Goal: Task Accomplishment & Management: Complete application form

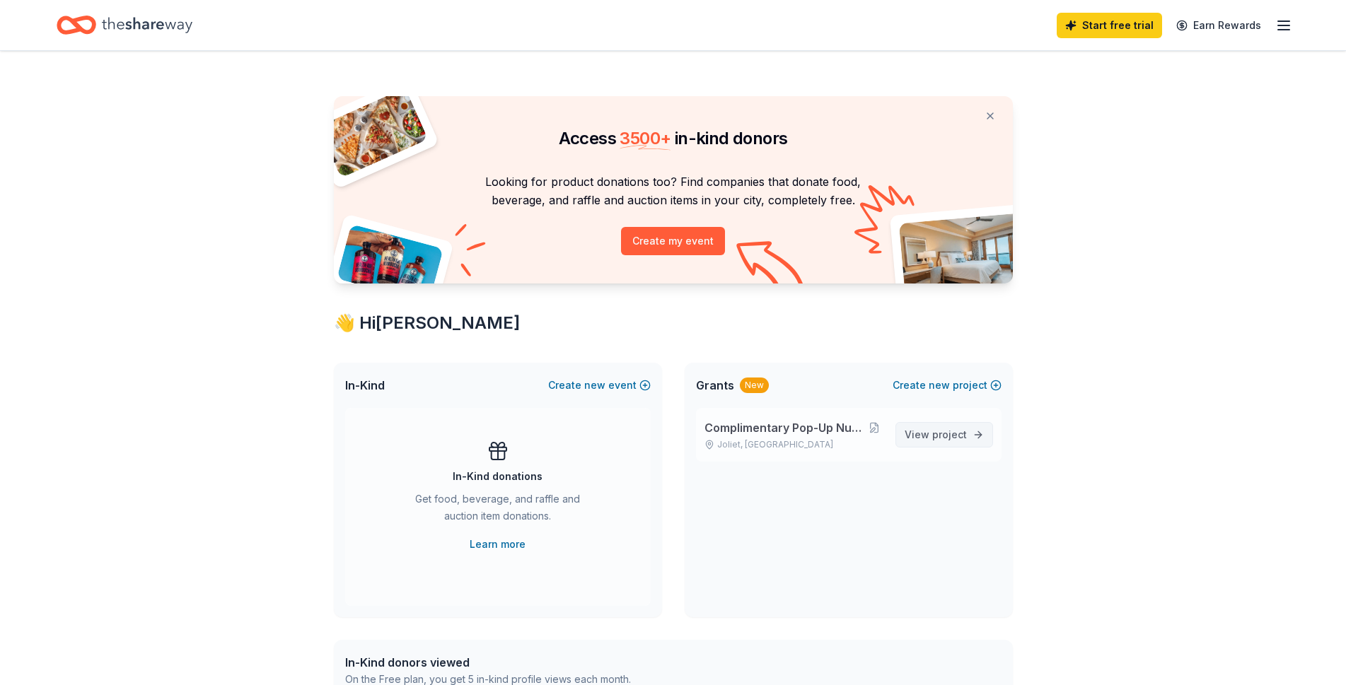
click at [971, 439] on link "View project" at bounding box center [944, 434] width 98 height 25
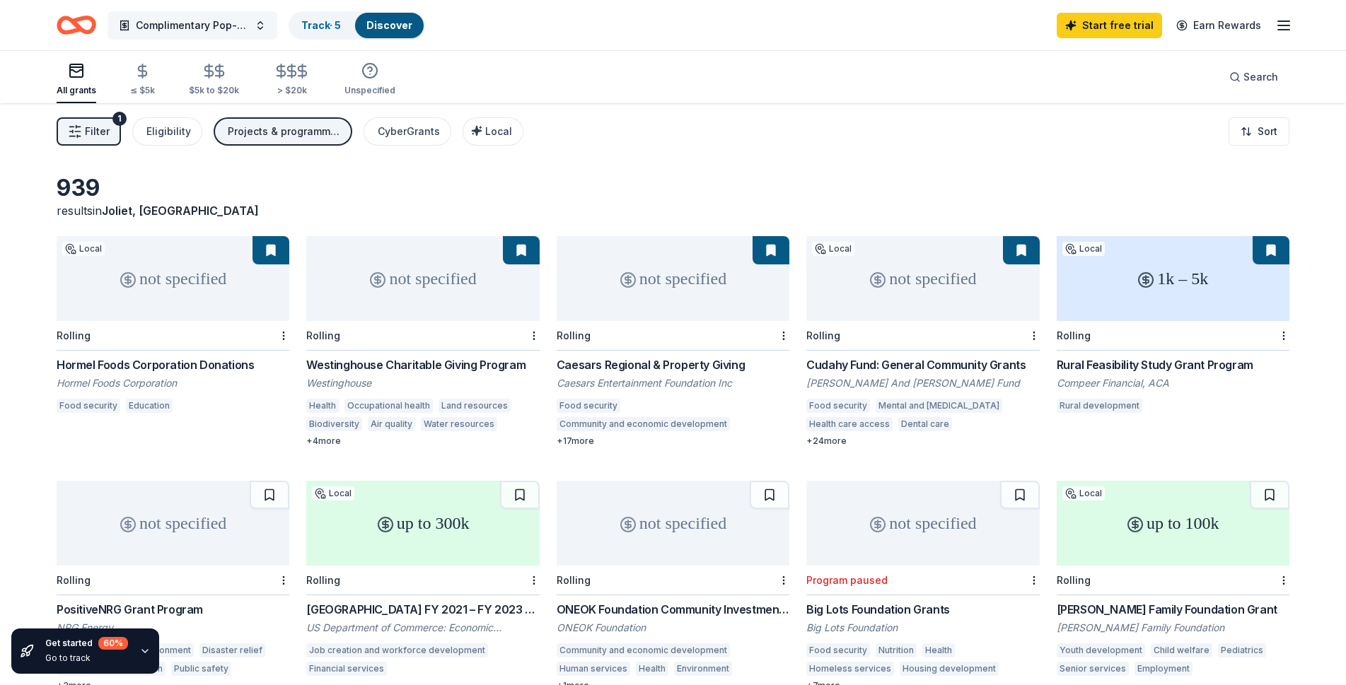
click at [194, 28] on span "Complimentary Pop-Up Nutrition Stations" at bounding box center [192, 25] width 113 height 17
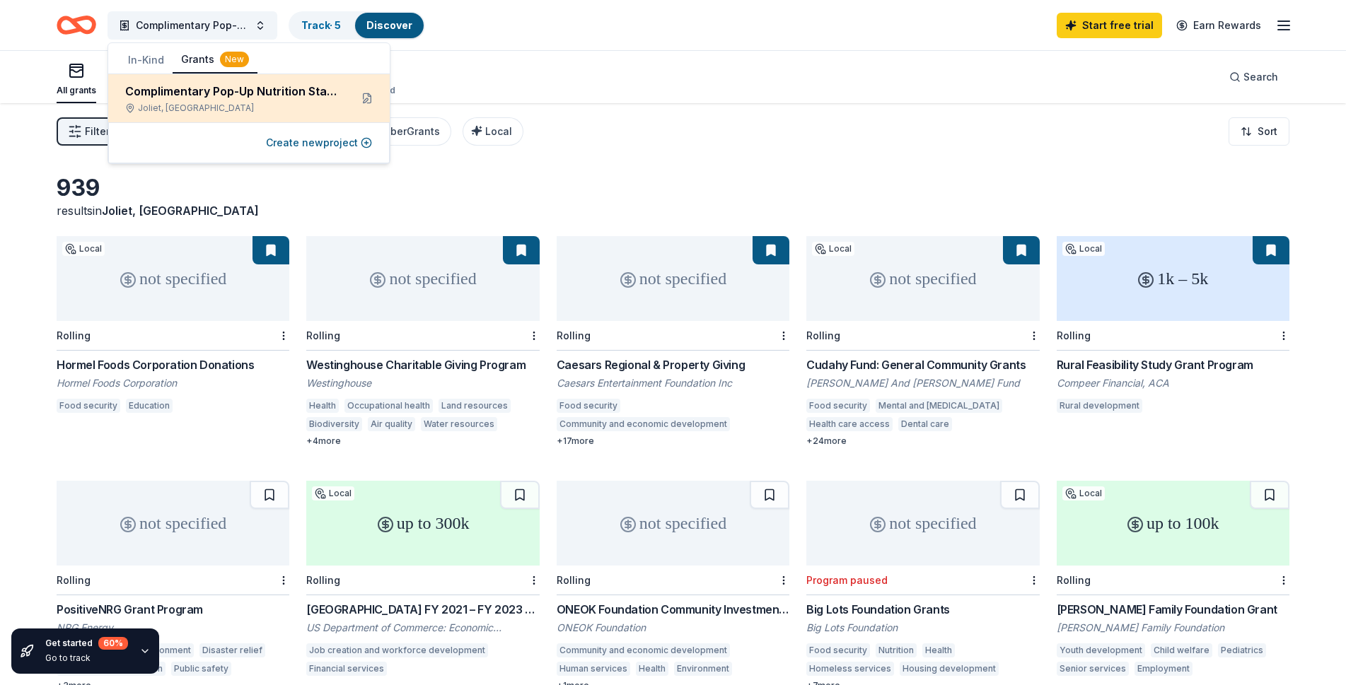
click at [226, 98] on div "Complimentary Pop-Up Nutrition Stations" at bounding box center [232, 91] width 214 height 17
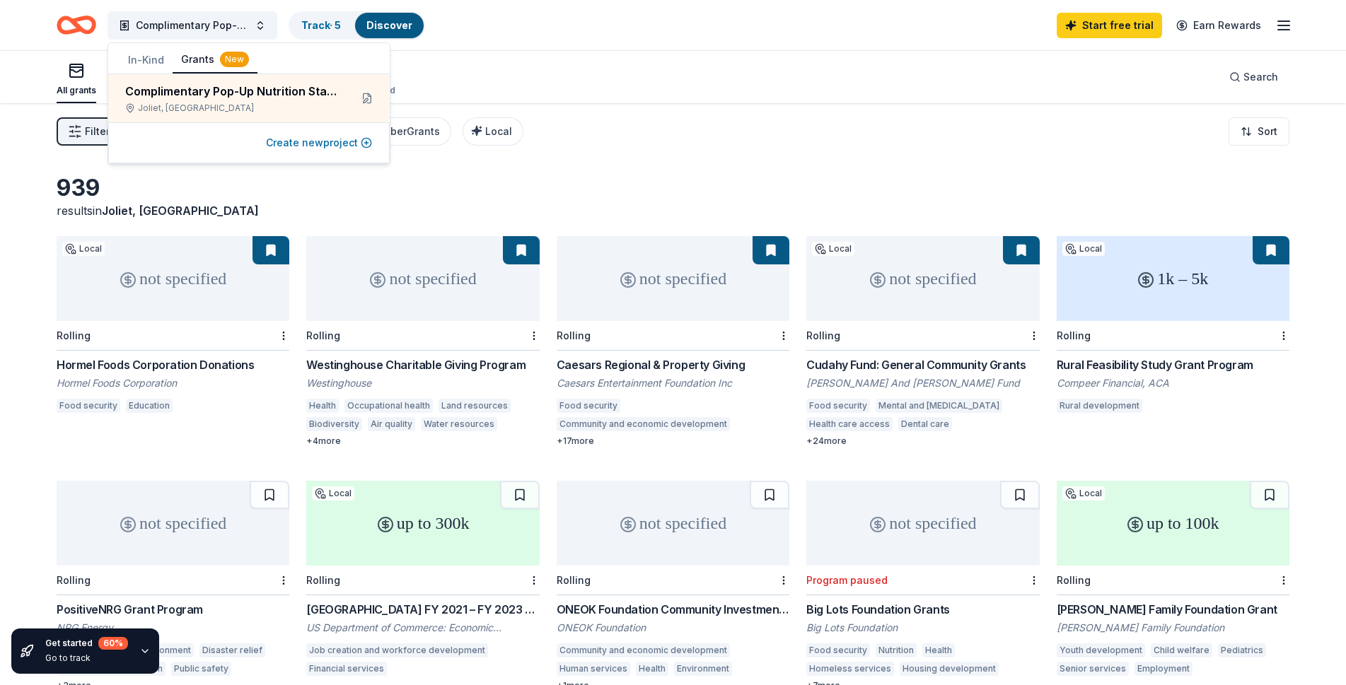
click at [327, 138] on button "Create new project" at bounding box center [319, 142] width 106 height 17
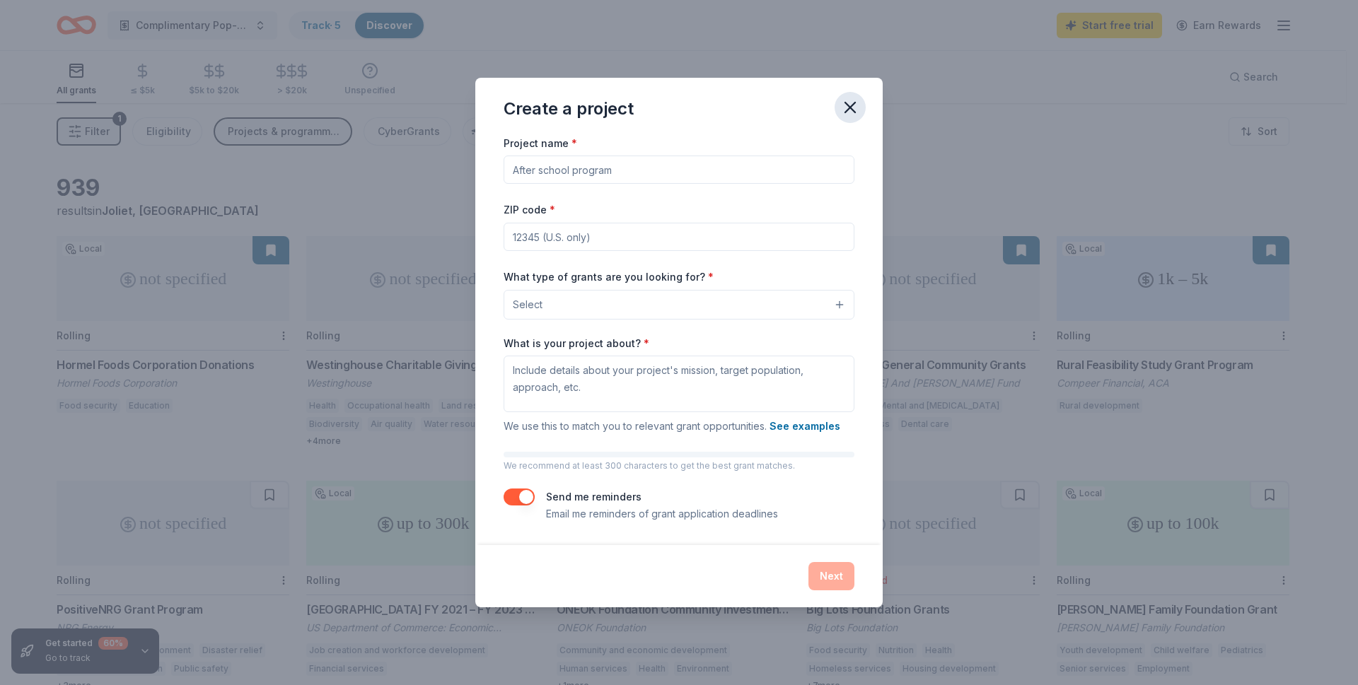
click at [844, 105] on icon "button" at bounding box center [850, 108] width 20 height 20
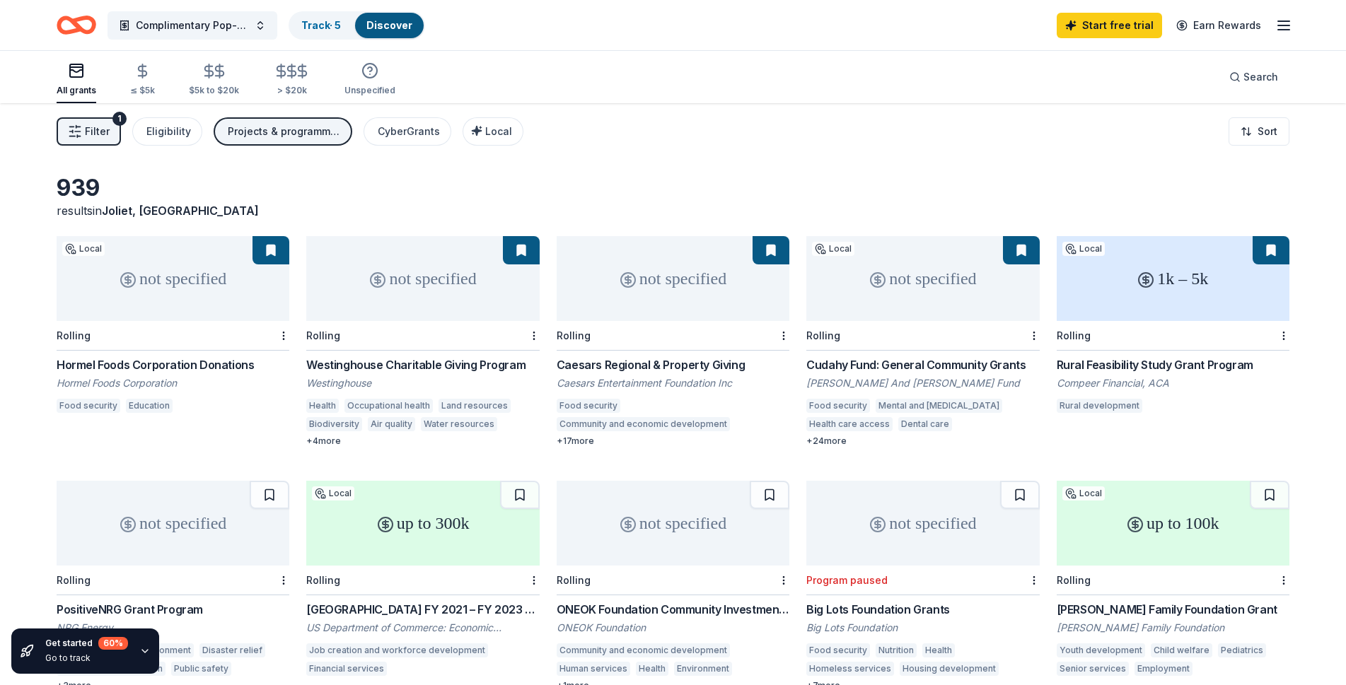
click at [58, 69] on div "button" at bounding box center [77, 70] width 40 height 17
click at [1283, 25] on line "button" at bounding box center [1283, 25] width 11 height 0
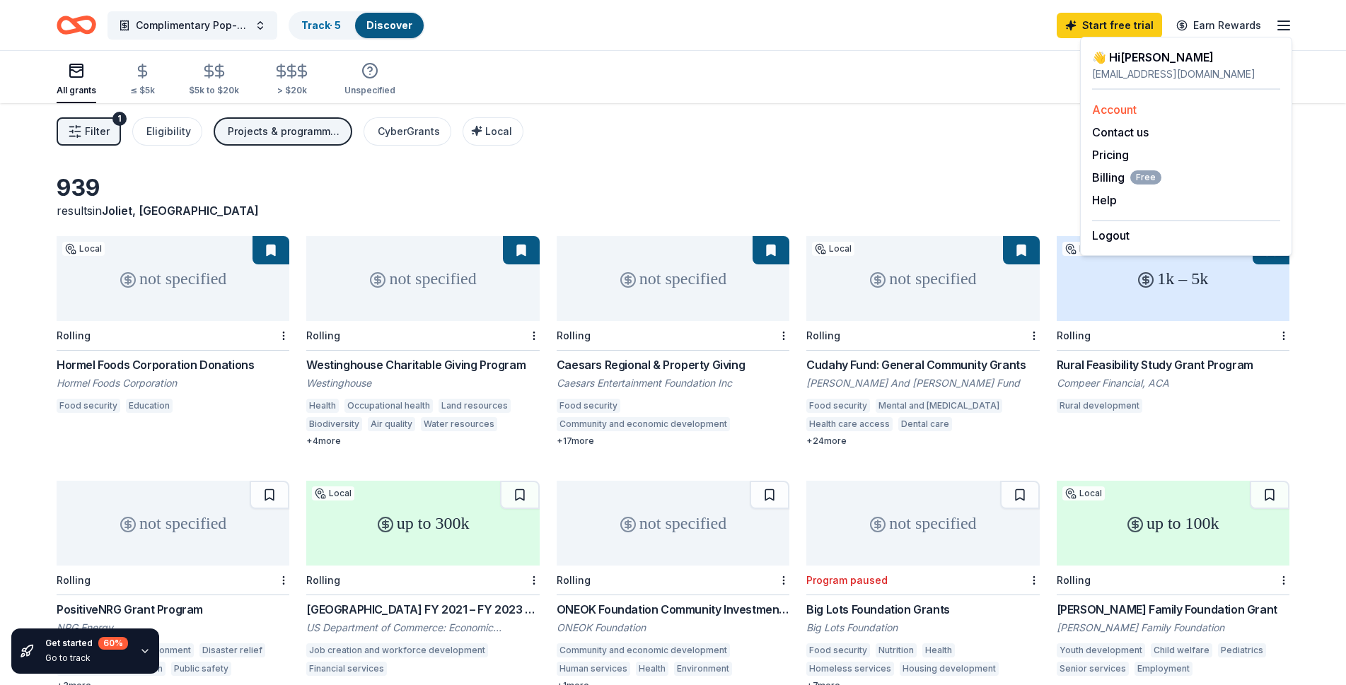
click at [1124, 117] on div "Account" at bounding box center [1186, 109] width 188 height 17
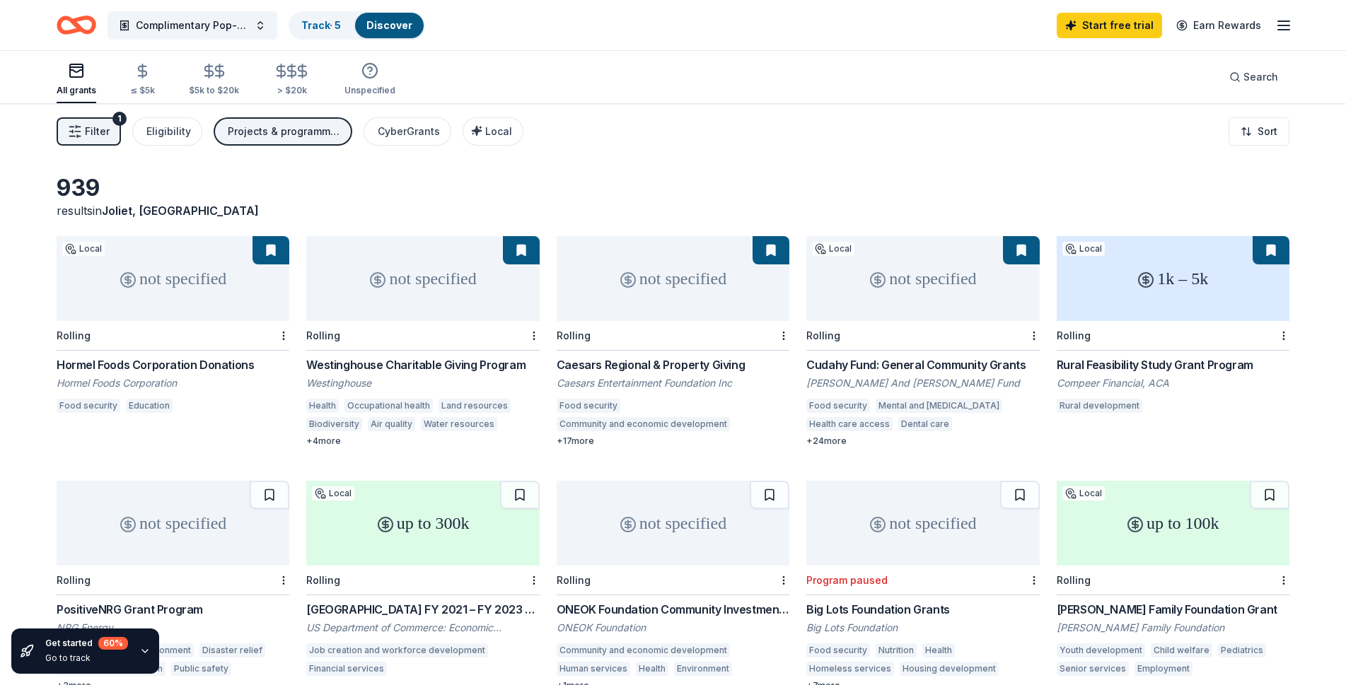
click at [1285, 30] on line "button" at bounding box center [1283, 30] width 11 height 0
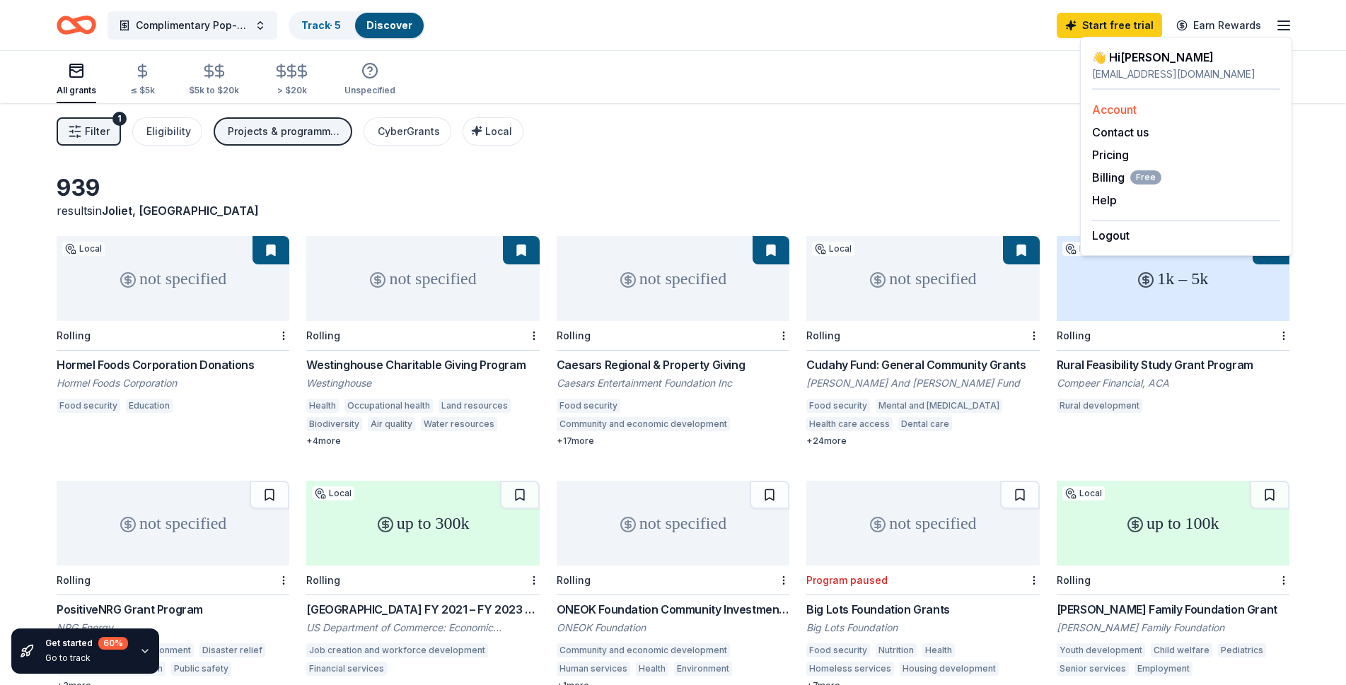
click at [1132, 109] on link "Account" at bounding box center [1114, 110] width 45 height 14
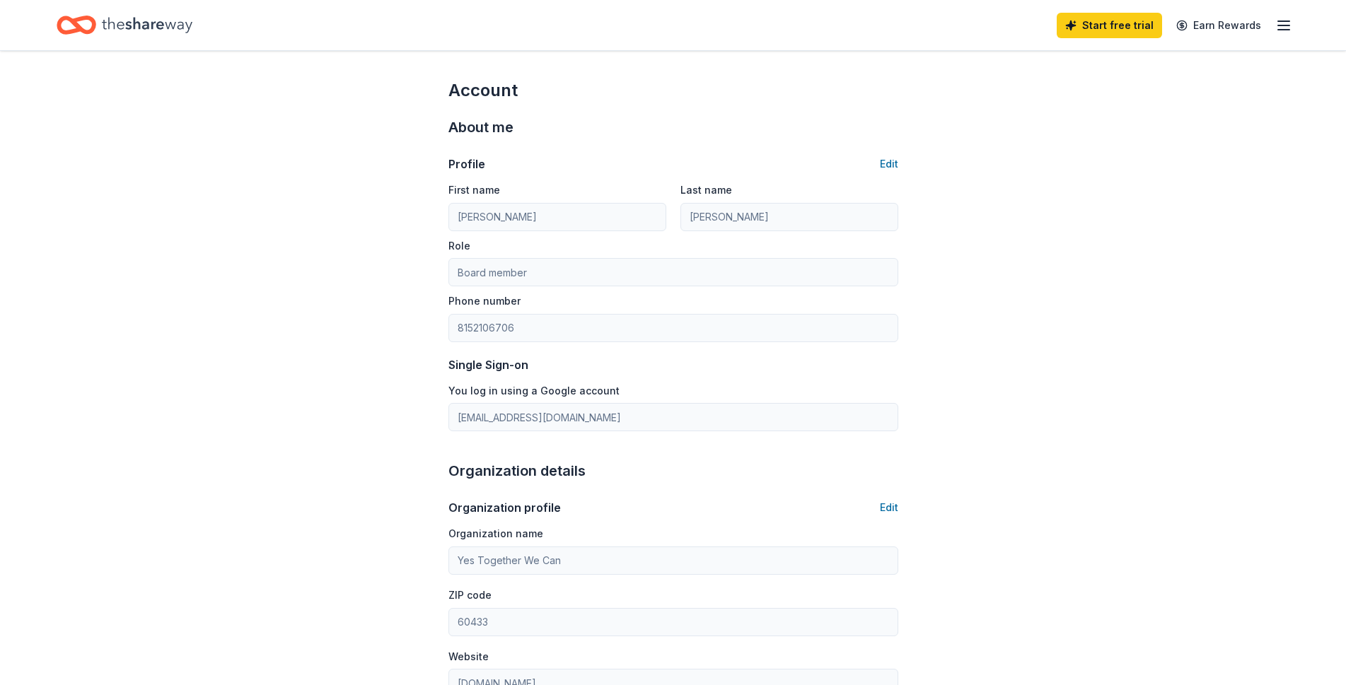
click at [1279, 25] on line "button" at bounding box center [1283, 25] width 11 height 0
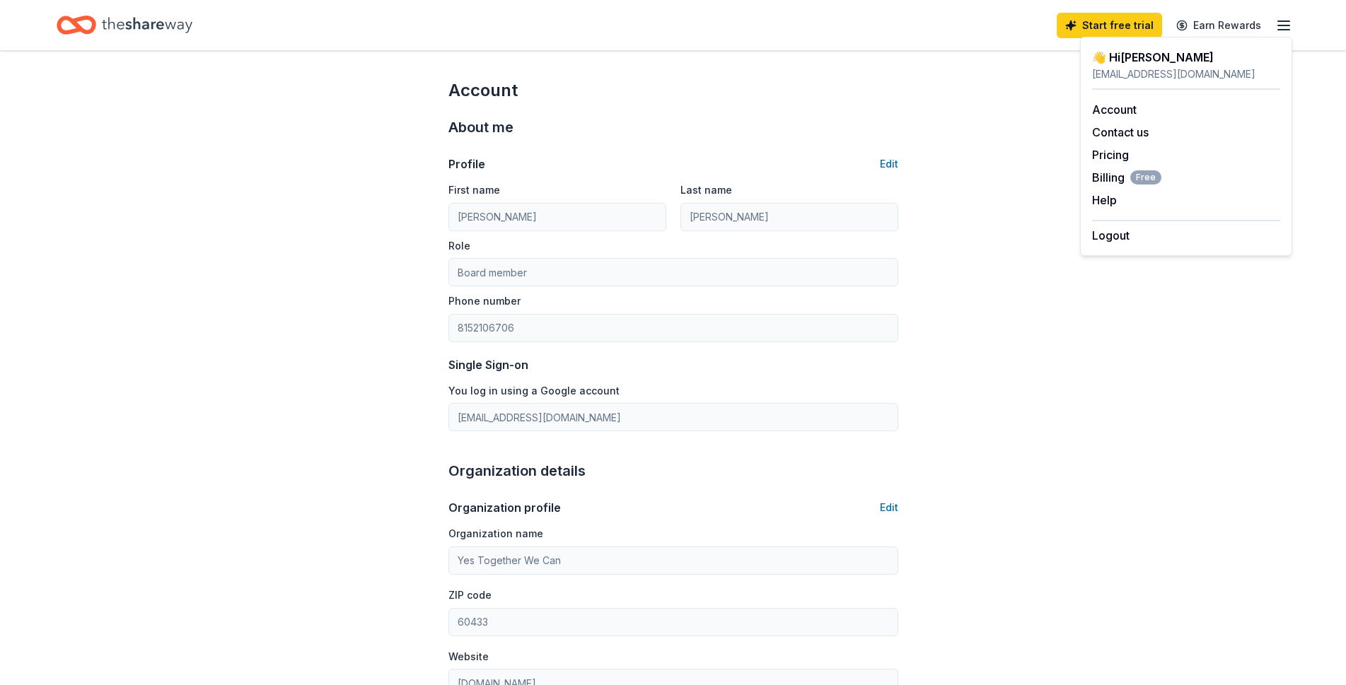
click at [1117, 62] on div "👋 Hi Paul" at bounding box center [1186, 57] width 188 height 17
click at [1138, 76] on div "pwd1983@gmail.com" at bounding box center [1186, 74] width 188 height 17
click at [1127, 103] on link "Account" at bounding box center [1114, 110] width 45 height 14
click at [1131, 133] on button "Contact us" at bounding box center [1120, 132] width 57 height 17
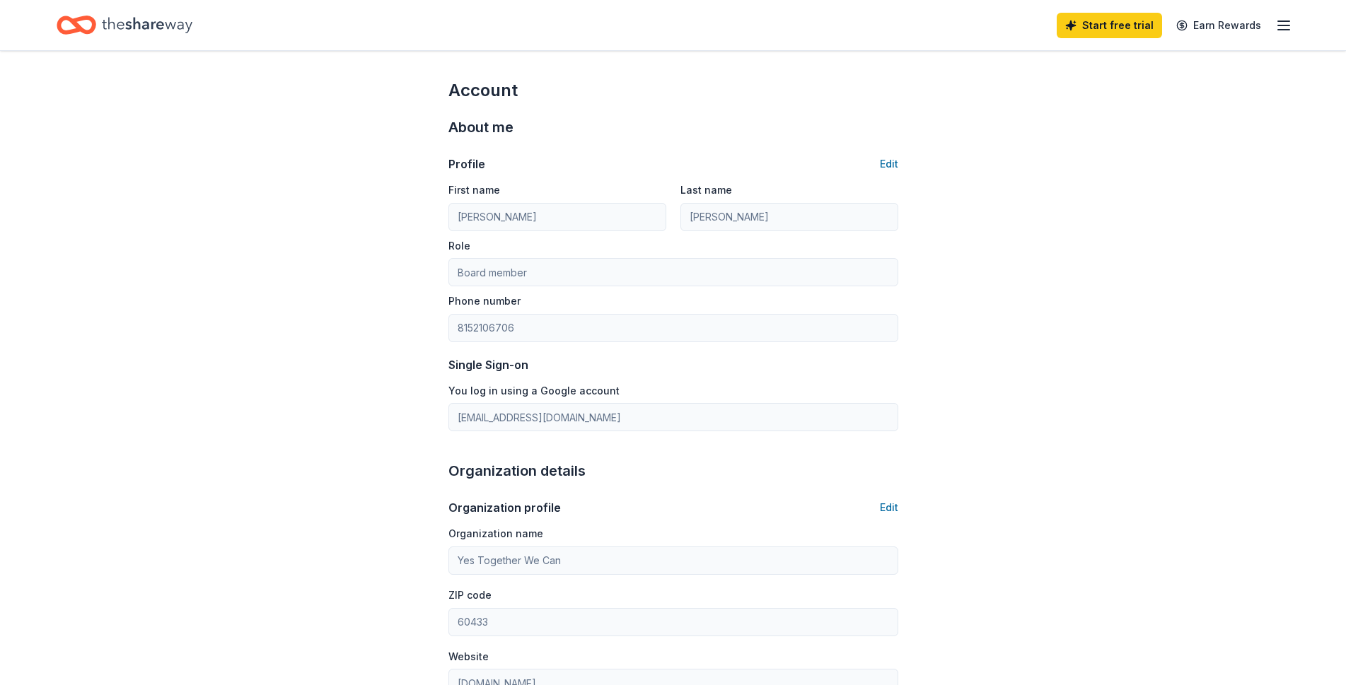
click at [1286, 25] on line "button" at bounding box center [1283, 25] width 11 height 0
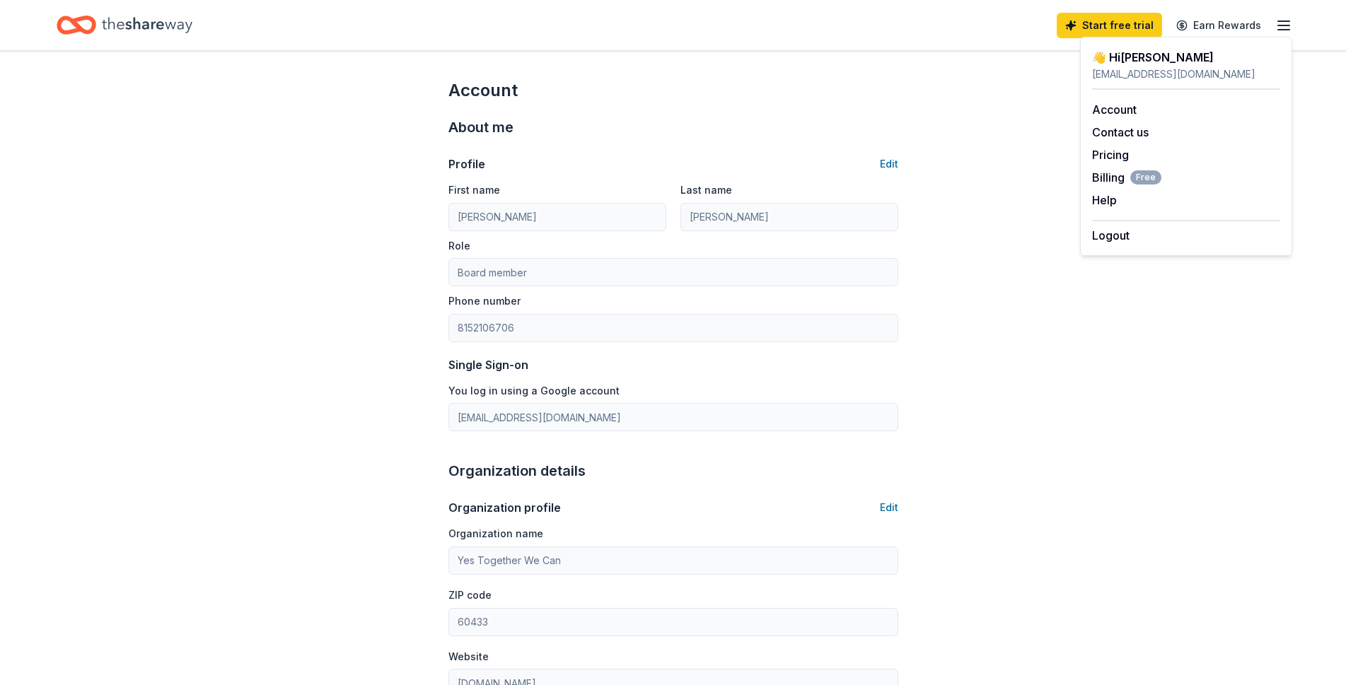
click at [105, 34] on icon "Home" at bounding box center [147, 25] width 91 height 29
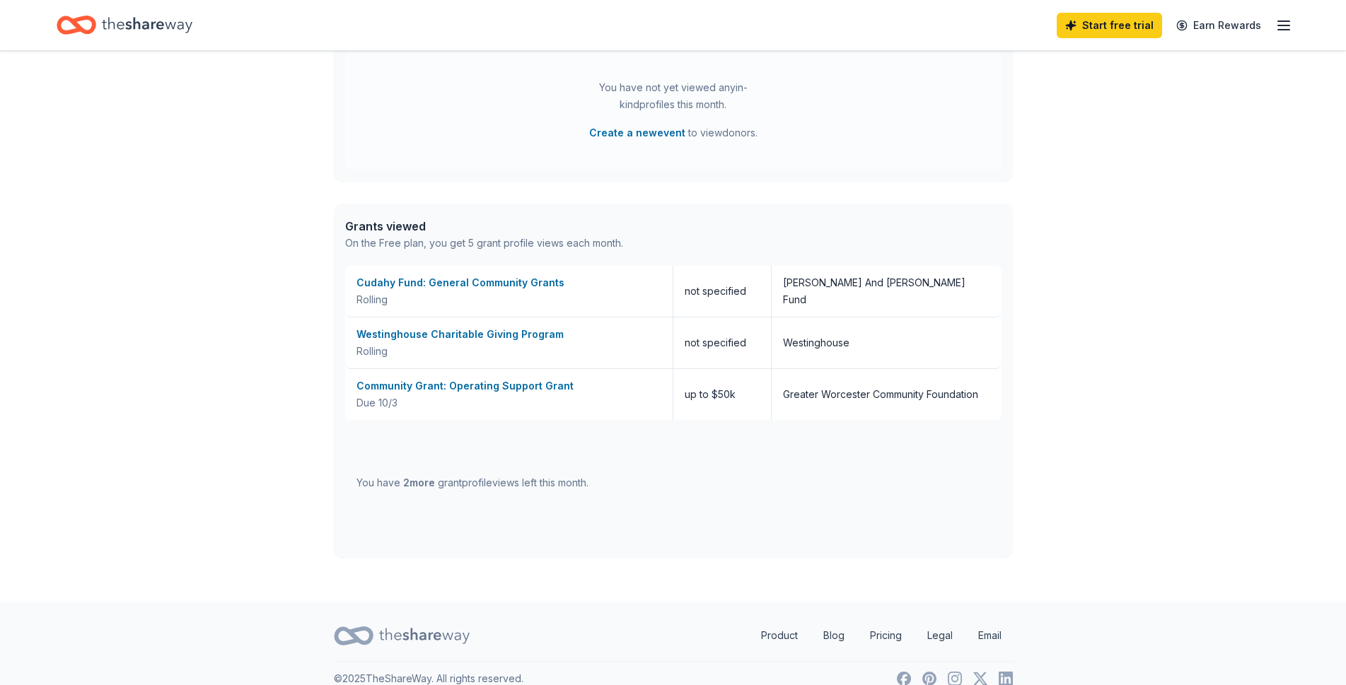
scroll to position [670, 0]
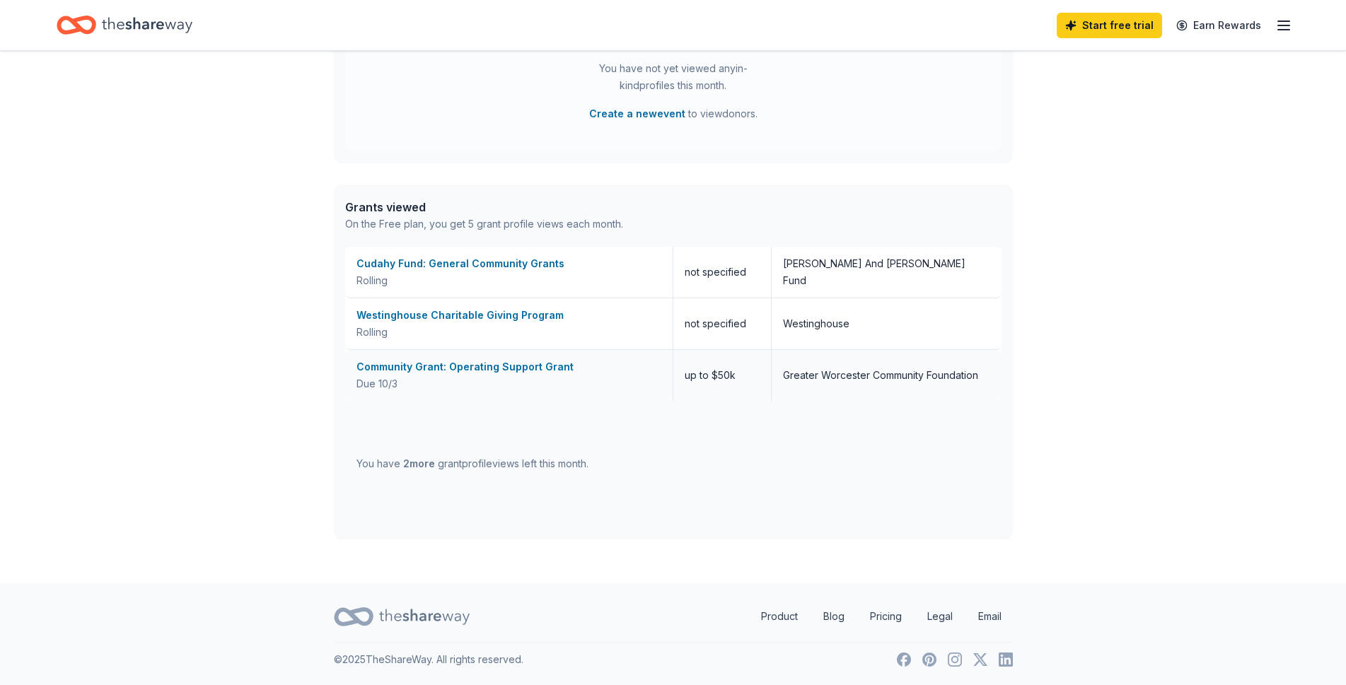
click at [455, 368] on div "Community Grant: Operating Support Grant" at bounding box center [508, 366] width 305 height 17
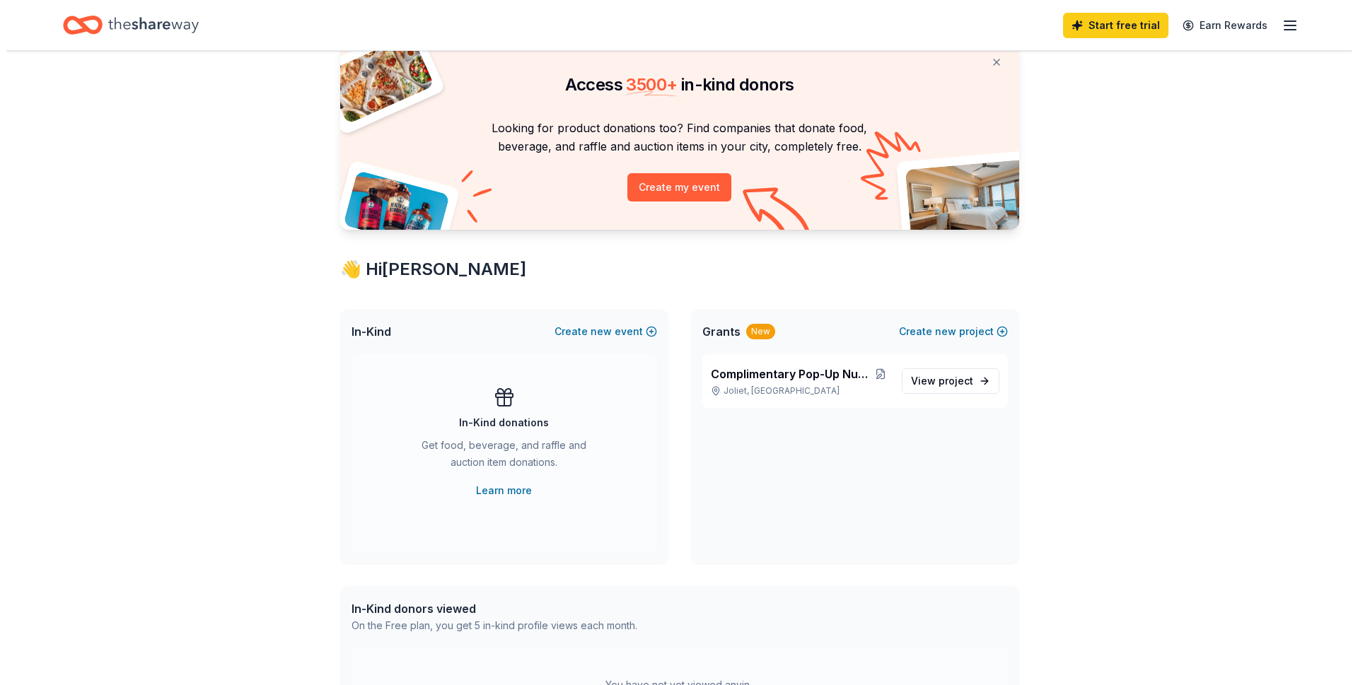
scroll to position [0, 0]
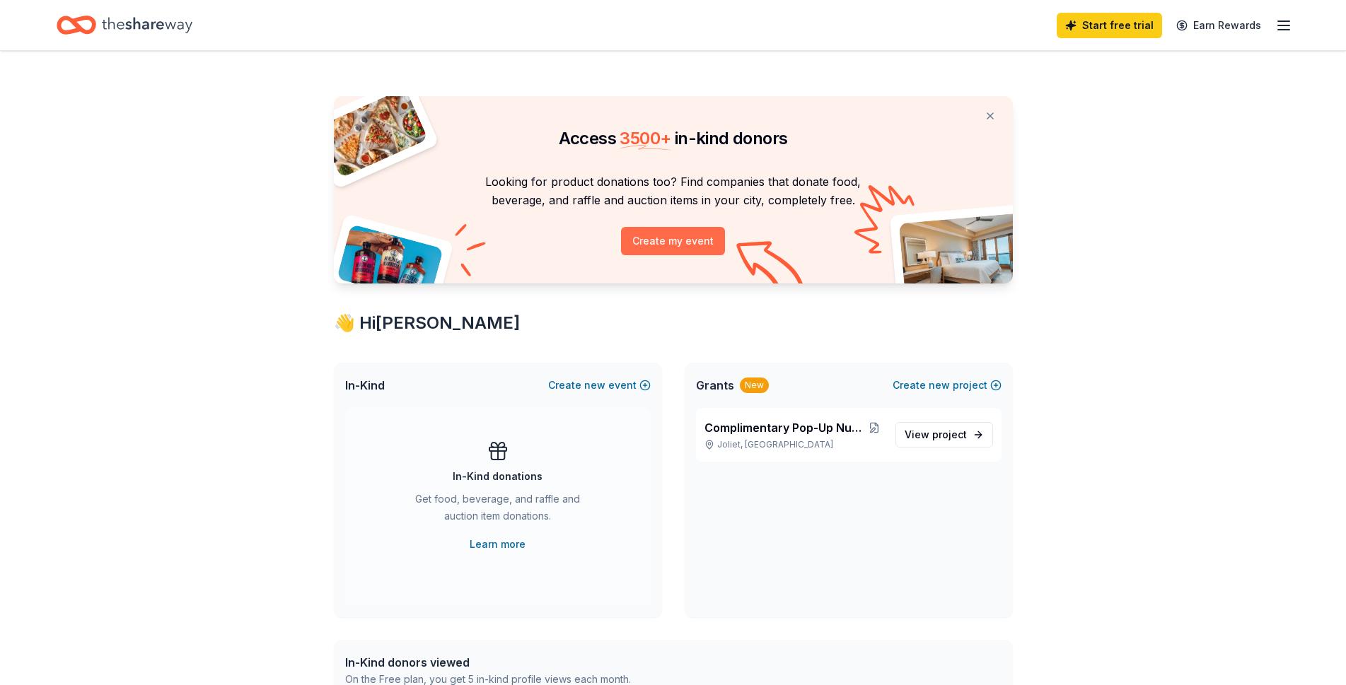
click at [672, 235] on button "Create my event" at bounding box center [673, 241] width 104 height 28
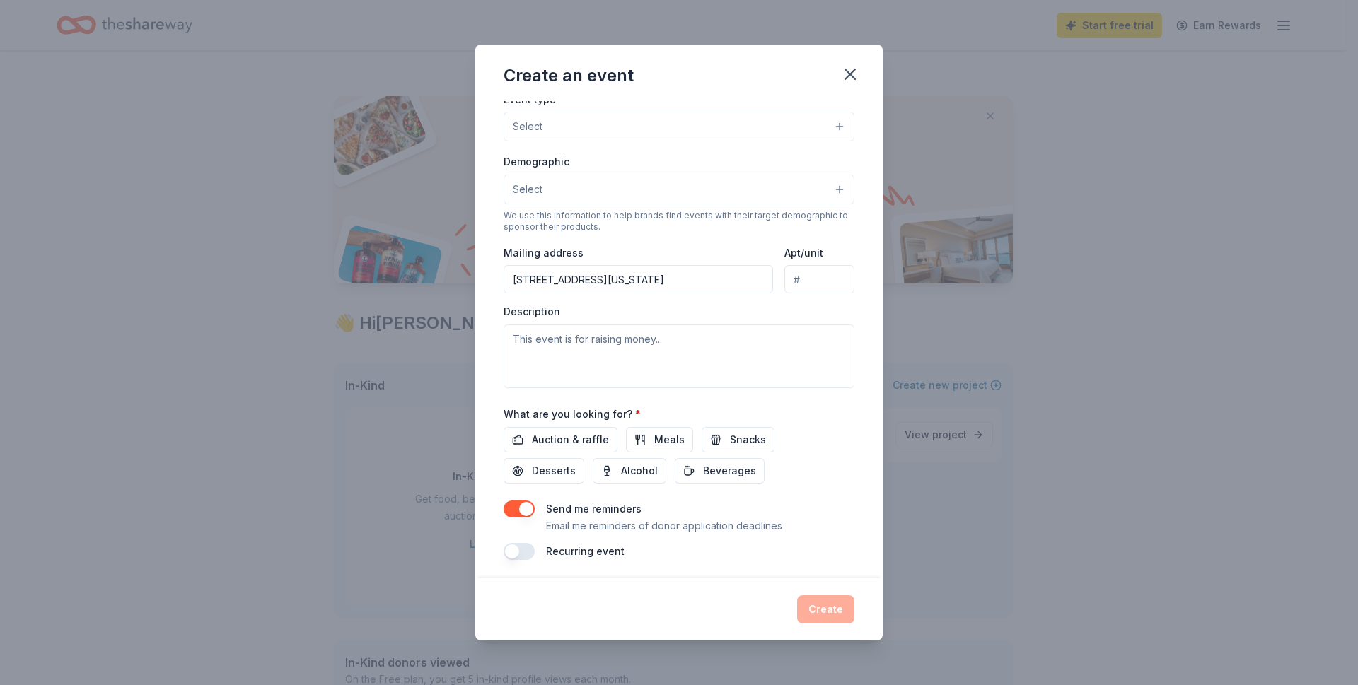
scroll to position [199, 0]
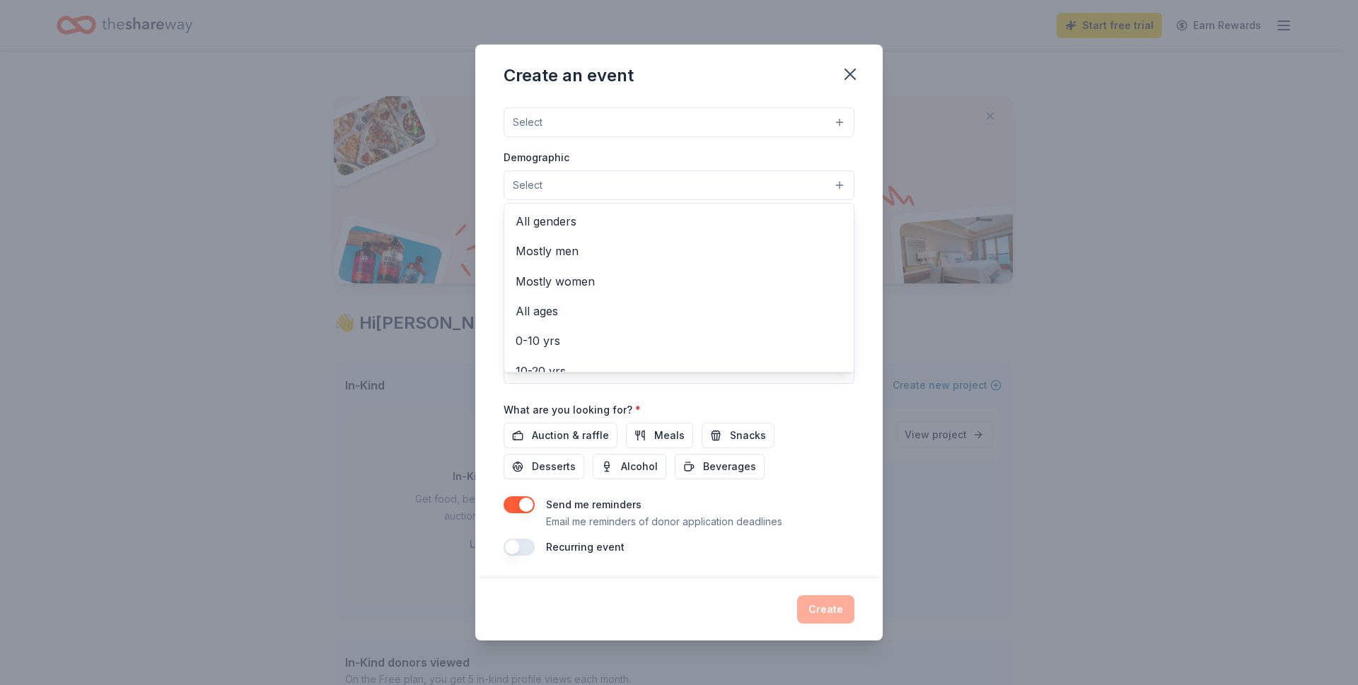
click at [831, 186] on button "Select" at bounding box center [678, 185] width 351 height 30
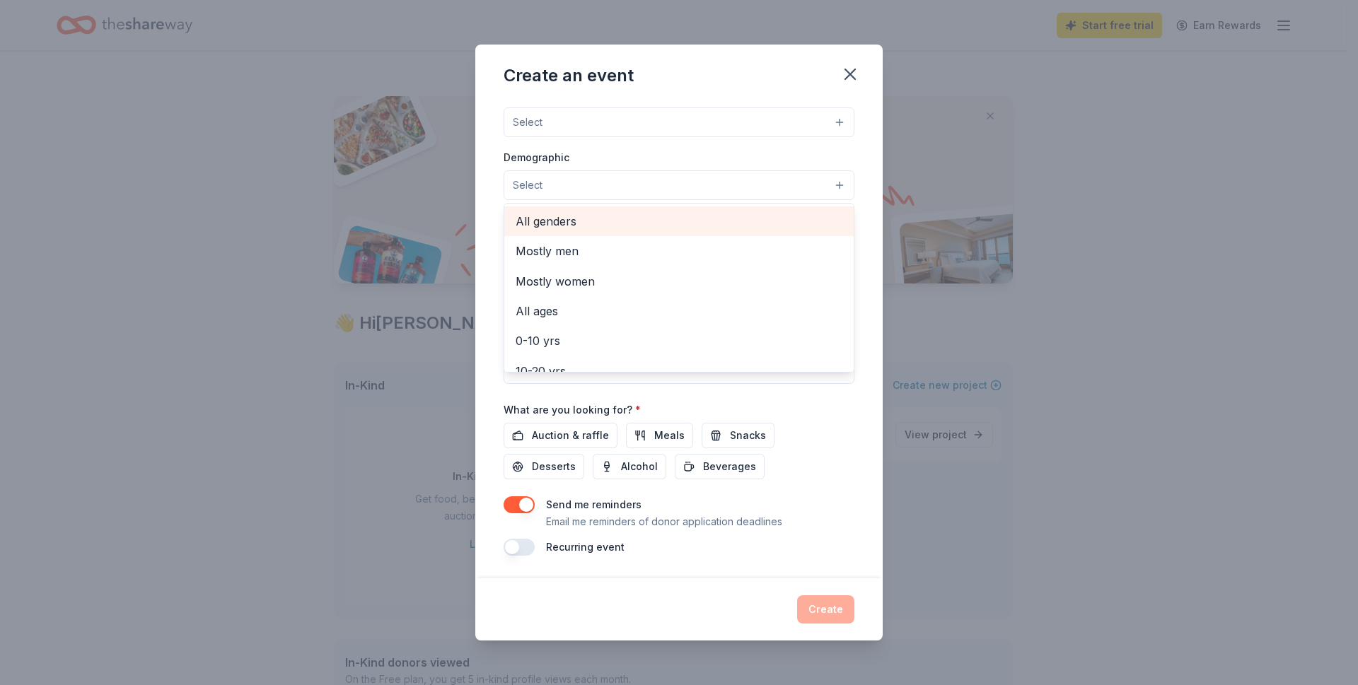
click at [584, 223] on span "All genders" at bounding box center [678, 221] width 327 height 18
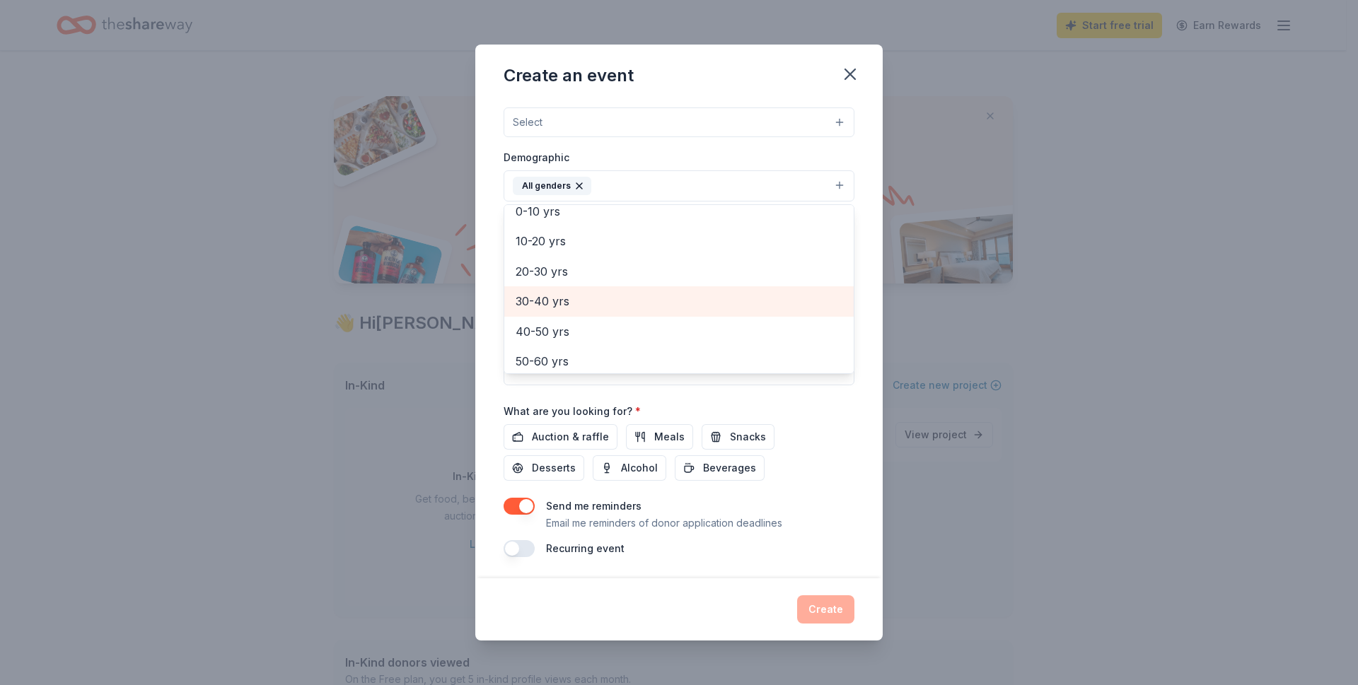
scroll to position [127, 0]
click at [598, 317] on div "40-50 yrs" at bounding box center [678, 306] width 349 height 30
click at [555, 308] on span "50-60 yrs" at bounding box center [678, 306] width 327 height 18
click at [555, 308] on span "60-70 yrs" at bounding box center [678, 306] width 327 height 18
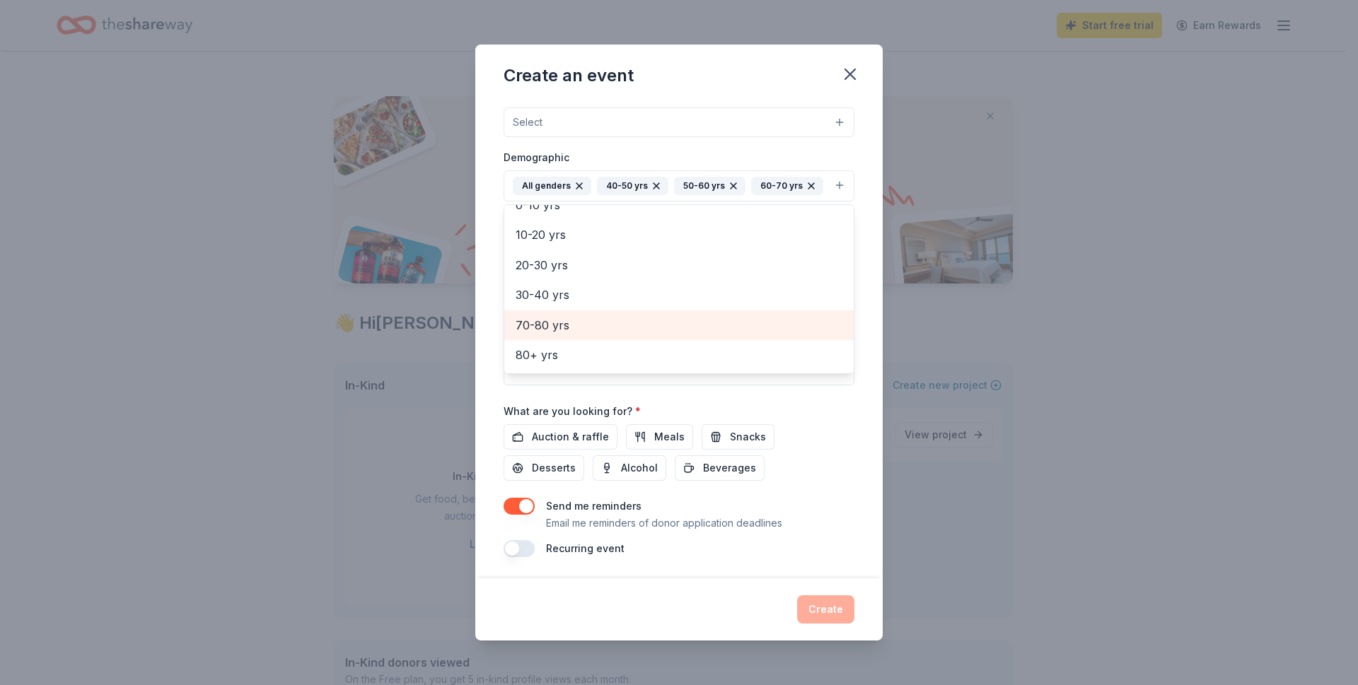
click at [571, 334] on span "70-80 yrs" at bounding box center [678, 325] width 327 height 18
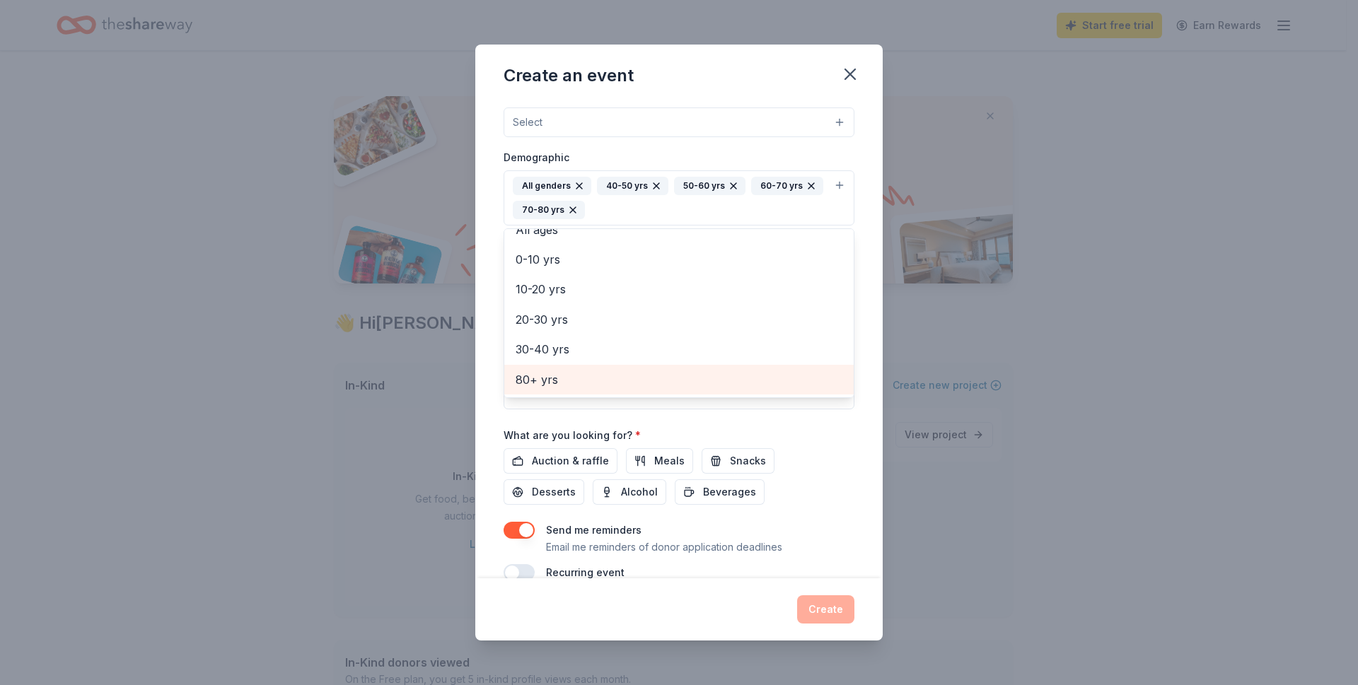
click at [571, 383] on span "80+ yrs" at bounding box center [678, 380] width 327 height 18
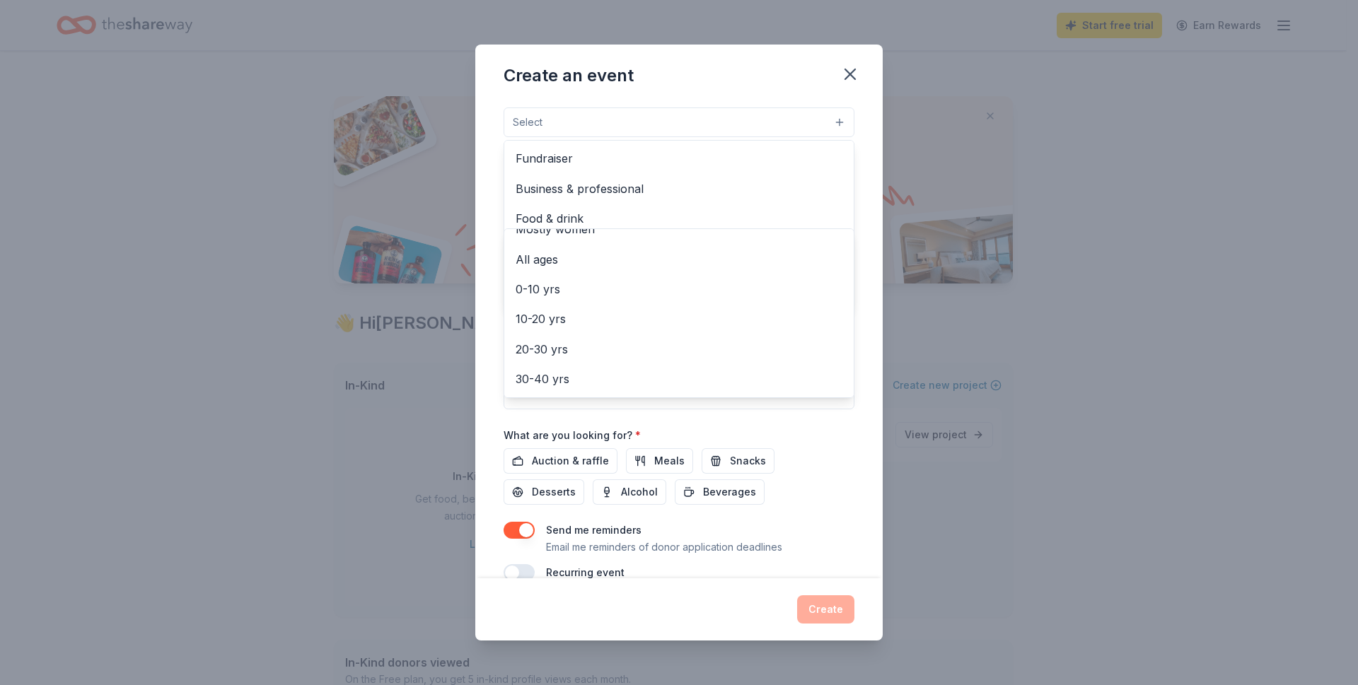
click at [808, 119] on button "Select" at bounding box center [678, 122] width 351 height 30
click at [545, 161] on span "Fundraiser" at bounding box center [678, 158] width 327 height 18
click at [826, 457] on div "Auction & raffle Meals Snacks Desserts Alcohol Beverages" at bounding box center [678, 478] width 351 height 57
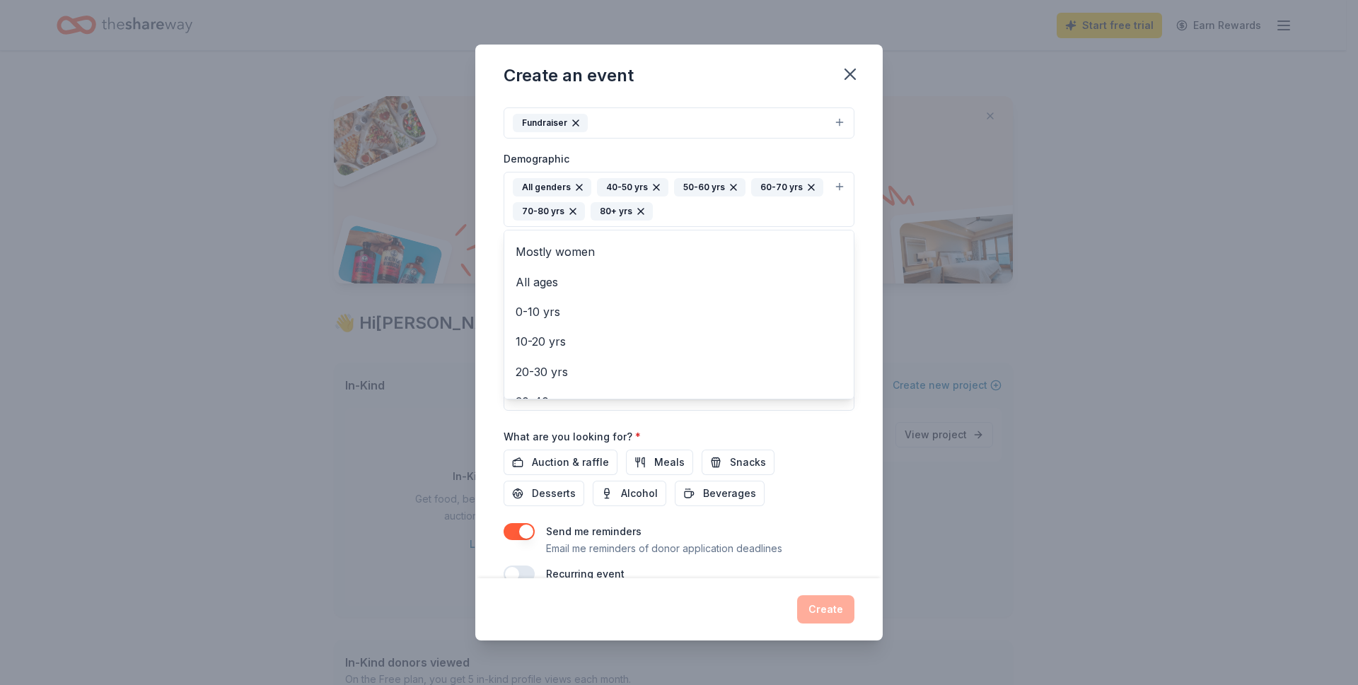
scroll to position [5, 0]
click at [821, 408] on textarea at bounding box center [678, 379] width 351 height 64
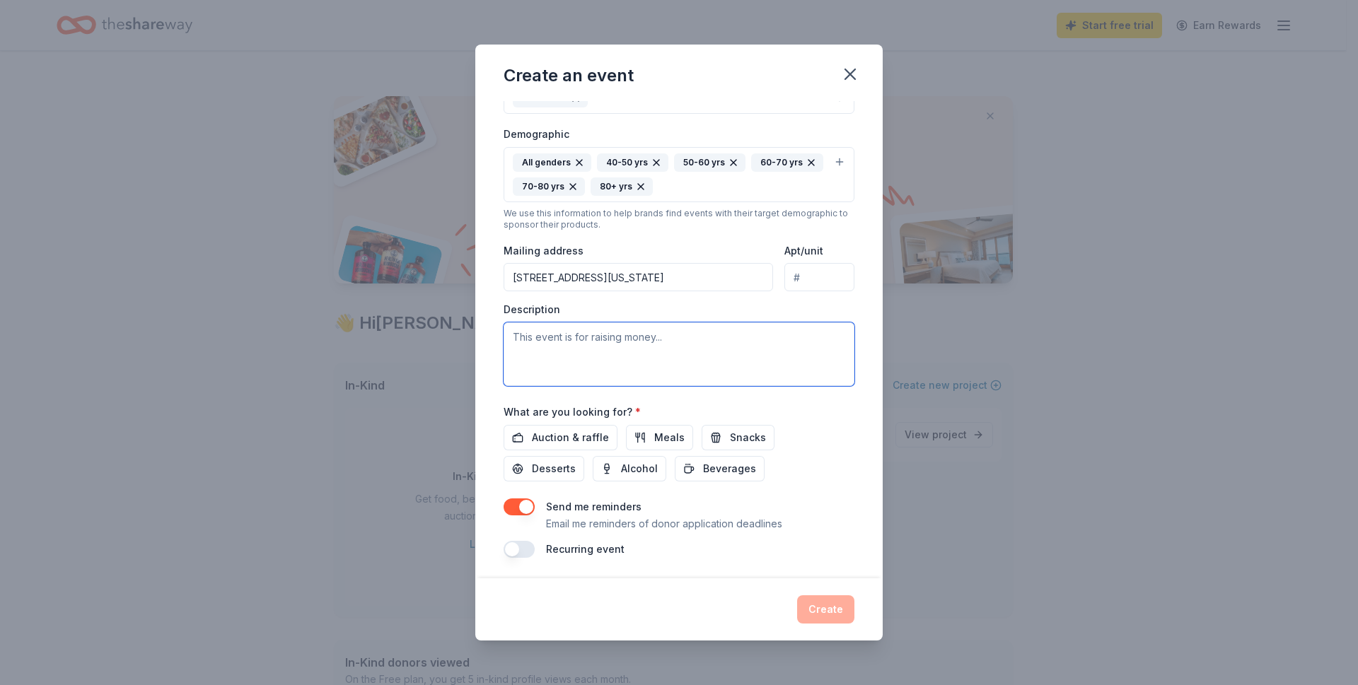
scroll to position [226, 0]
click at [552, 438] on span "Auction & raffle" at bounding box center [570, 435] width 77 height 17
click at [711, 472] on span "Beverages" at bounding box center [729, 466] width 53 height 17
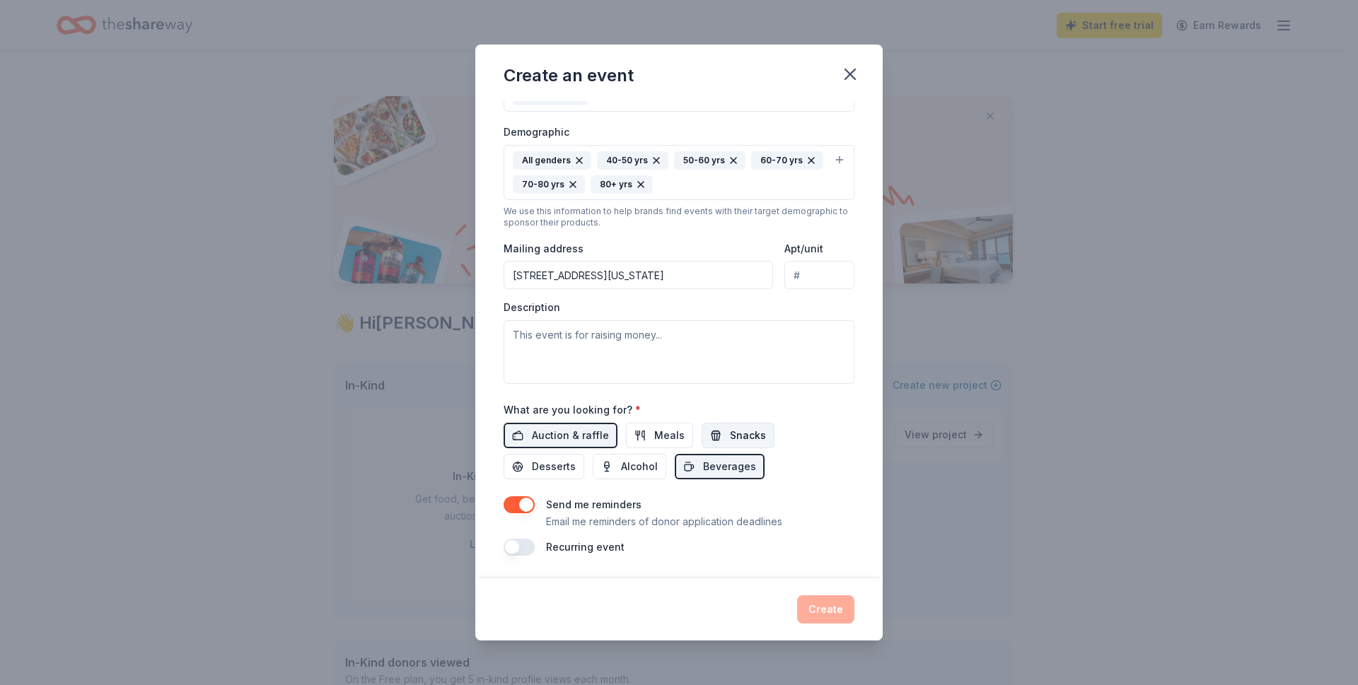
click at [741, 441] on span "Snacks" at bounding box center [748, 435] width 36 height 17
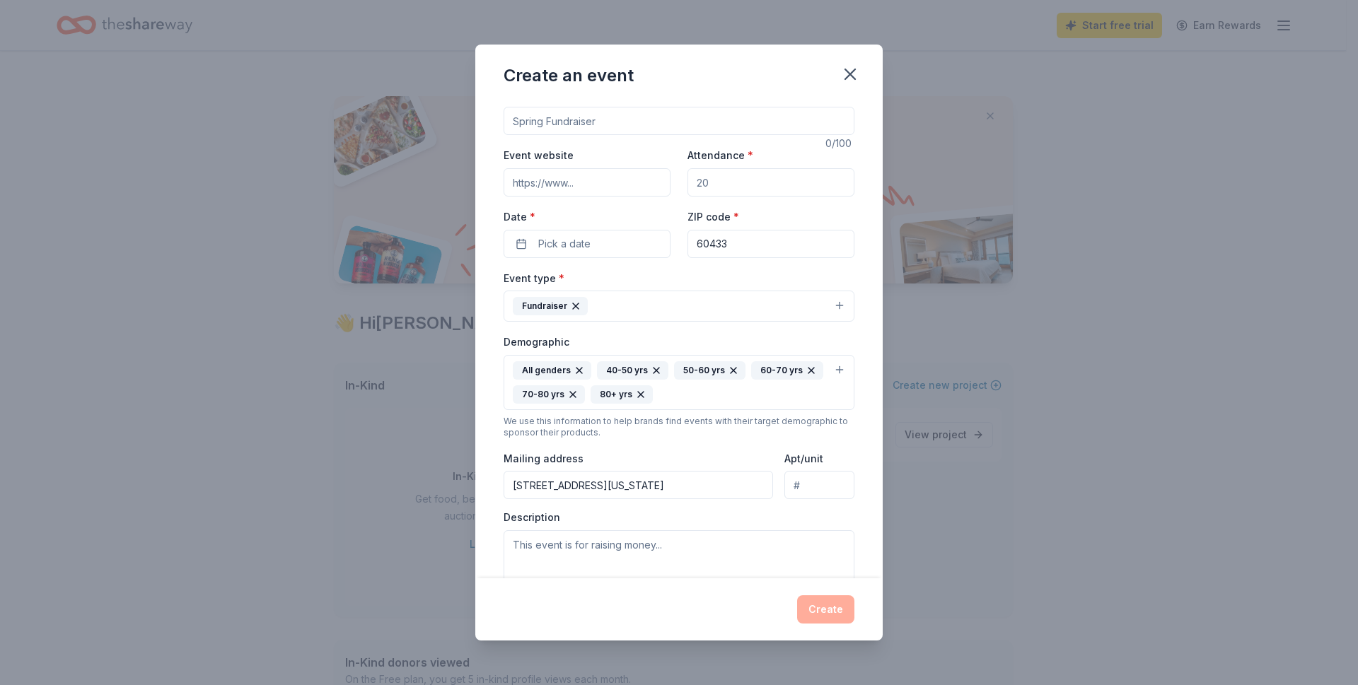
scroll to position [0, 0]
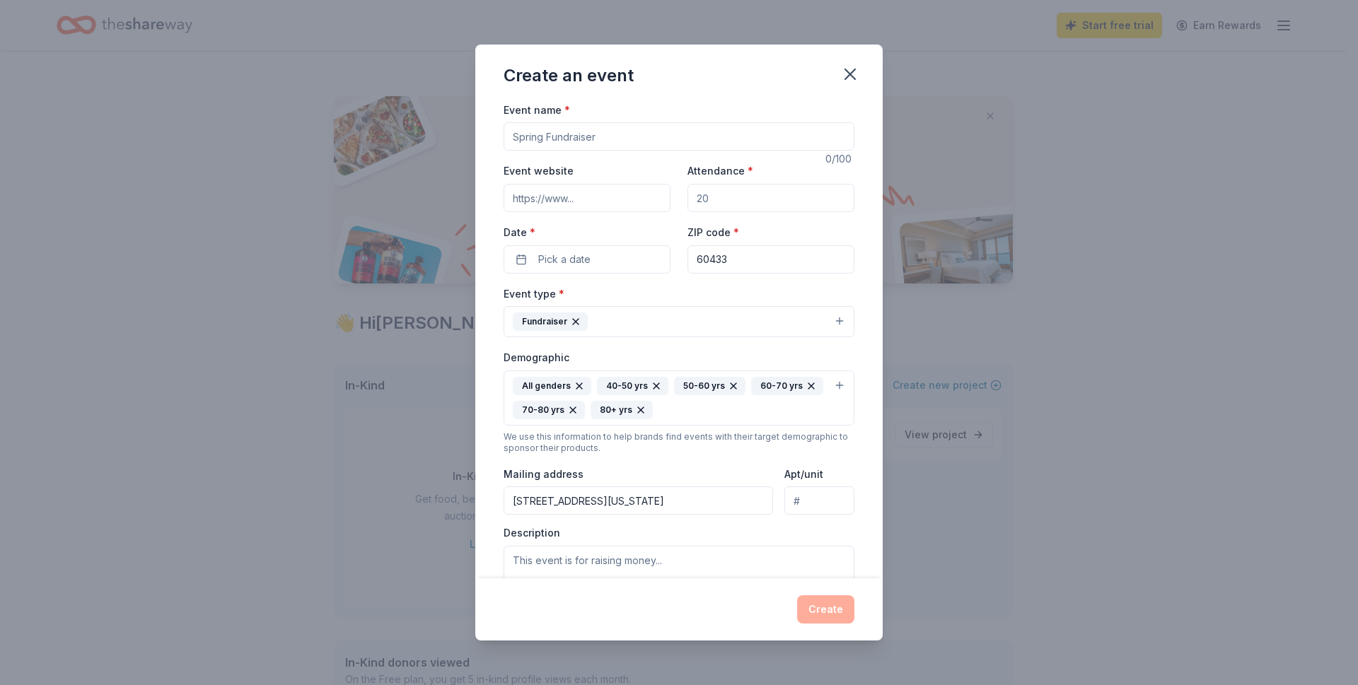
click at [718, 198] on input "Attendance *" at bounding box center [770, 198] width 167 height 28
type input "60"
click at [628, 259] on button "Pick a date" at bounding box center [586, 259] width 167 height 28
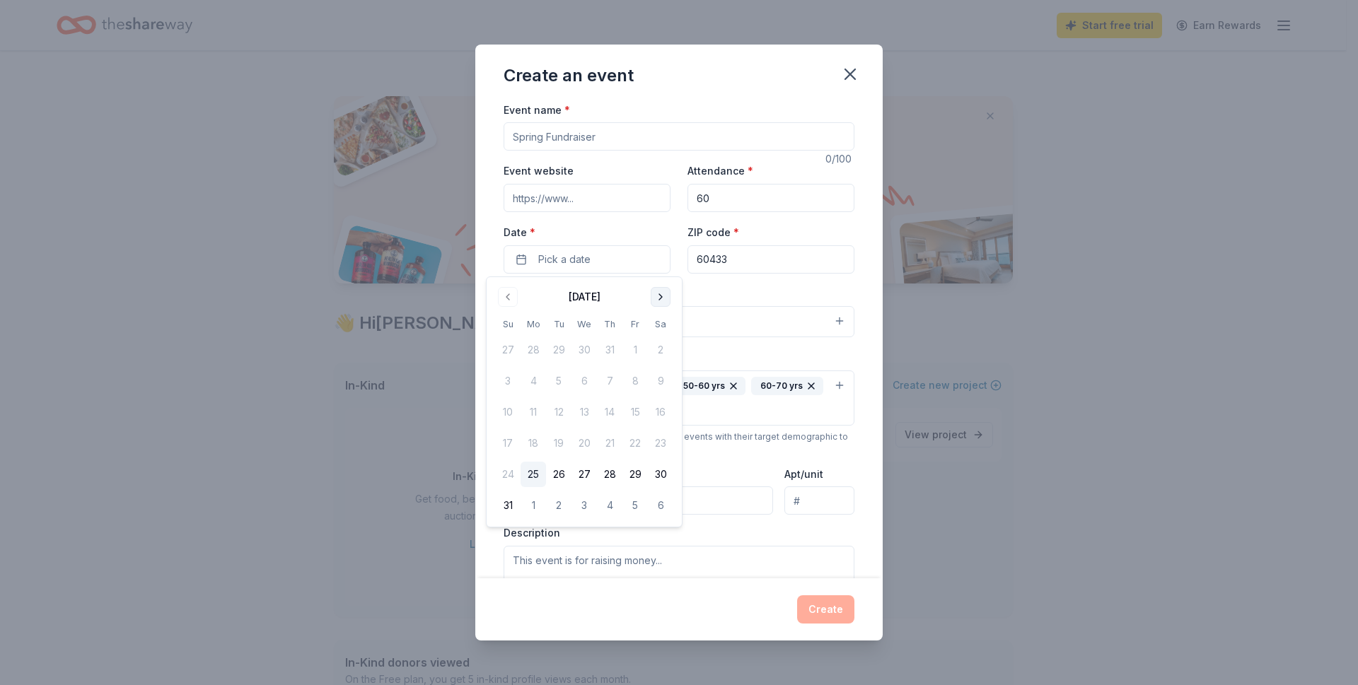
click at [659, 298] on button "Go to next month" at bounding box center [661, 297] width 20 height 20
click at [632, 442] on button "26" at bounding box center [634, 443] width 25 height 25
click at [742, 293] on div "Event type * Fundraiser" at bounding box center [678, 311] width 351 height 53
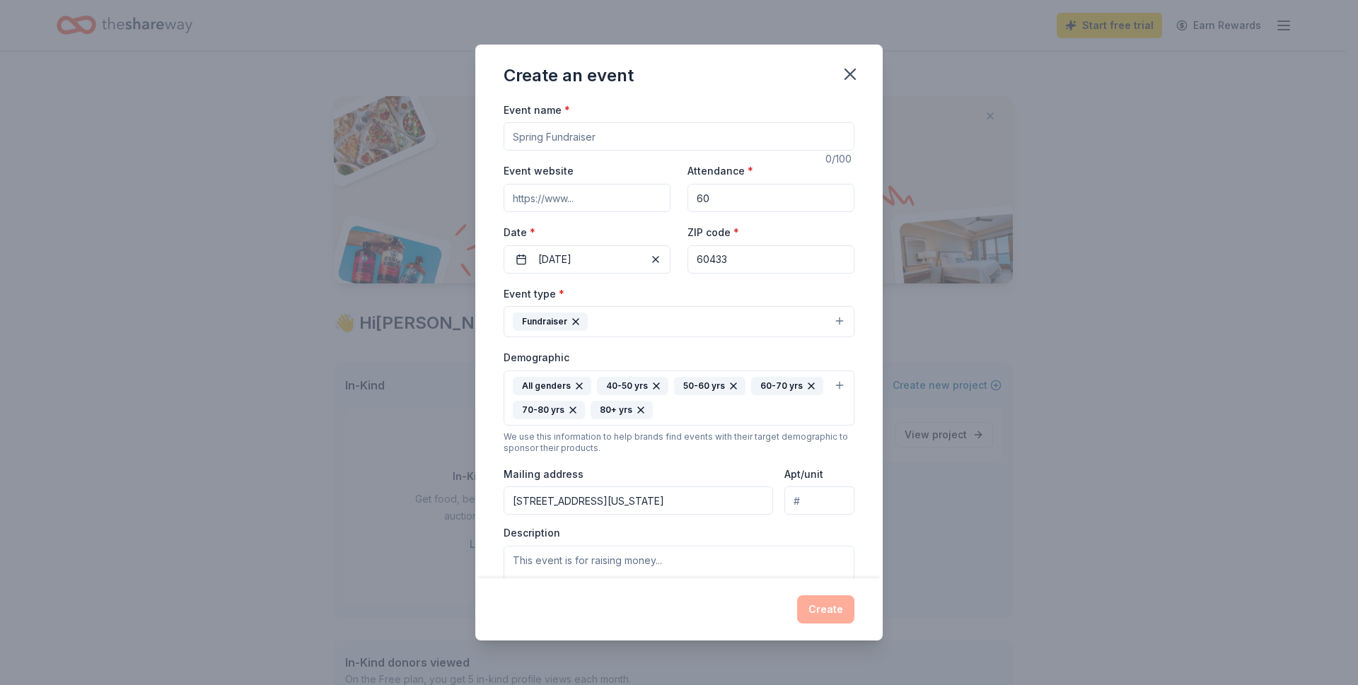
click at [827, 321] on button "Fundraiser" at bounding box center [678, 321] width 351 height 31
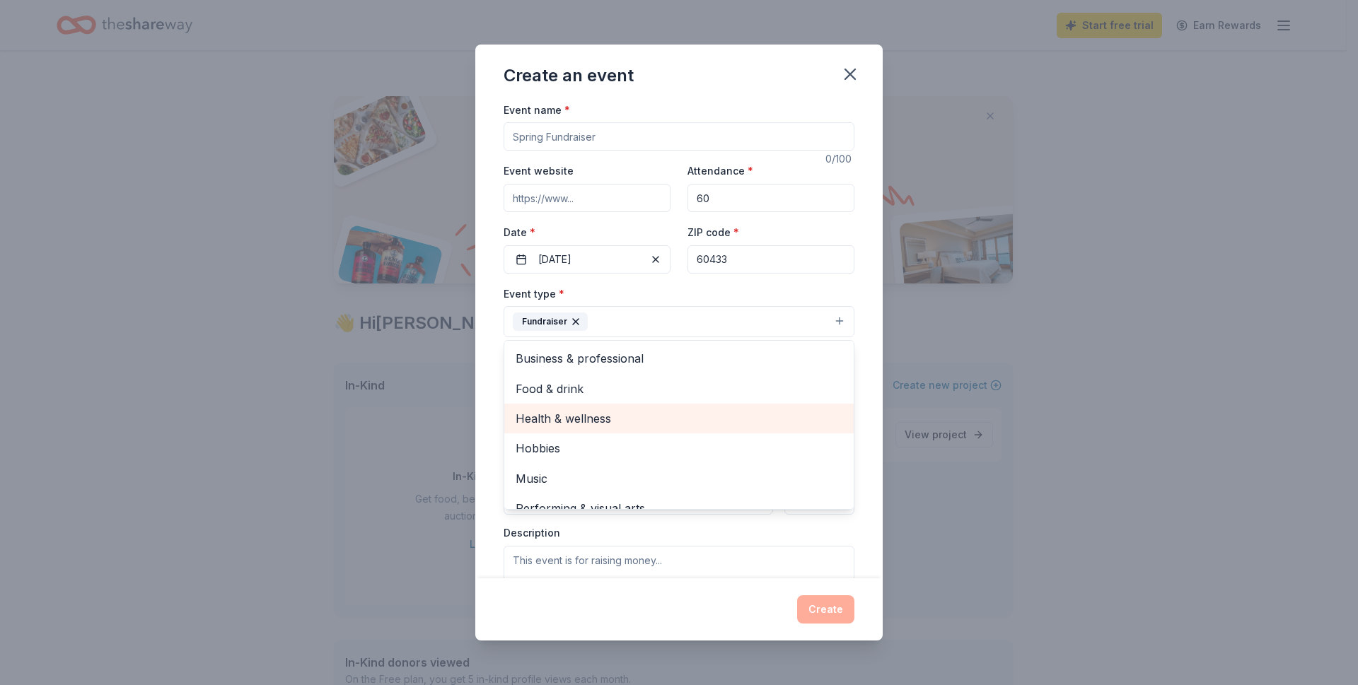
click at [645, 421] on span "Health & wellness" at bounding box center [678, 418] width 327 height 18
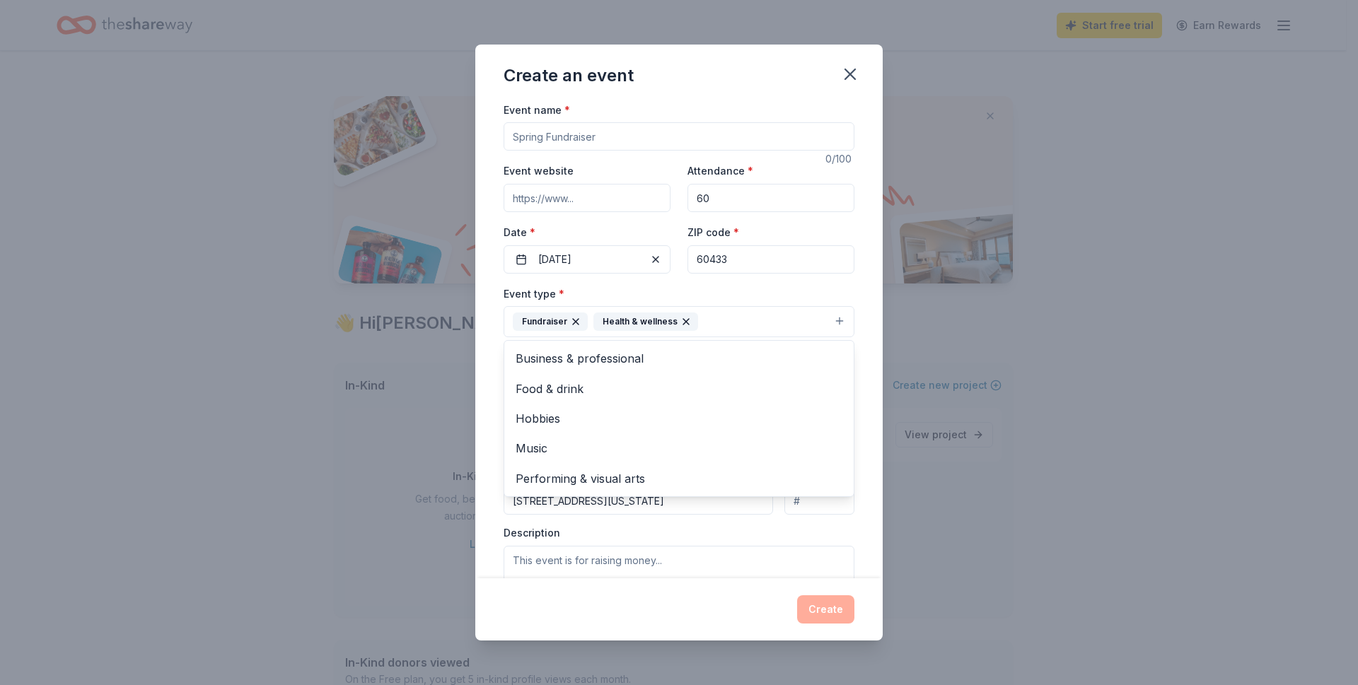
click at [843, 299] on div "Event name * 0 /100 Event website Attendance * 60 Date * 09/26/2025 ZIP code * …" at bounding box center [678, 339] width 407 height 477
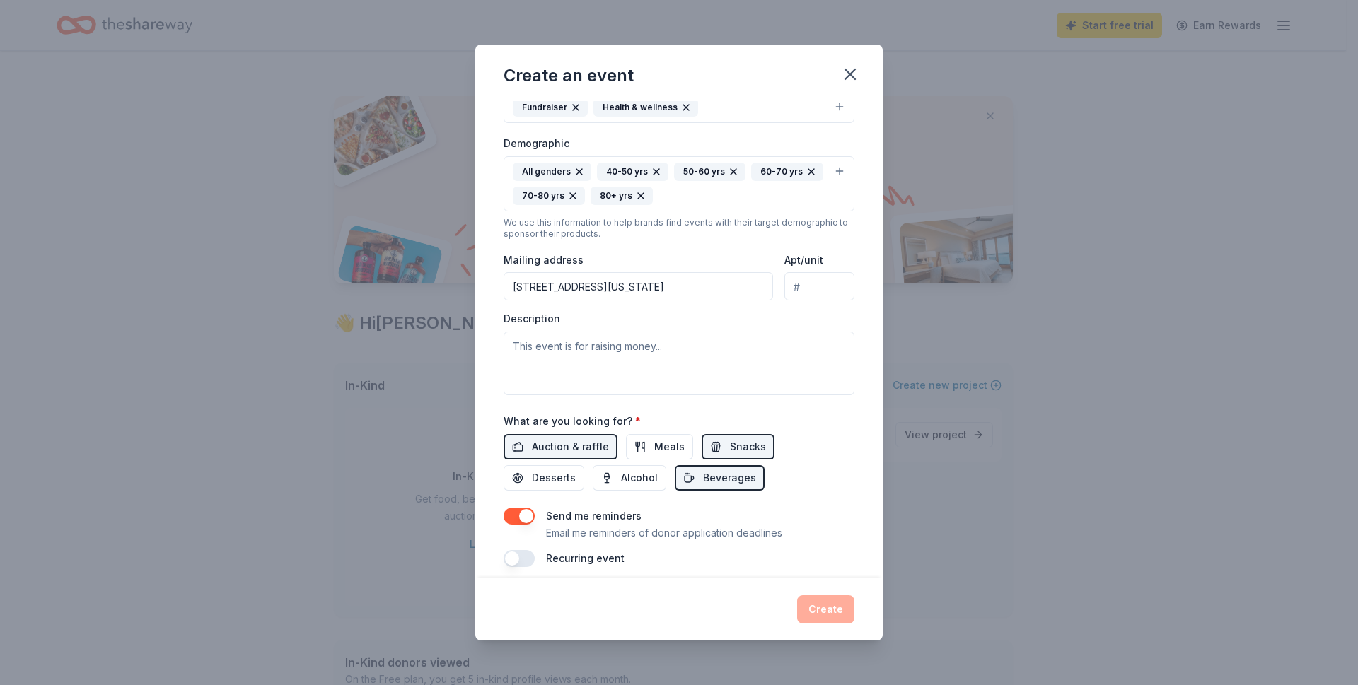
scroll to position [226, 0]
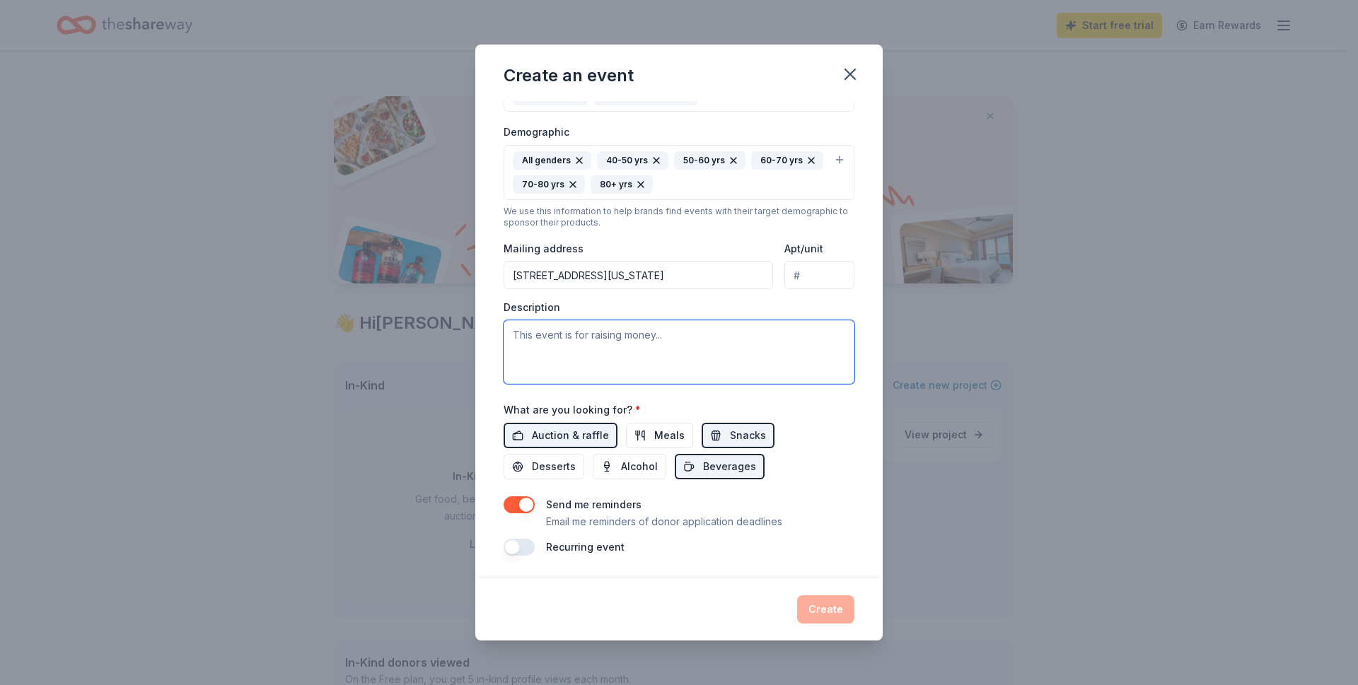
click at [537, 337] on textarea at bounding box center [678, 352] width 351 height 64
paste textarea "Here’s donor-ready language that keeps the focus on **food insecurity**—especia…"
drag, startPoint x: 578, startPoint y: 379, endPoint x: 515, endPoint y: 337, distance: 75.5
click at [515, 337] on textarea at bounding box center [678, 352] width 351 height 64
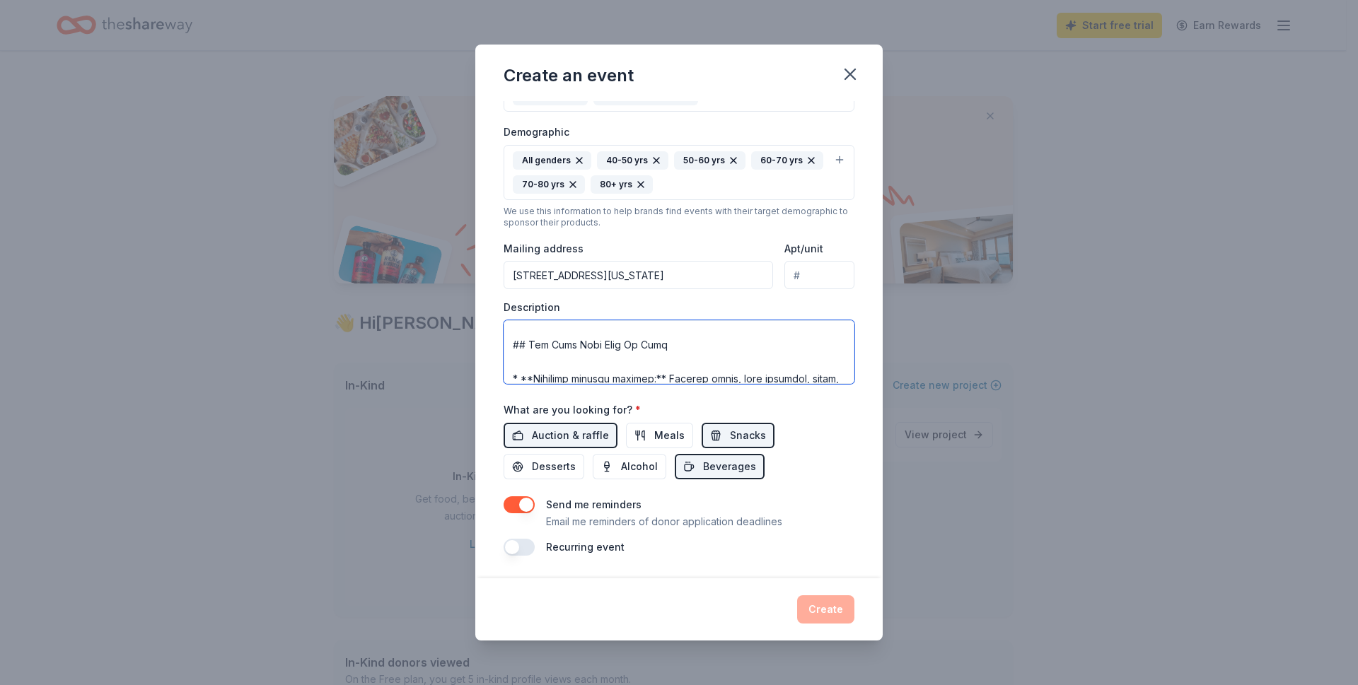
scroll to position [290, 0]
drag, startPoint x: 798, startPoint y: 334, endPoint x: 503, endPoint y: 363, distance: 296.3
click at [503, 363] on textarea at bounding box center [678, 352] width 351 height 64
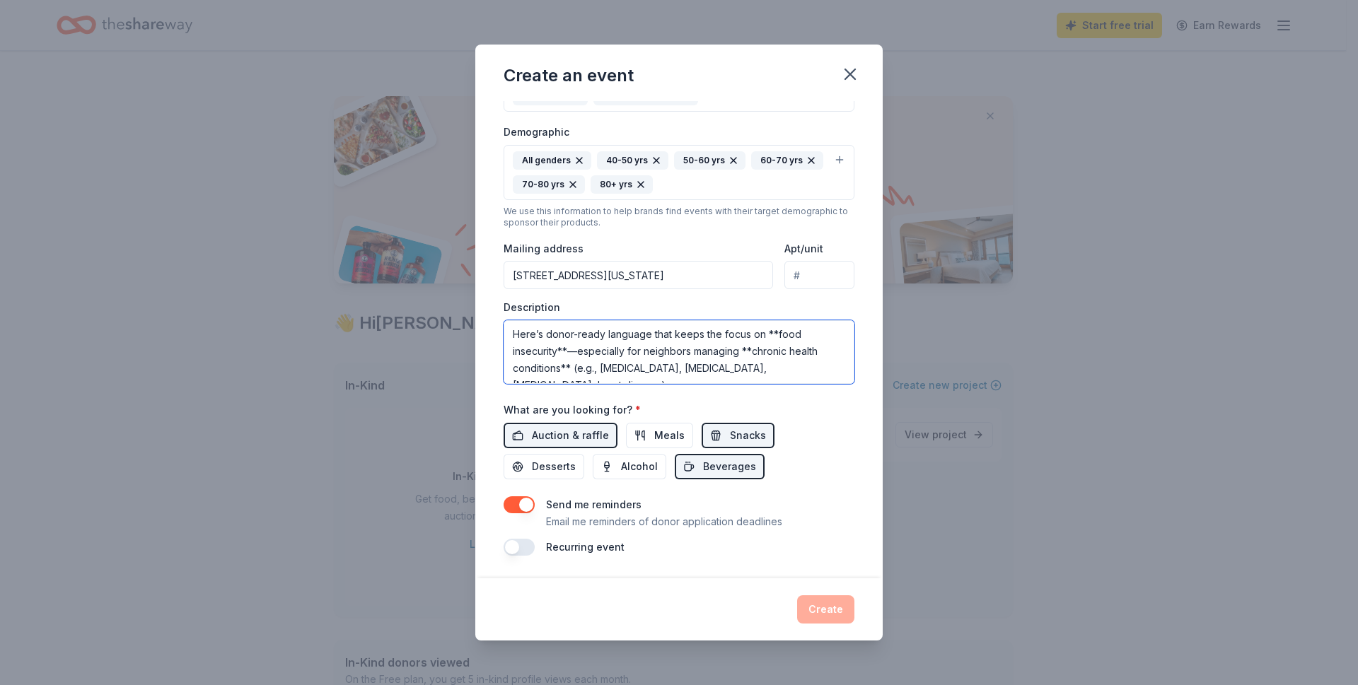
scroll to position [0, 0]
drag, startPoint x: 822, startPoint y: 371, endPoint x: 510, endPoint y: 342, distance: 313.1
click at [510, 342] on textarea "Here’s donor-ready language that keeps the focus on **food insecurity**—especia…" at bounding box center [678, 352] width 351 height 64
click at [520, 363] on textarea "# Why We’re Raising Funds **Food is healthcare.** For people living with chroni…" at bounding box center [678, 352] width 351 height 64
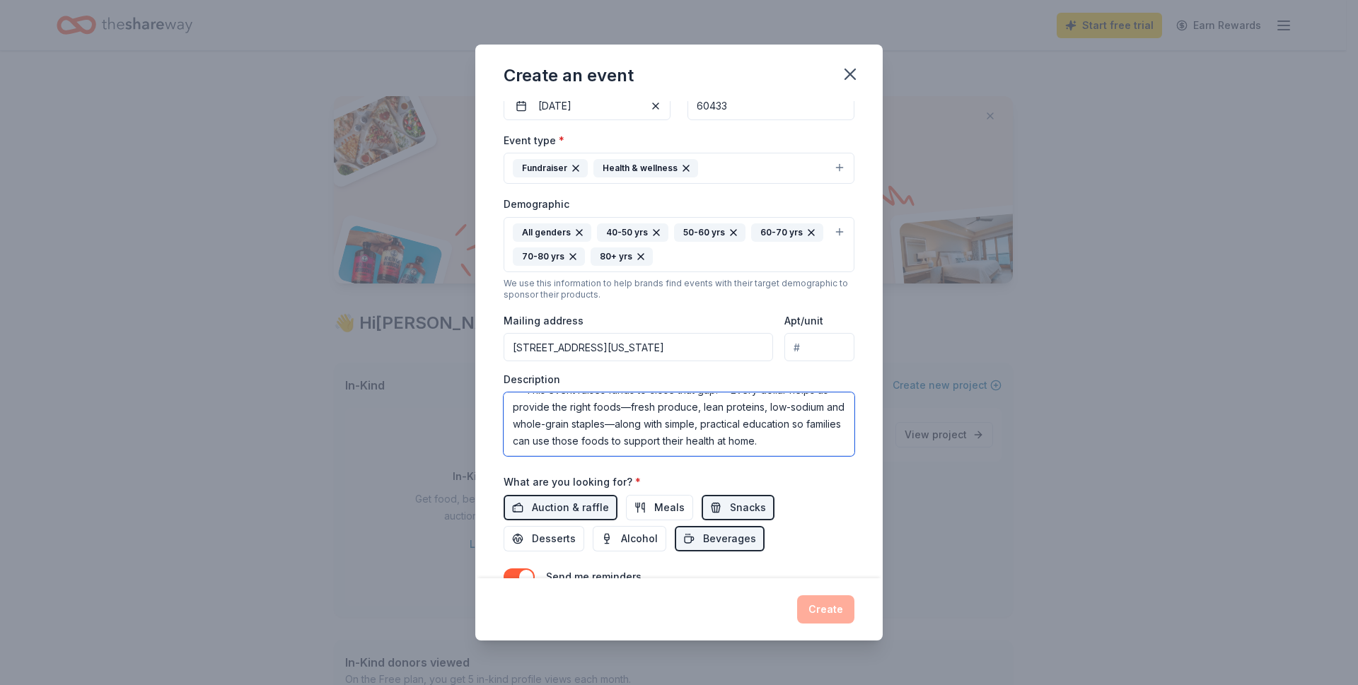
type textarea "Why We’re Raising Funds **Food is healthcare.** For people living with chronic …"
click at [801, 339] on input "Apt/unit" at bounding box center [819, 347] width 70 height 28
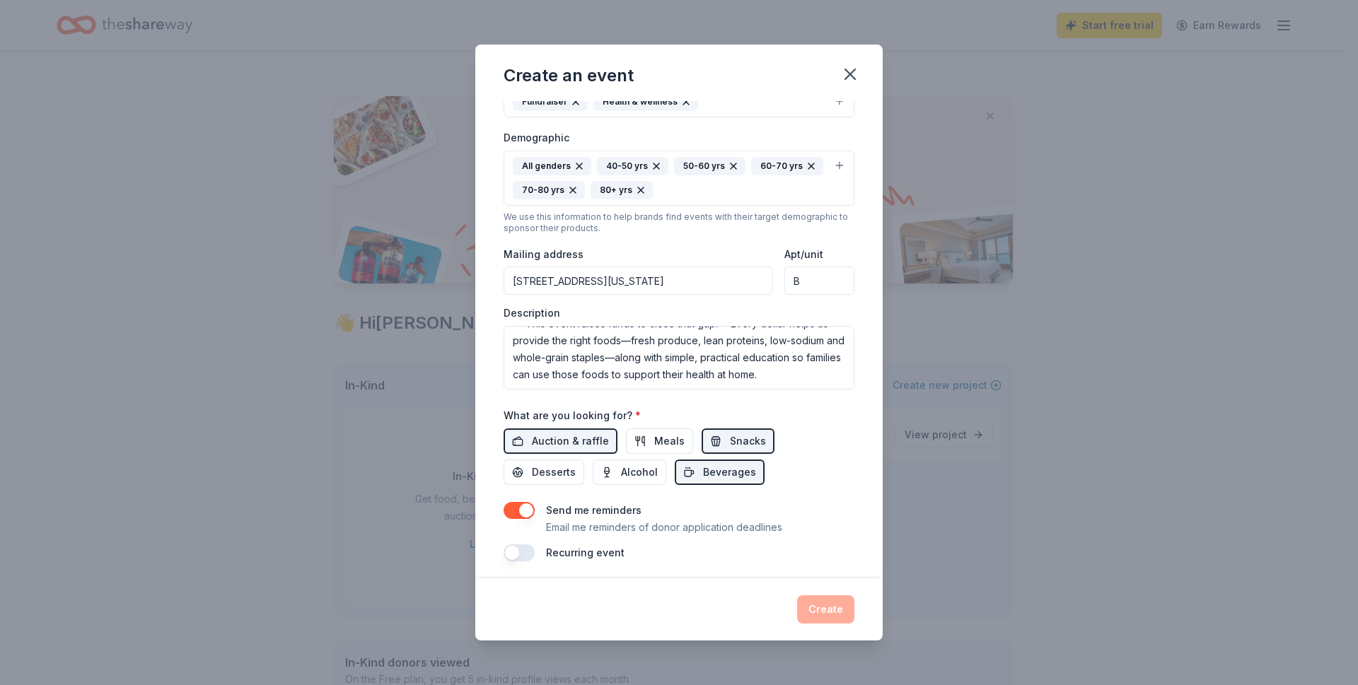
scroll to position [226, 0]
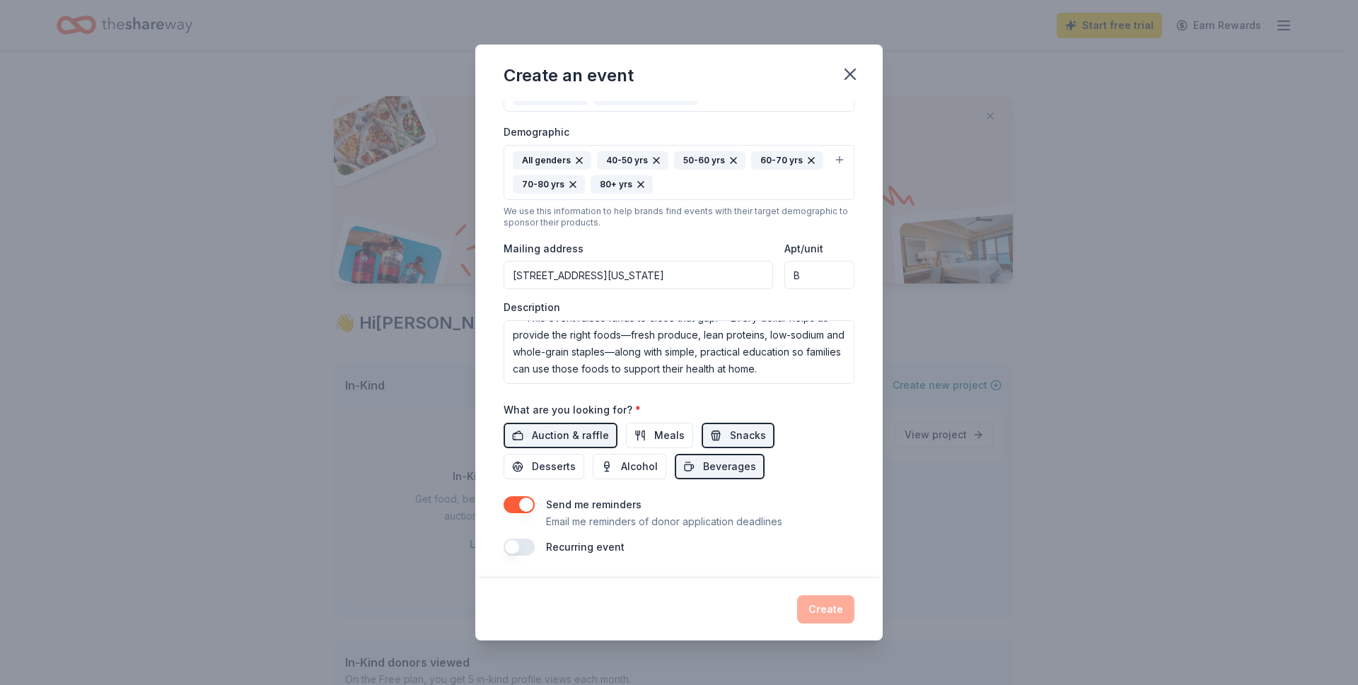
type input "B"
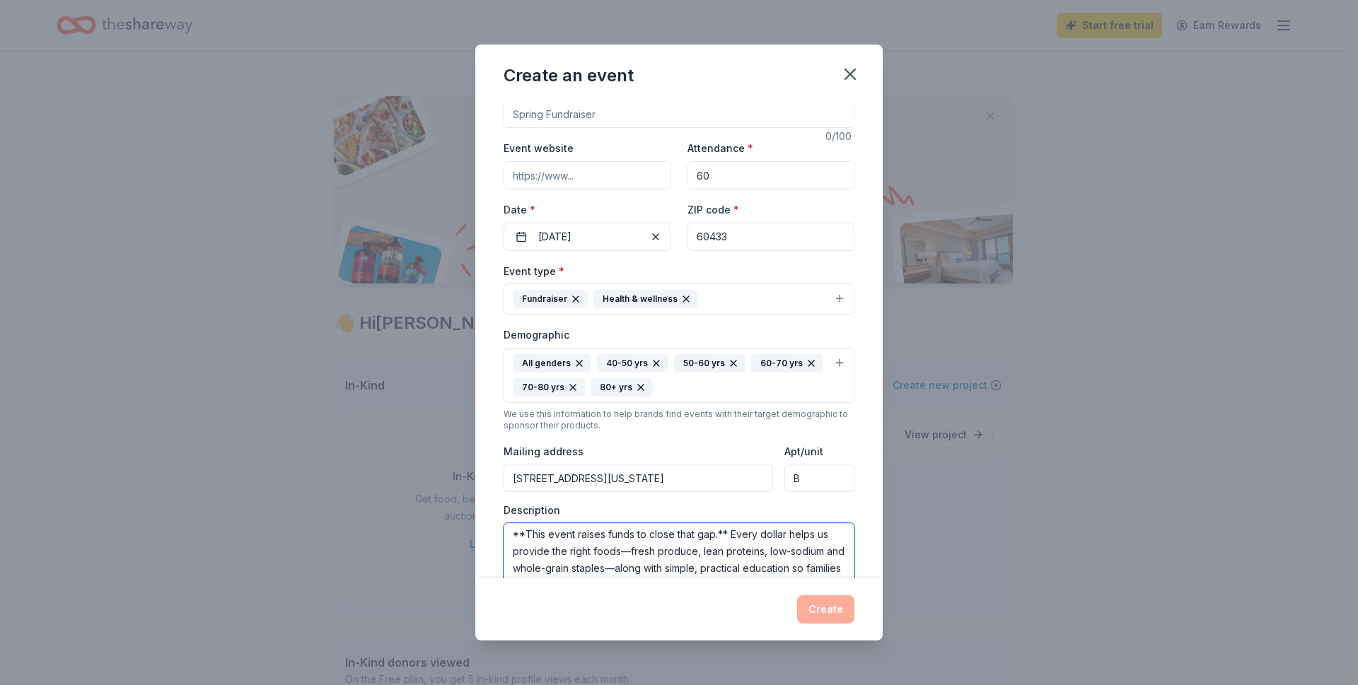
scroll to position [0, 0]
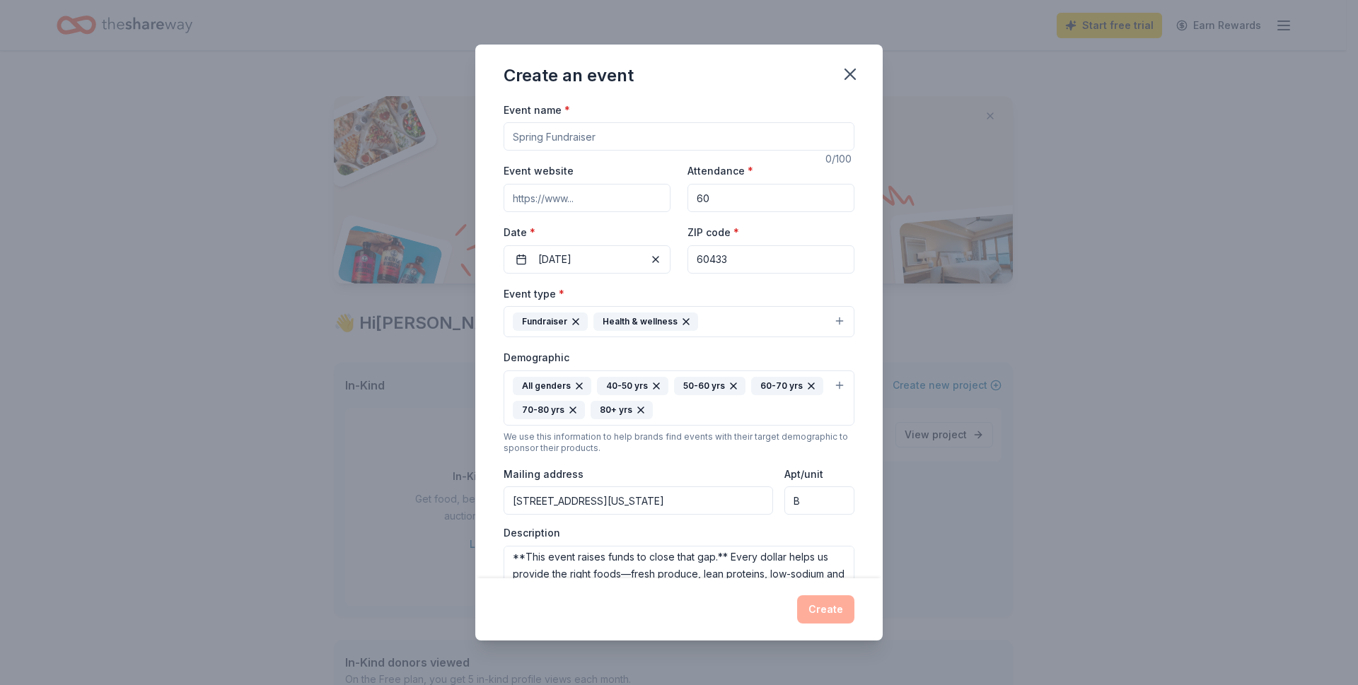
click at [588, 203] on input "Event website" at bounding box center [586, 198] width 167 height 28
paste input "https://www.facebook.com/share/19ZbW8r74G/"
type input "https://www.facebook.com/share/19ZbW8r74G/"
click at [651, 131] on input "Event name *" at bounding box center [678, 136] width 351 height 28
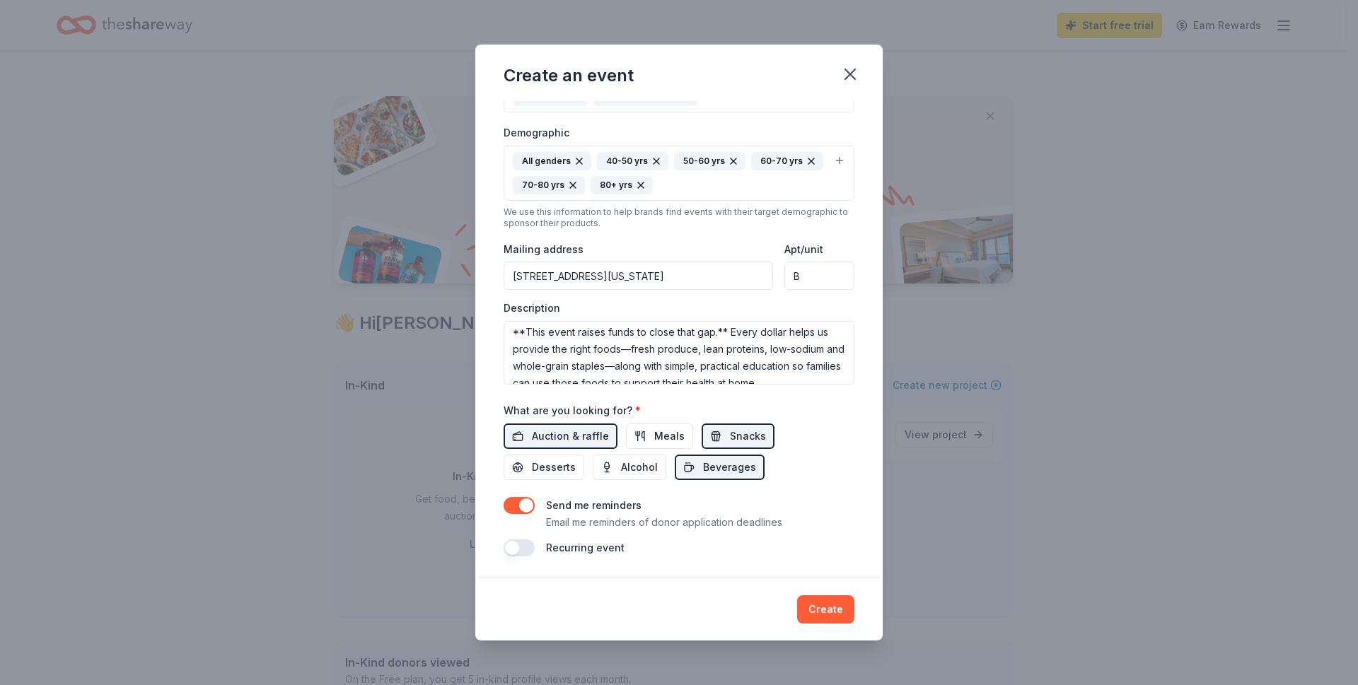
scroll to position [226, 0]
type input "Wellness Within Reach"
click at [544, 471] on span "Desserts" at bounding box center [554, 466] width 44 height 17
click at [563, 468] on span "Desserts" at bounding box center [554, 466] width 44 height 17
click at [843, 602] on button "Create" at bounding box center [825, 609] width 57 height 28
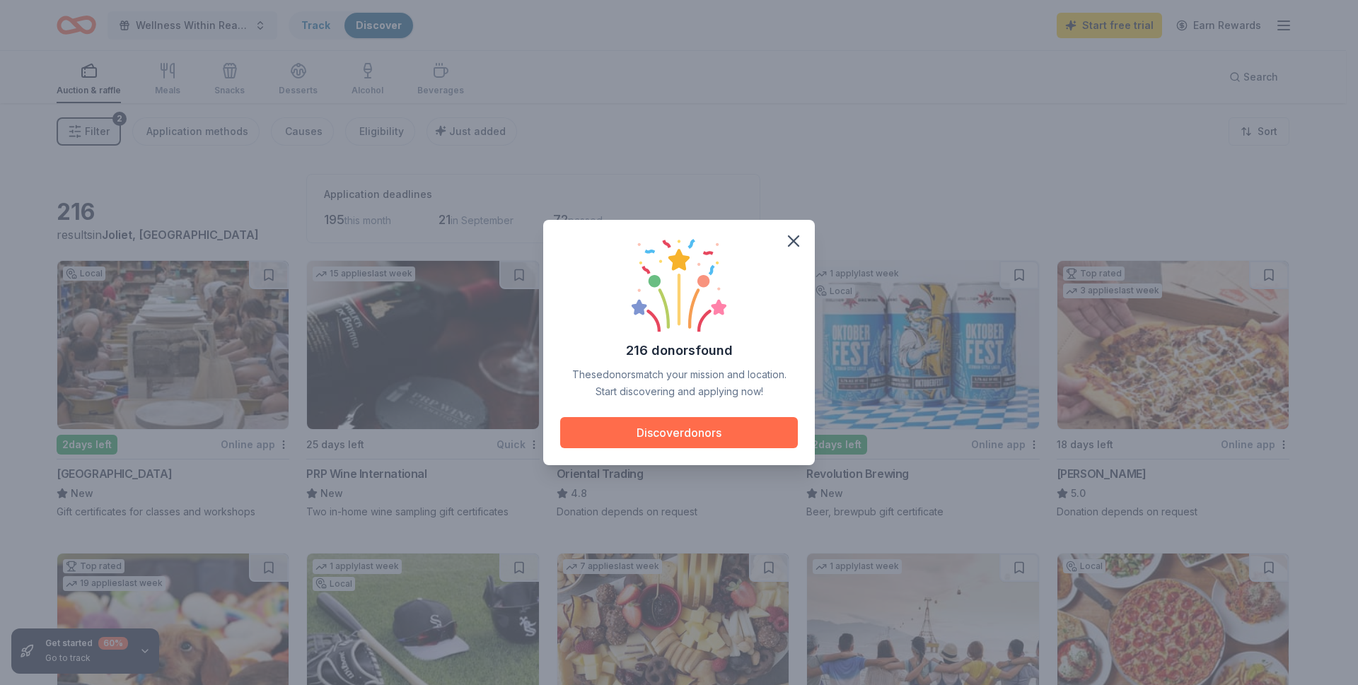
click at [753, 440] on button "Discover donors" at bounding box center [679, 432] width 238 height 31
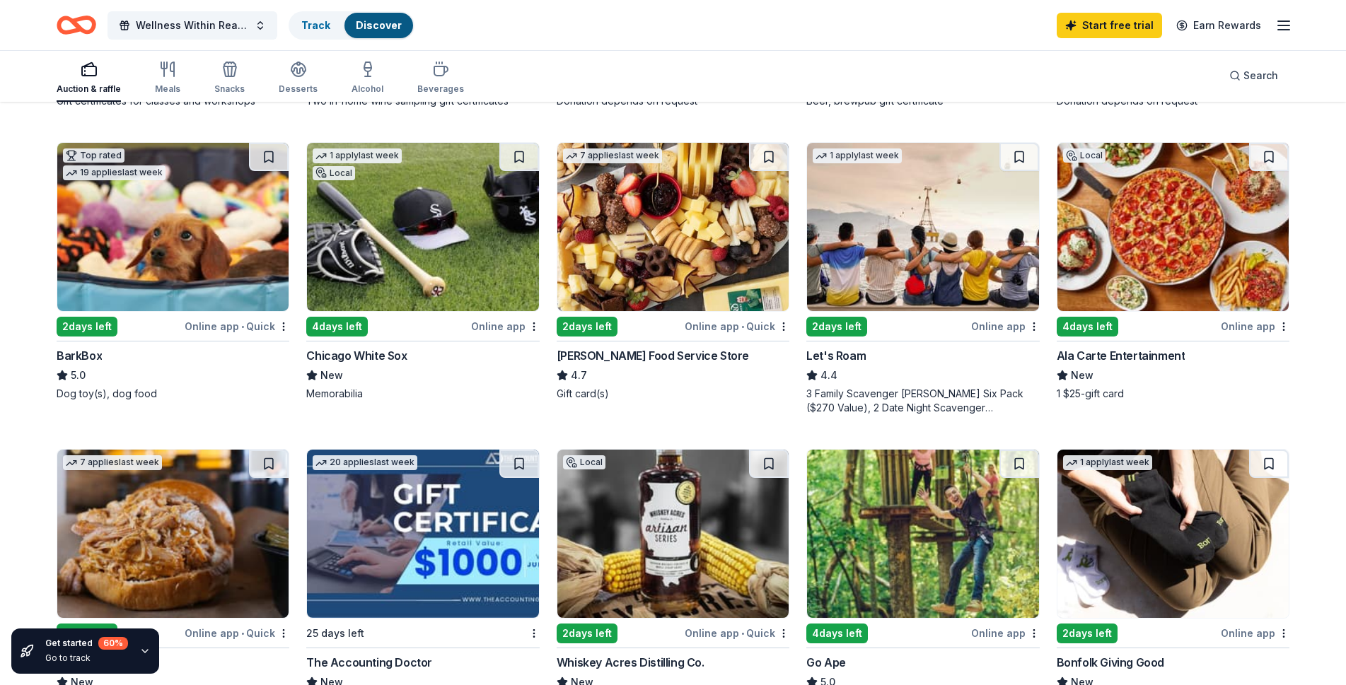
scroll to position [308, 0]
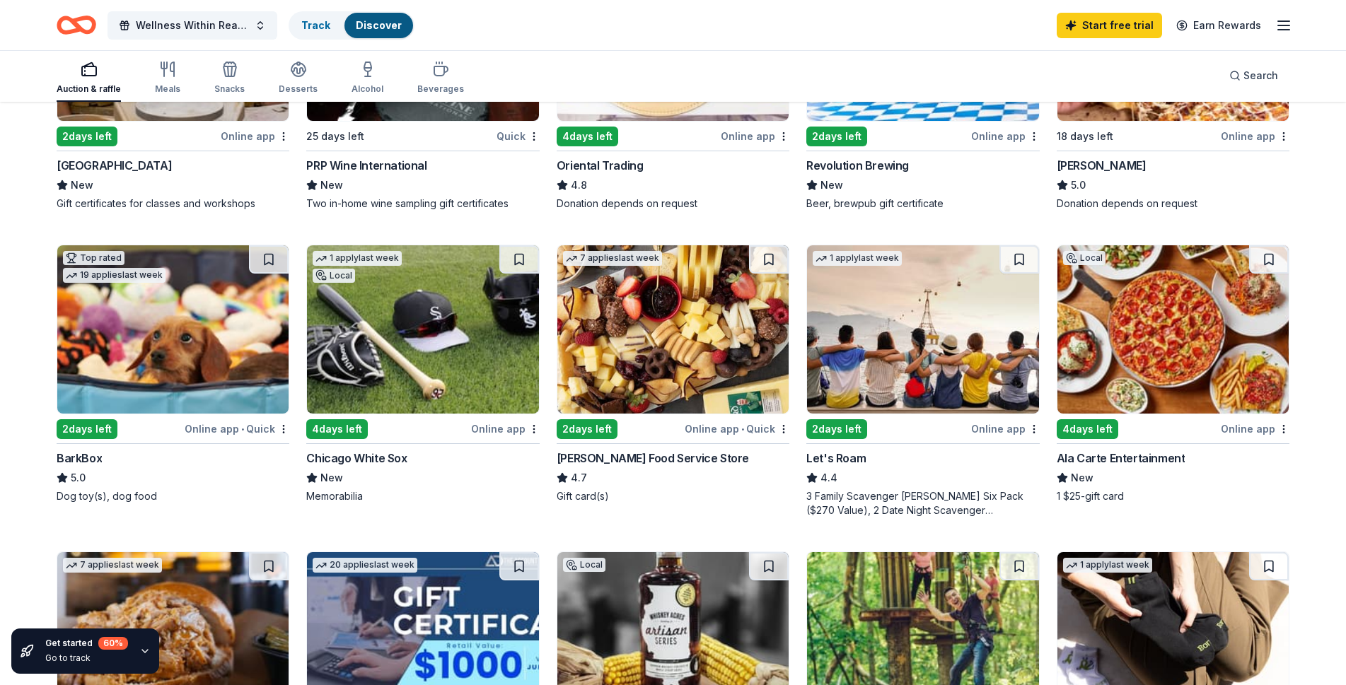
click at [588, 429] on div "2 days left" at bounding box center [586, 429] width 61 height 20
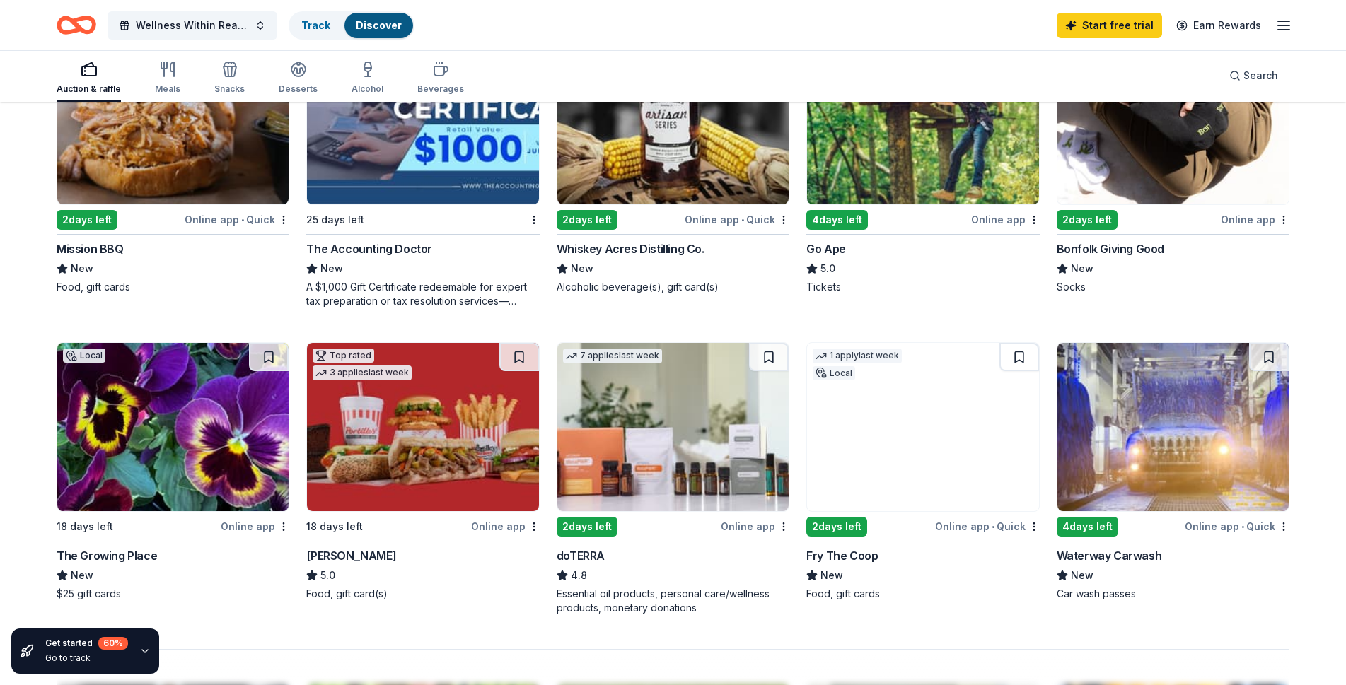
scroll to position [822, 0]
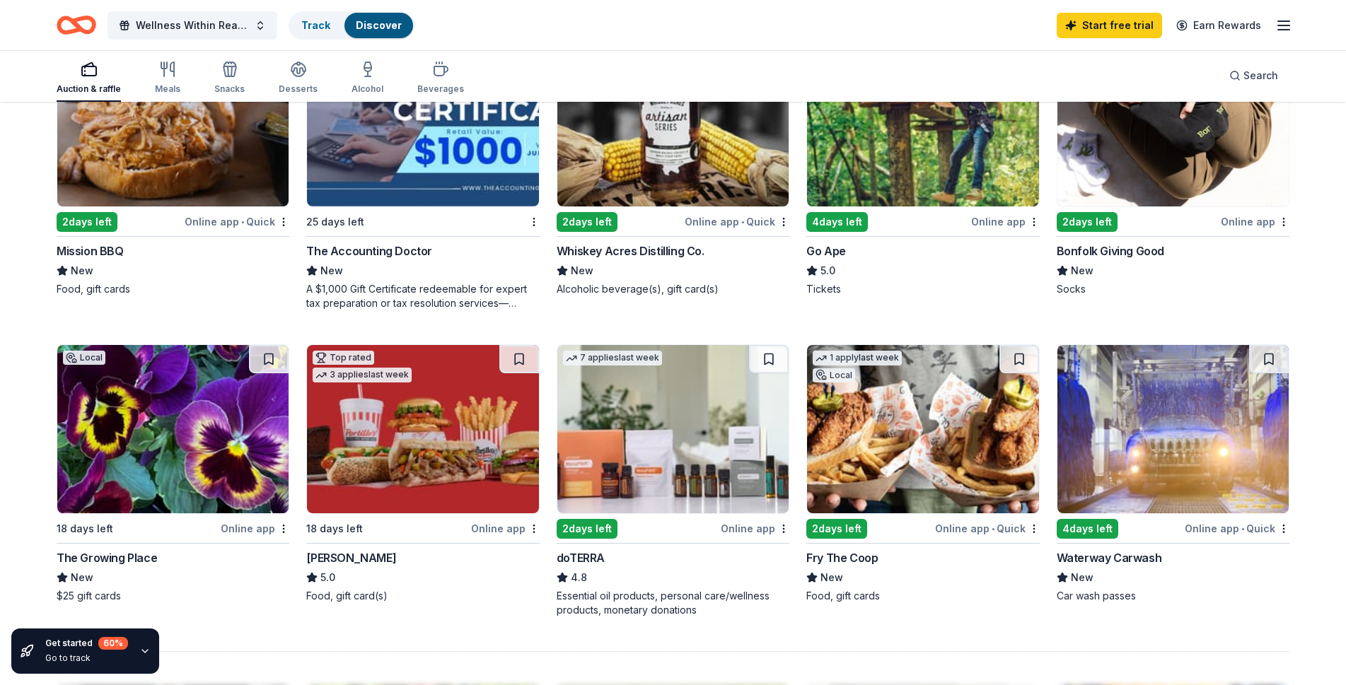
click at [392, 467] on img at bounding box center [422, 429] width 231 height 168
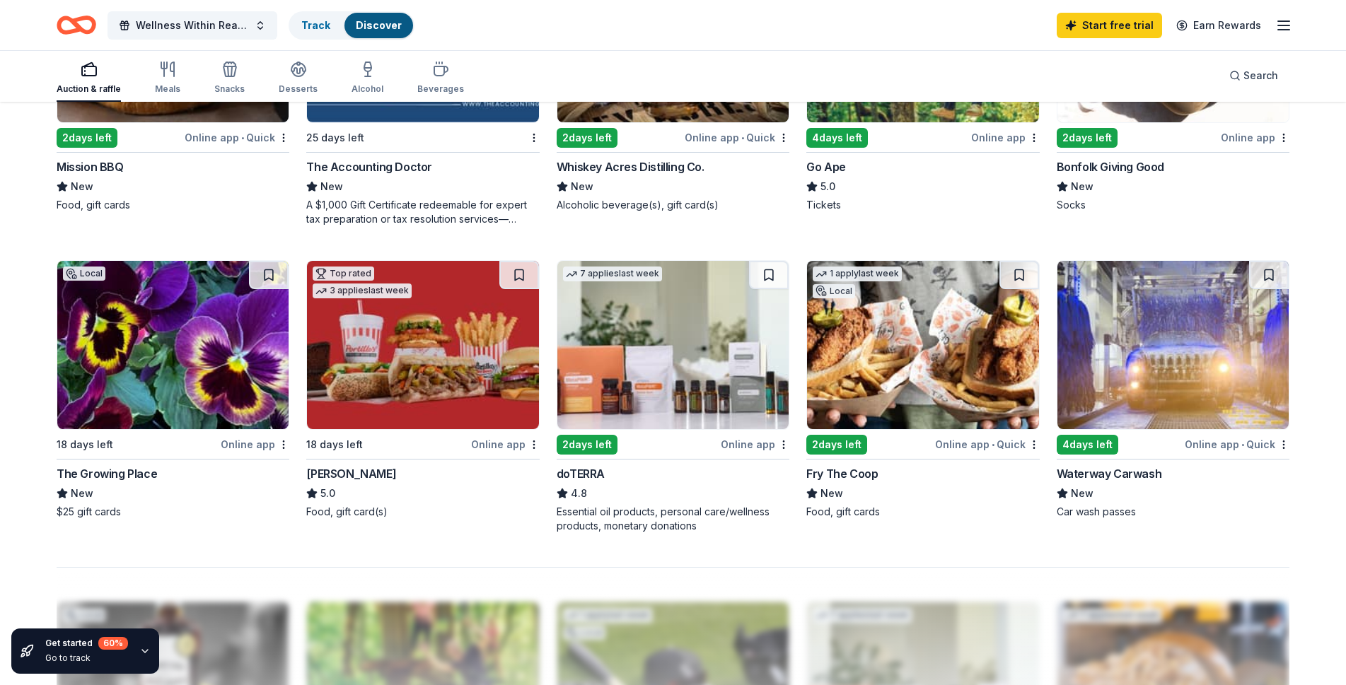
scroll to position [925, 0]
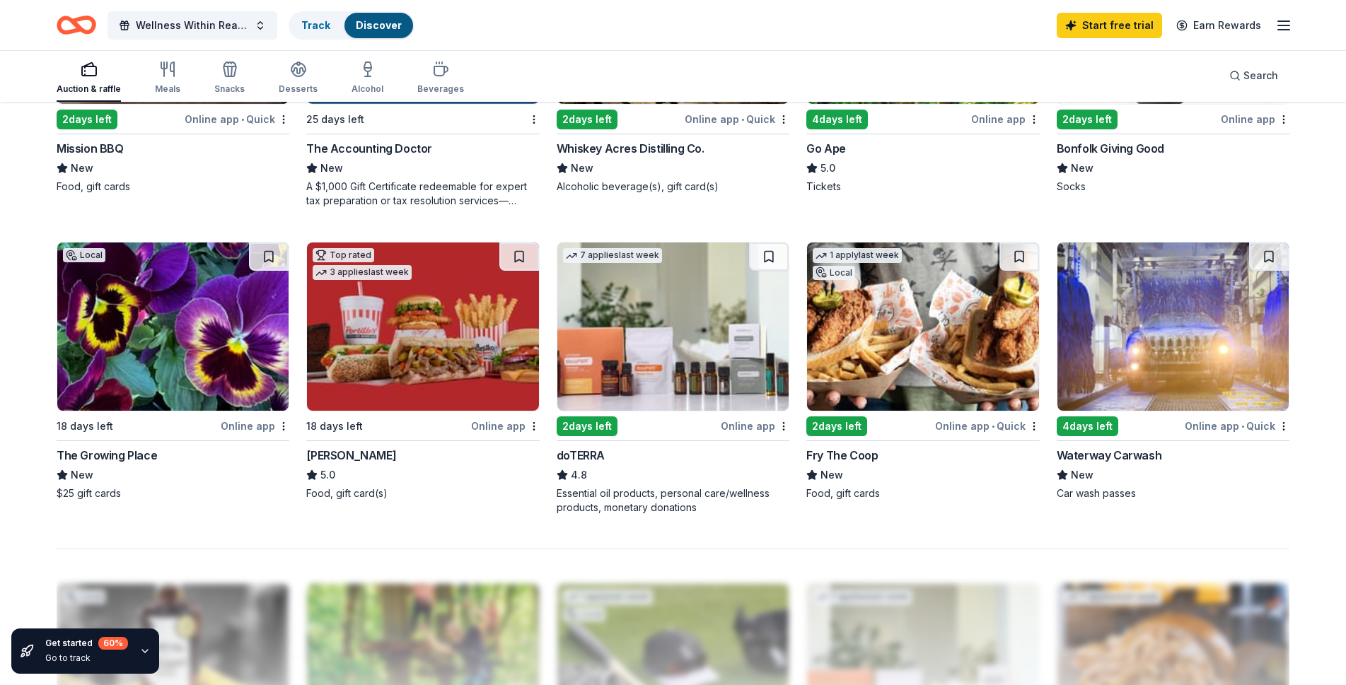
click at [893, 323] on img at bounding box center [922, 327] width 231 height 168
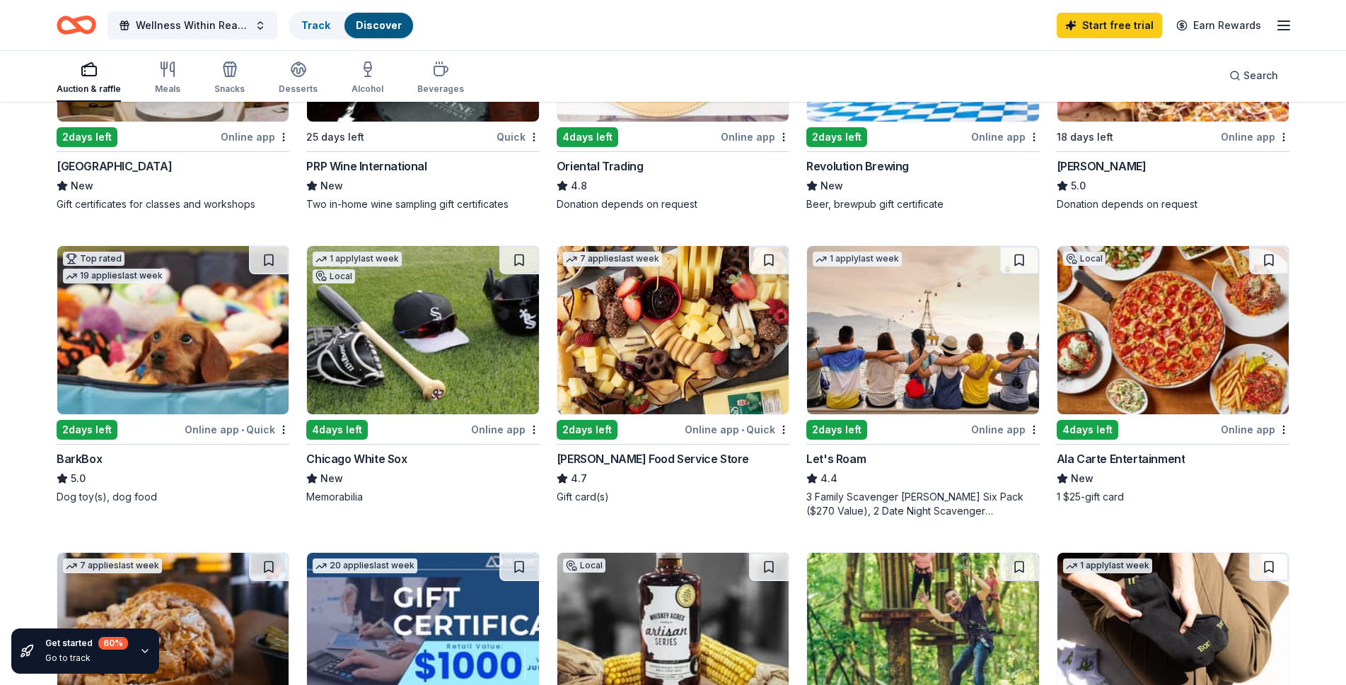
scroll to position [308, 0]
click at [621, 342] on img at bounding box center [672, 329] width 231 height 168
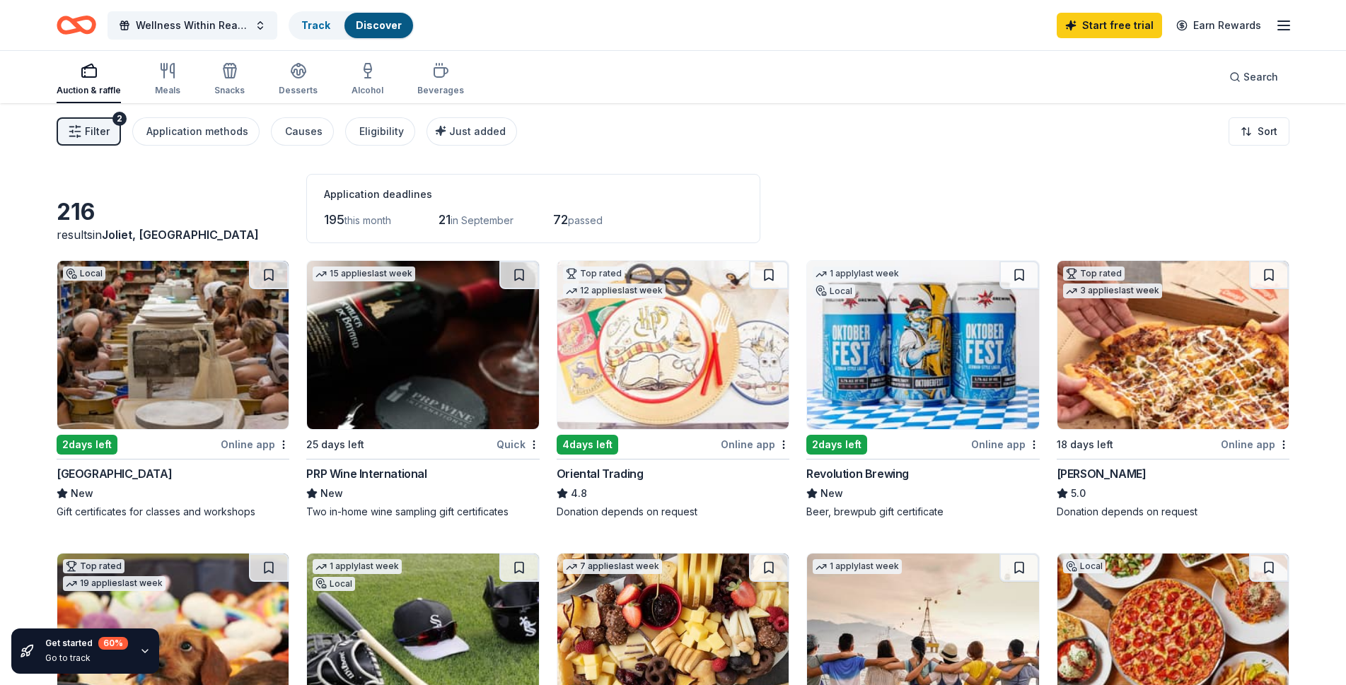
click at [1170, 366] on img at bounding box center [1172, 345] width 231 height 168
click at [177, 27] on span "Wellness Within Reach" at bounding box center [192, 25] width 113 height 17
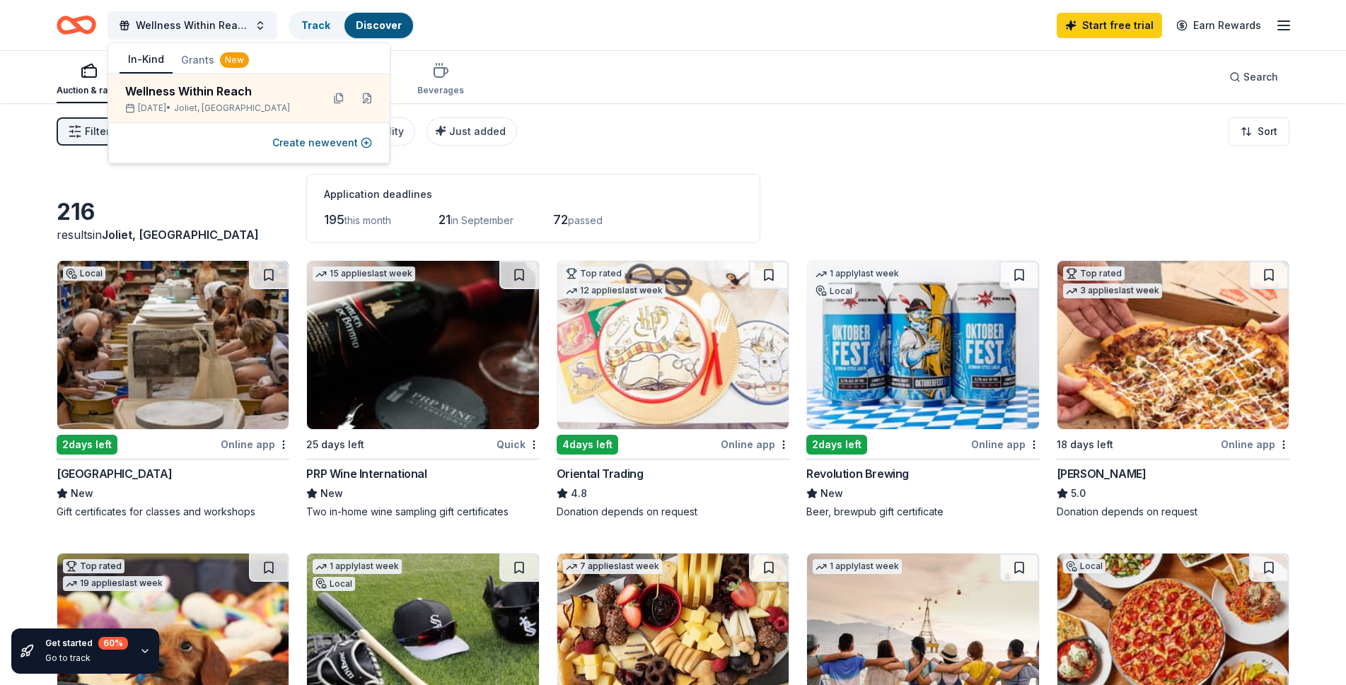
click at [192, 57] on button "Grants New" at bounding box center [215, 59] width 85 height 25
click at [194, 88] on div "Complimentary Pop-Up Nutrition Stations" at bounding box center [232, 91] width 214 height 17
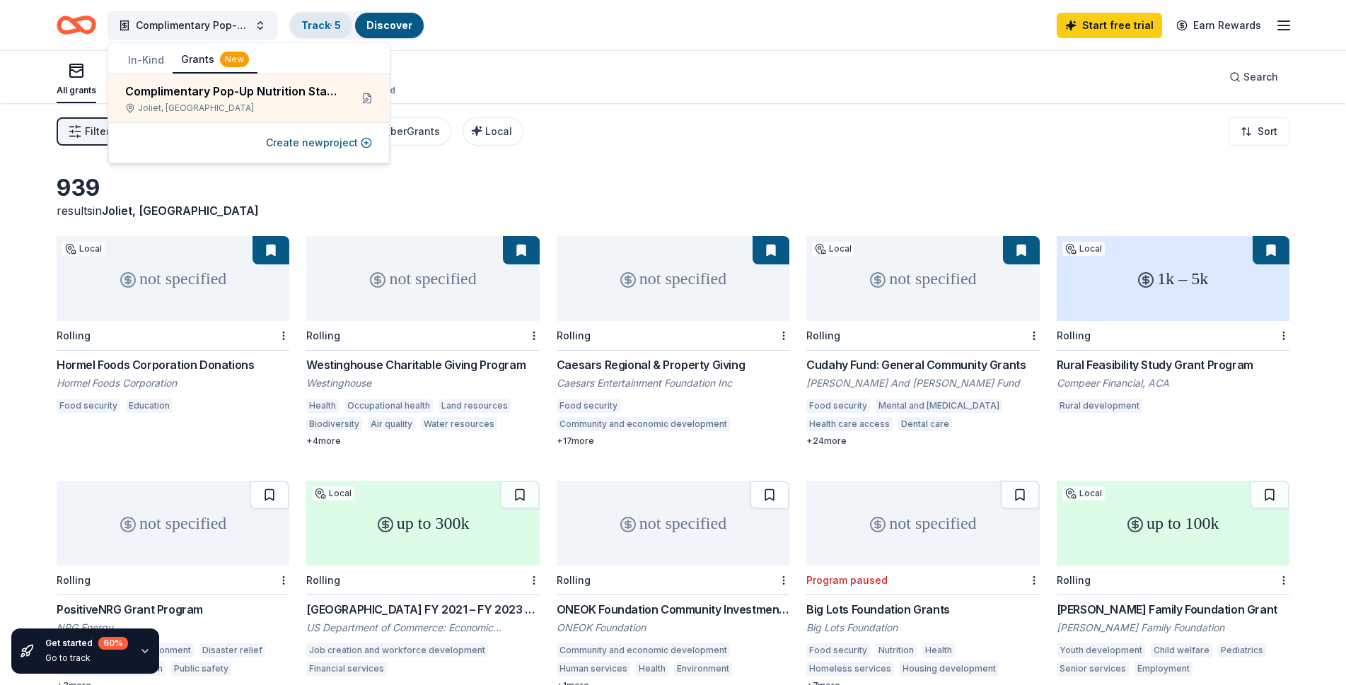
click at [319, 23] on link "Track · 5" at bounding box center [321, 25] width 40 height 12
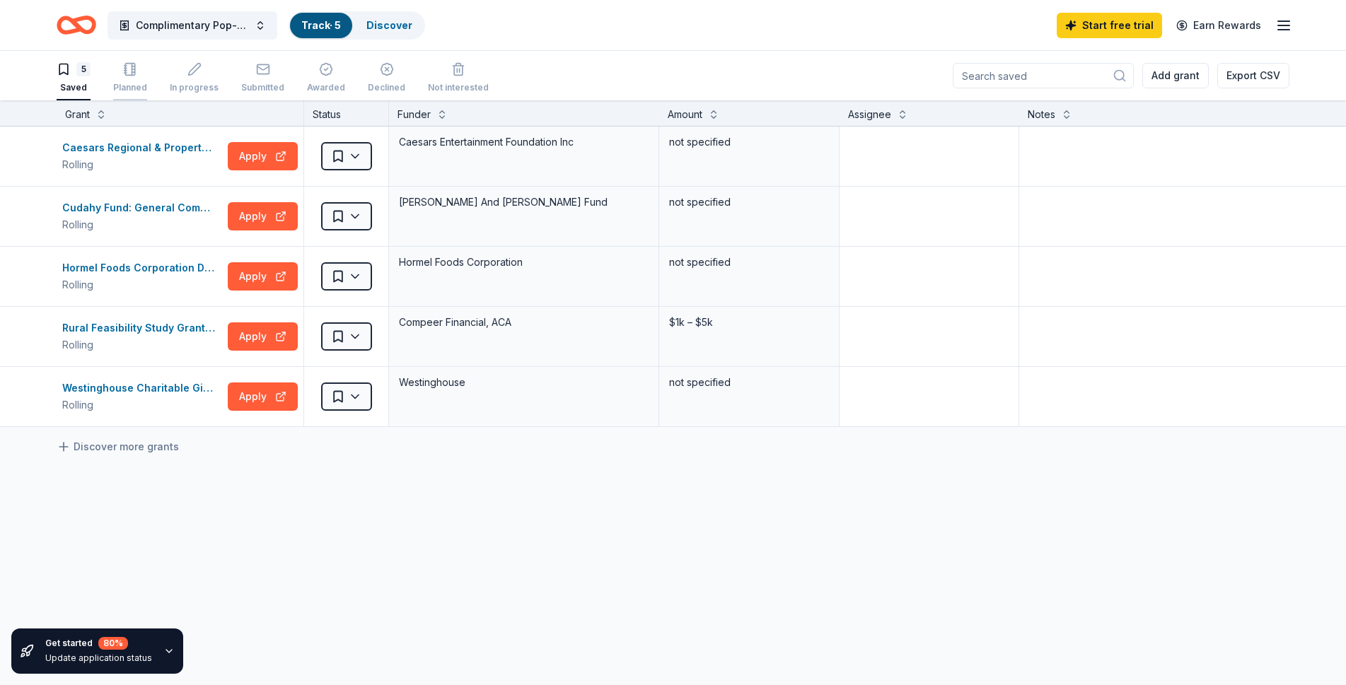
click at [136, 76] on icon "button" at bounding box center [130, 69] width 14 height 14
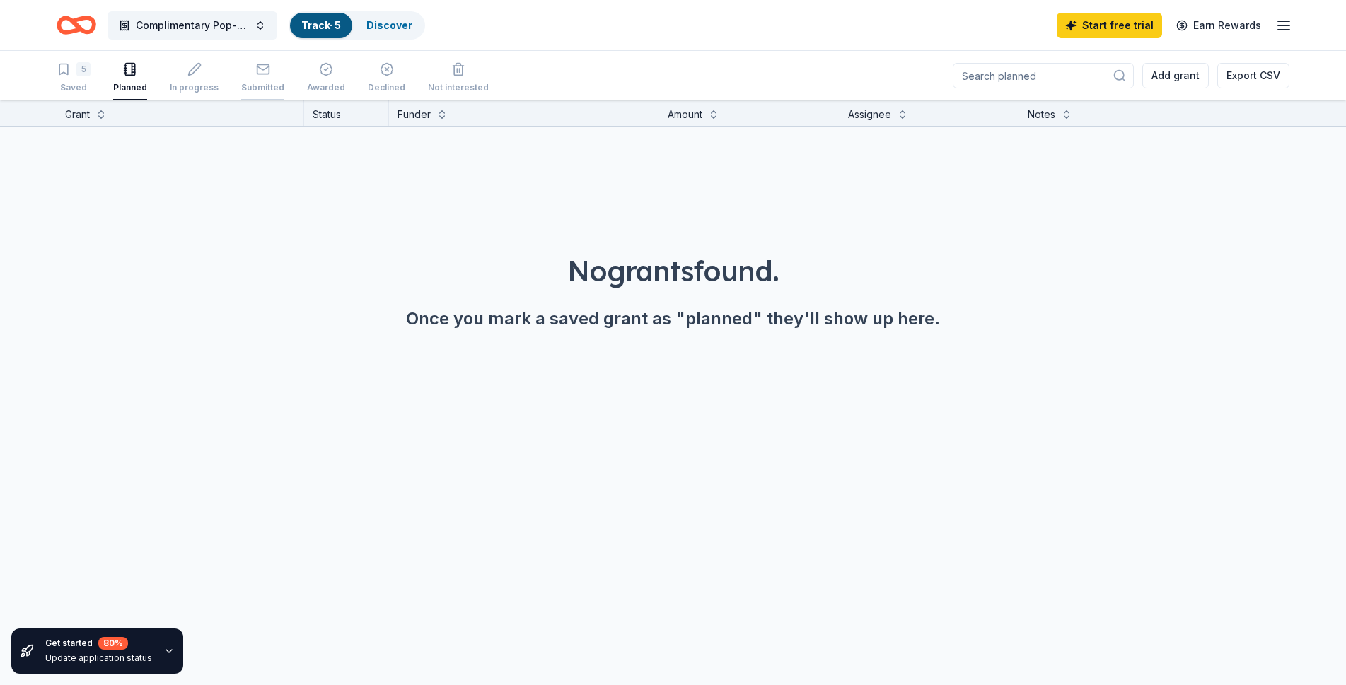
click at [272, 69] on div "button" at bounding box center [262, 69] width 43 height 14
click at [179, 75] on div "button" at bounding box center [194, 69] width 49 height 14
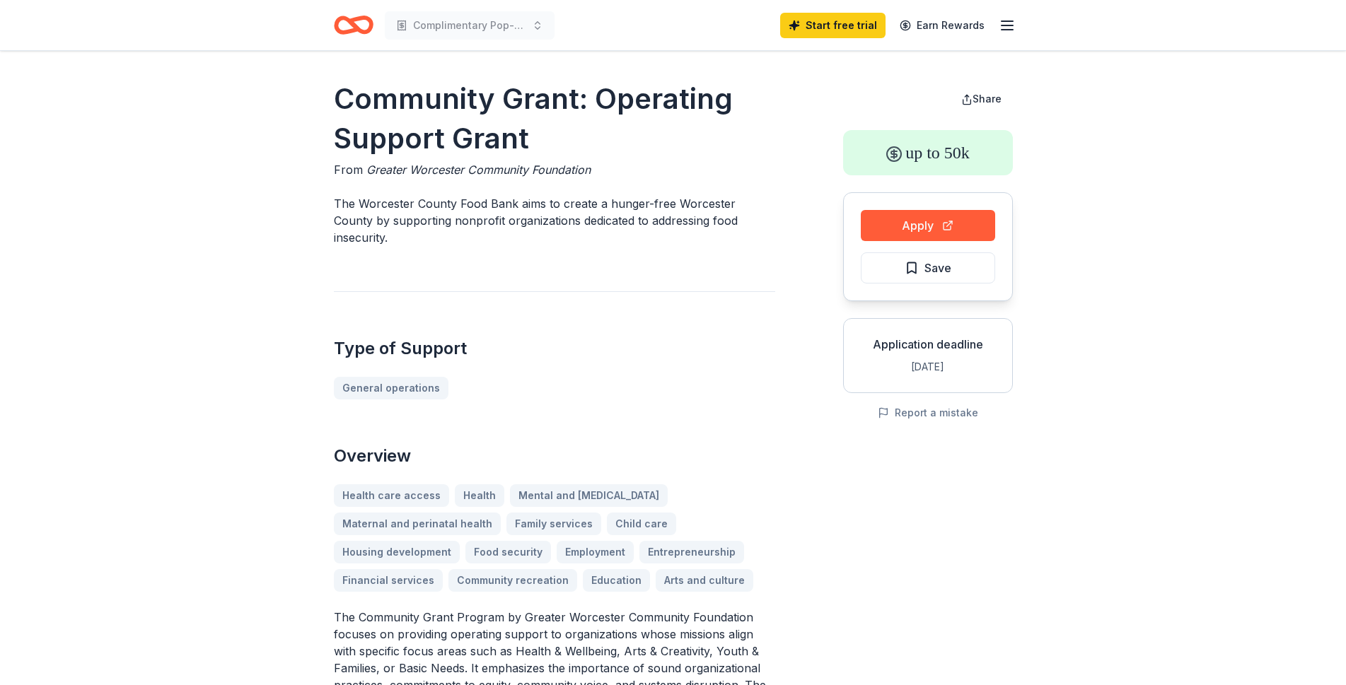
click at [1014, 31] on icon "button" at bounding box center [1006, 25] width 17 height 17
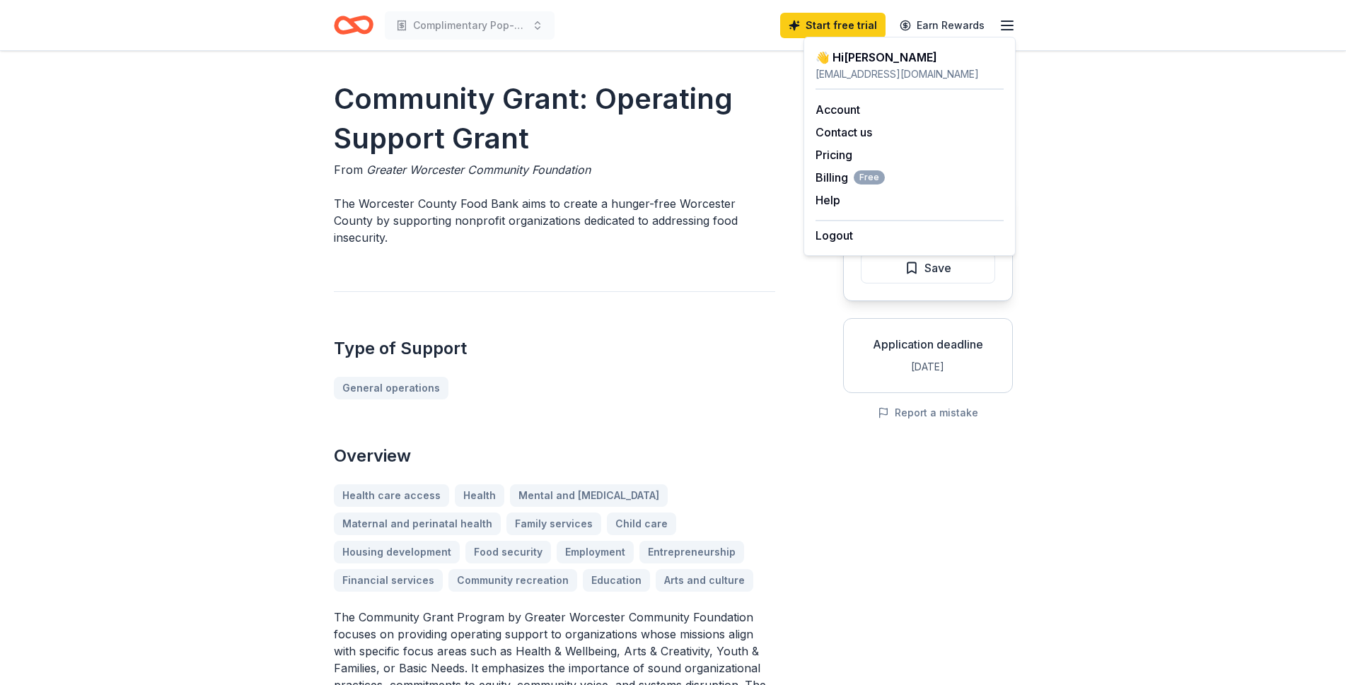
click at [858, 57] on div "👋 Hi [PERSON_NAME]" at bounding box center [909, 57] width 188 height 17
click at [495, 31] on span "Complimentary Pop-Up Nutrition Stations" at bounding box center [469, 25] width 113 height 17
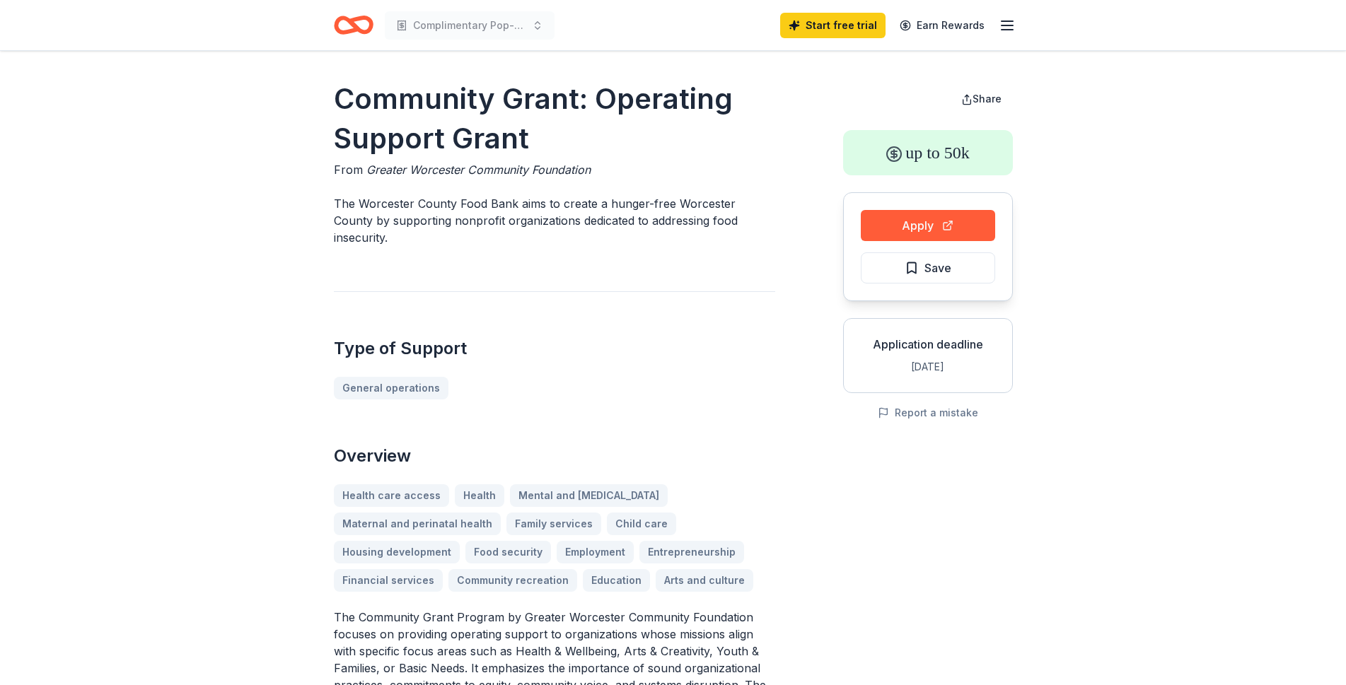
click at [495, 31] on span "Complimentary Pop-Up Nutrition Stations" at bounding box center [469, 25] width 113 height 17
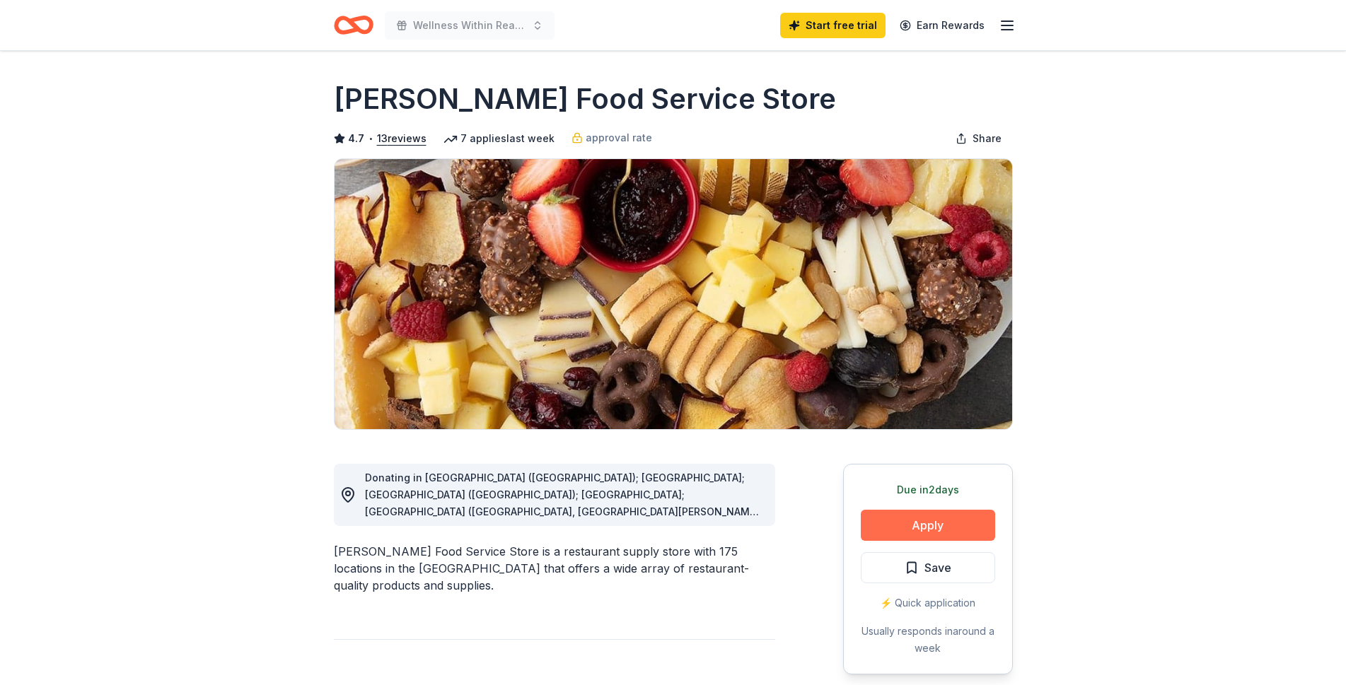
click at [955, 529] on button "Apply" at bounding box center [928, 525] width 134 height 31
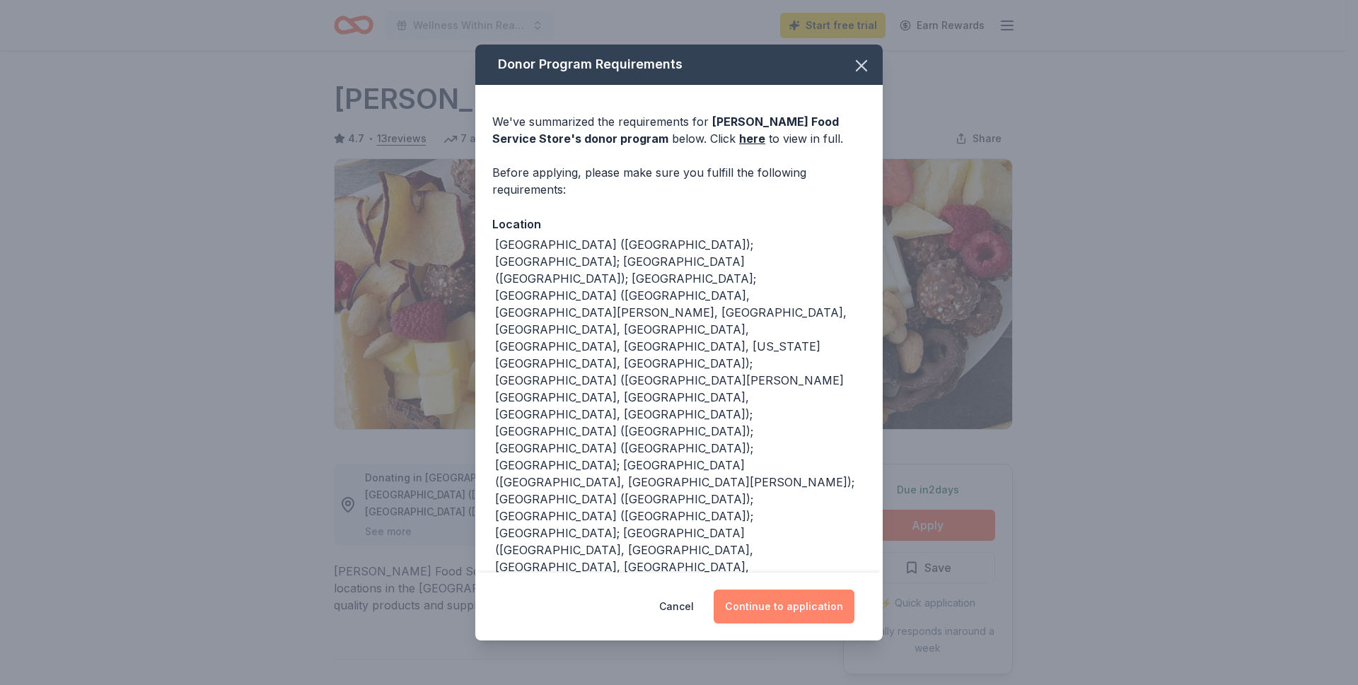
click at [789, 608] on button "Continue to application" at bounding box center [783, 607] width 141 height 34
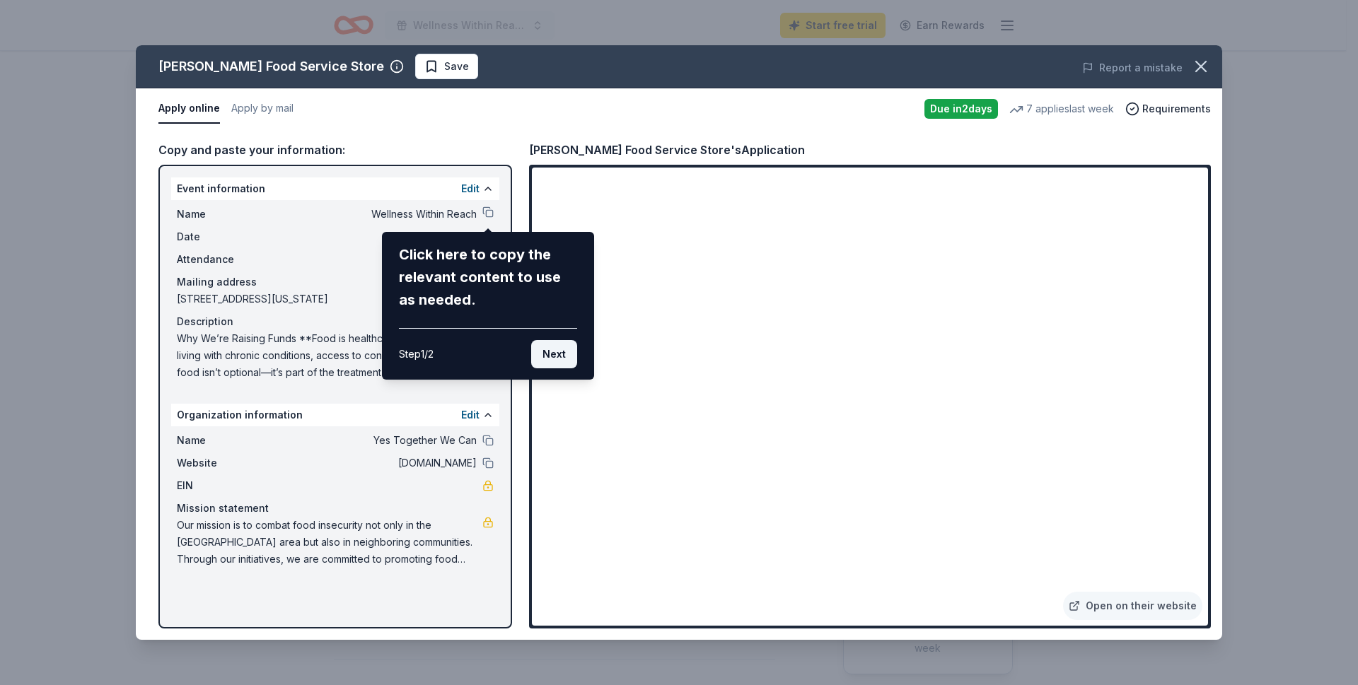
click at [560, 358] on button "Next" at bounding box center [554, 354] width 46 height 28
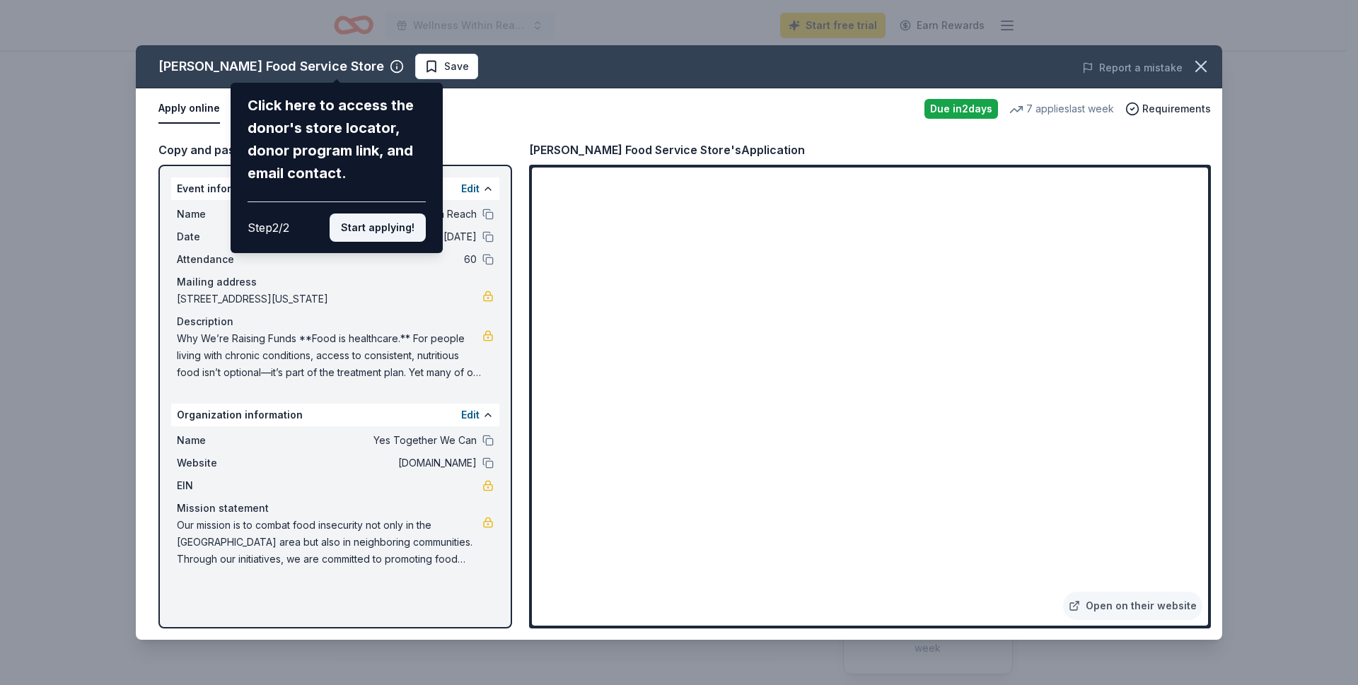
click at [378, 214] on button "Start applying!" at bounding box center [378, 228] width 96 height 28
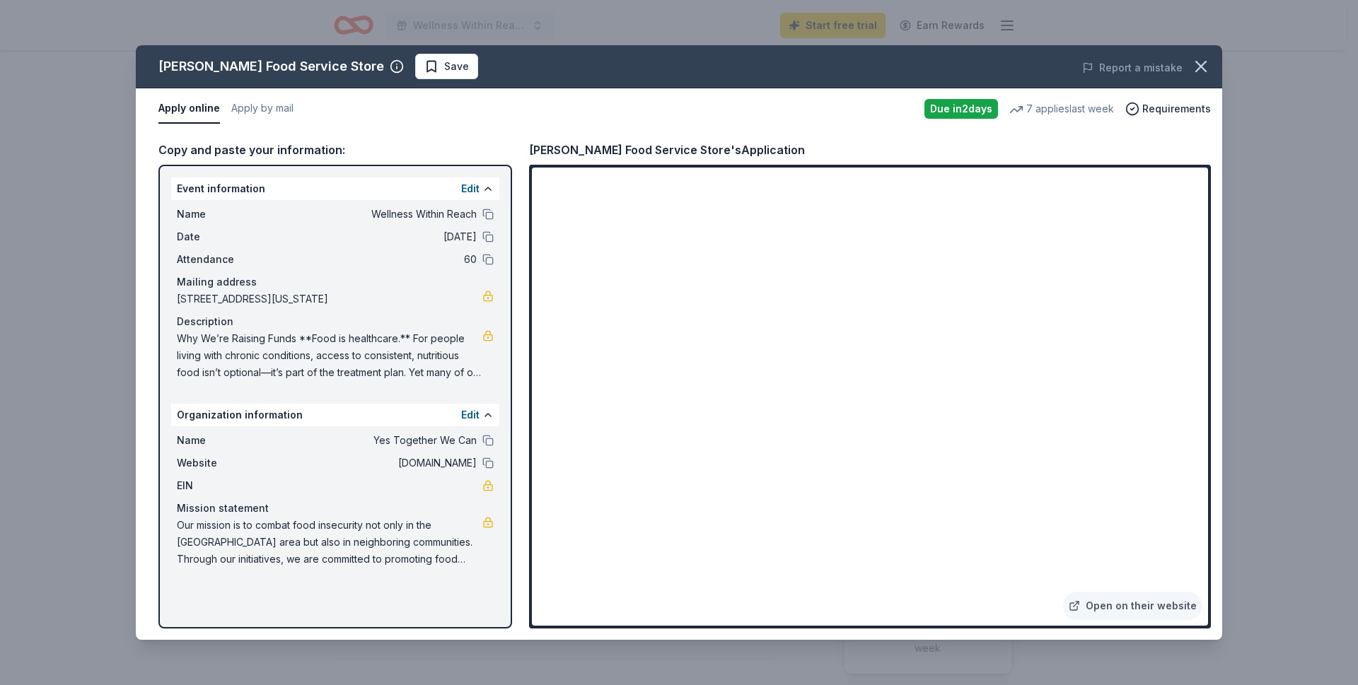
click at [466, 375] on span "Why We’re Raising Funds **Food is healthcare.** For people living with chronic …" at bounding box center [329, 355] width 305 height 51
click at [471, 424] on button "Edit" at bounding box center [470, 415] width 18 height 17
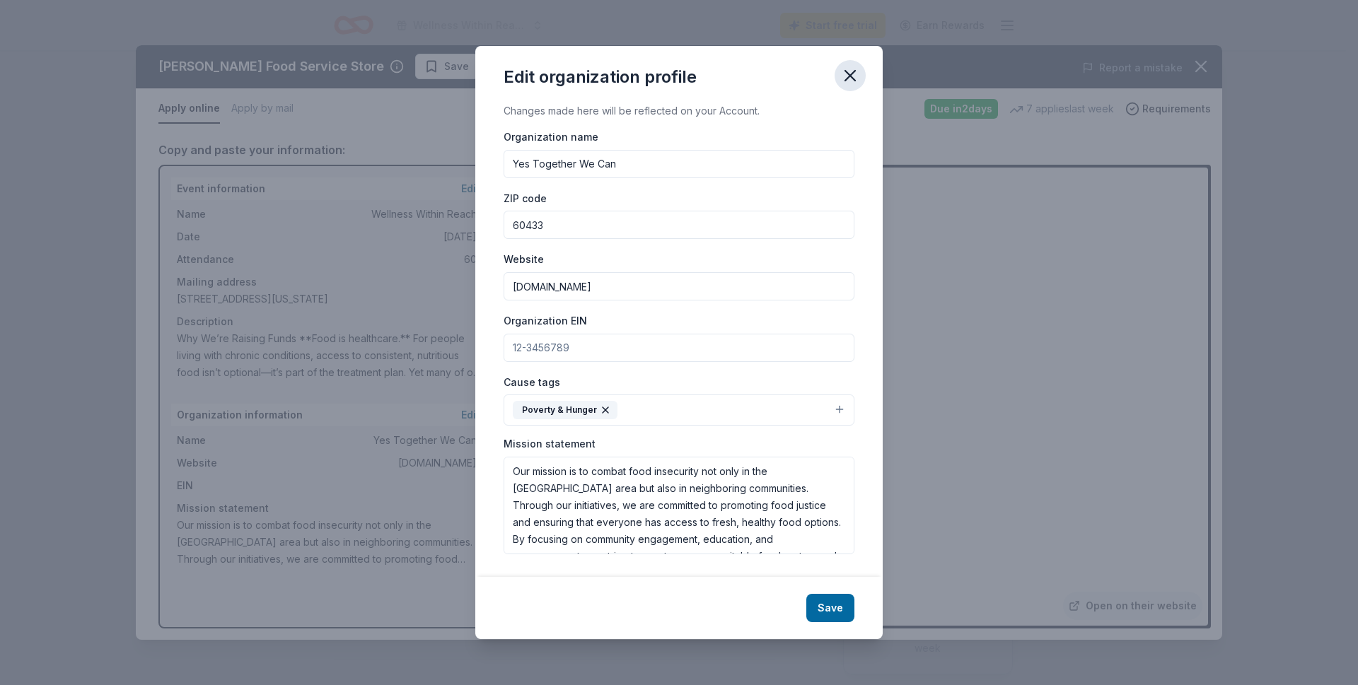
click at [838, 81] on button "button" at bounding box center [849, 75] width 31 height 31
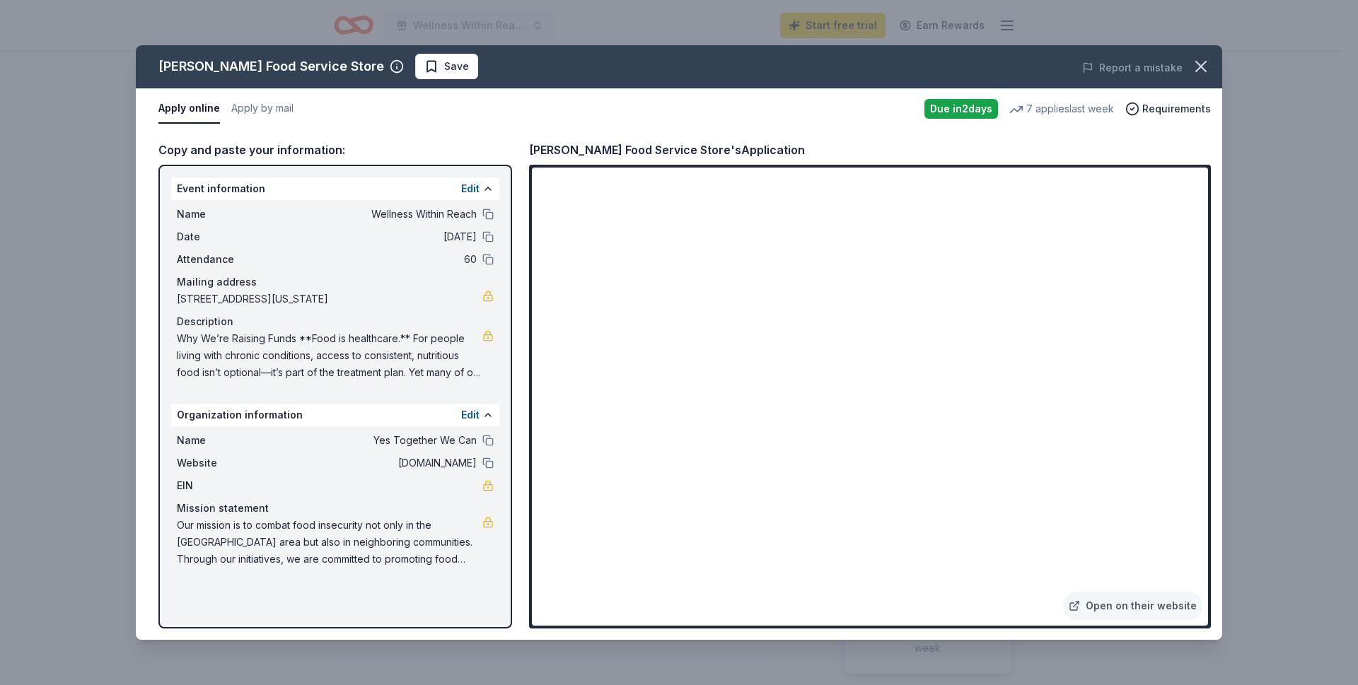
drag, startPoint x: 177, startPoint y: 341, endPoint x: 340, endPoint y: 373, distance: 165.9
click at [297, 359] on span "Why We’re Raising Funds **Food is healthcare.** For people living with chronic …" at bounding box center [329, 355] width 305 height 51
click at [1196, 62] on icon "button" at bounding box center [1201, 67] width 10 height 10
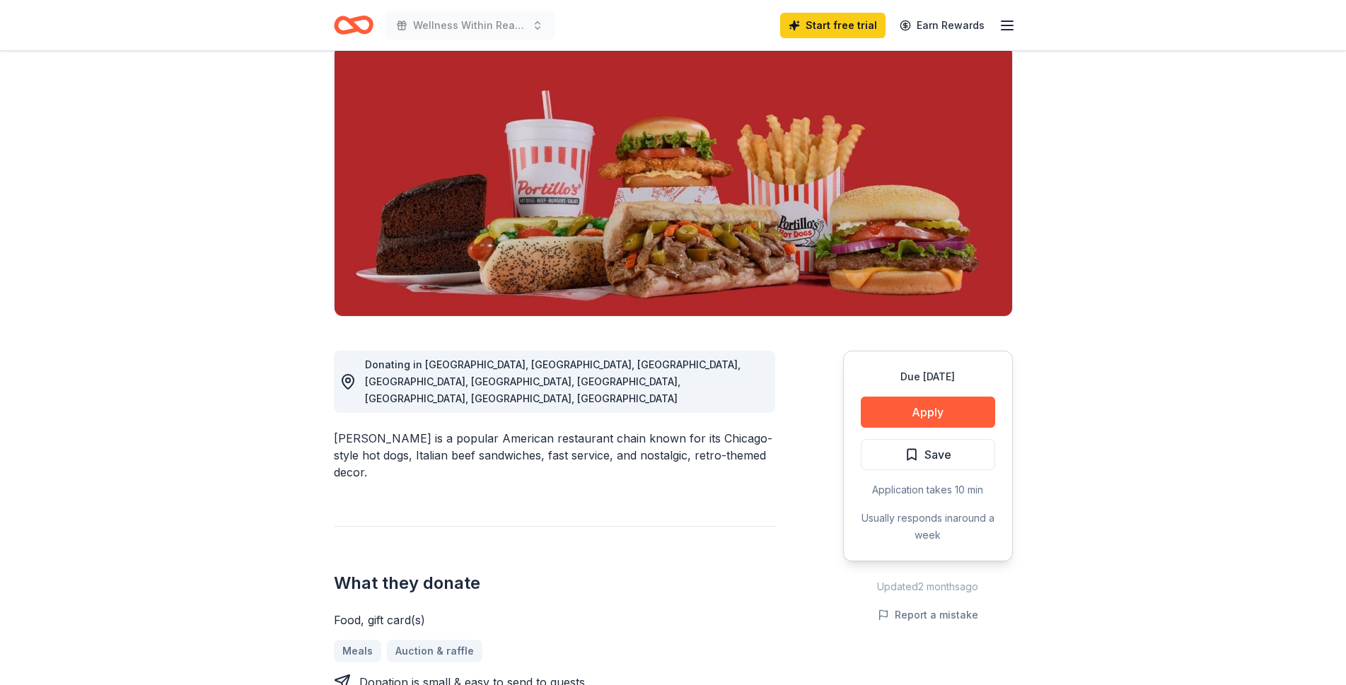
scroll to position [103, 0]
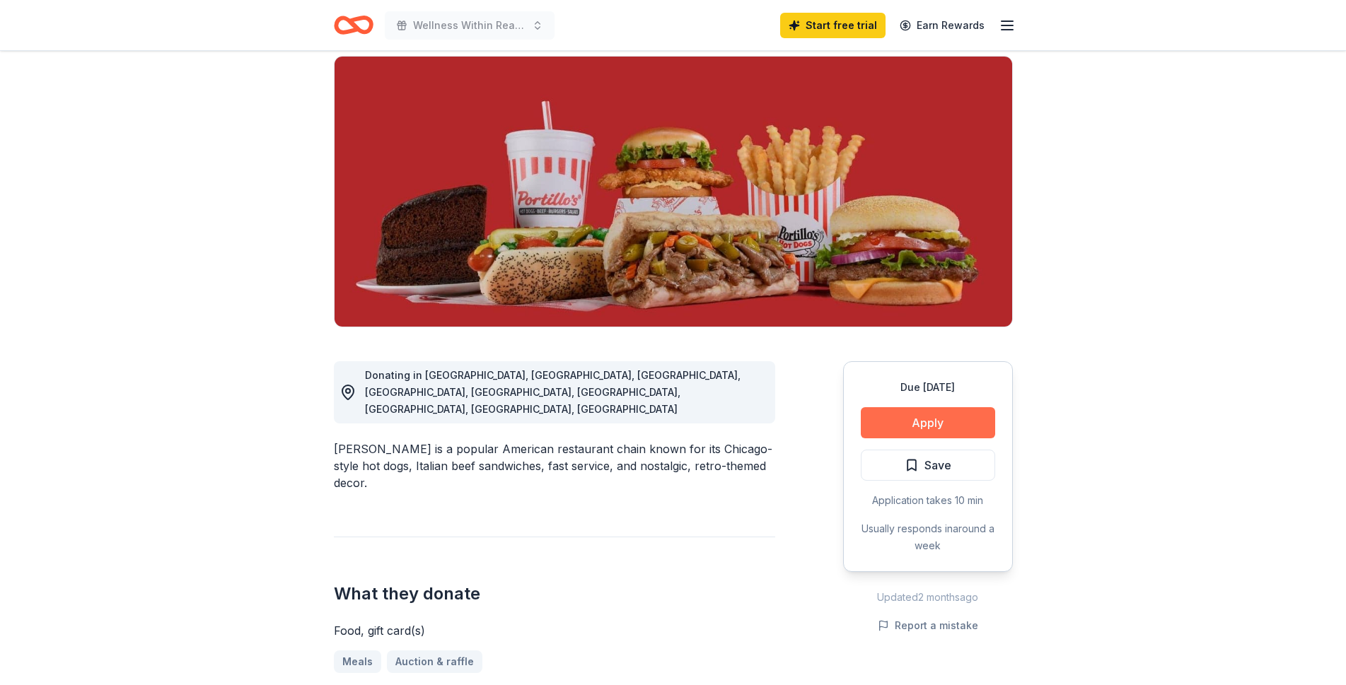
click at [909, 424] on button "Apply" at bounding box center [928, 422] width 134 height 31
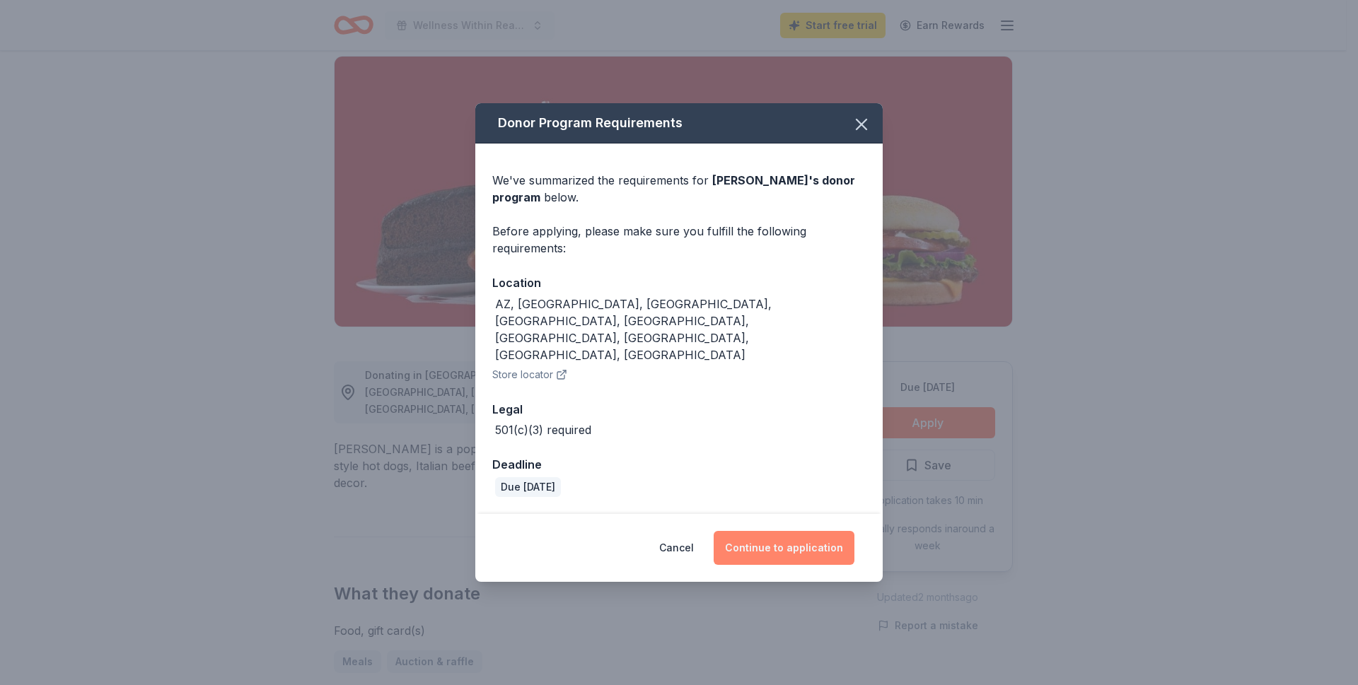
click at [803, 531] on button "Continue to application" at bounding box center [783, 548] width 141 height 34
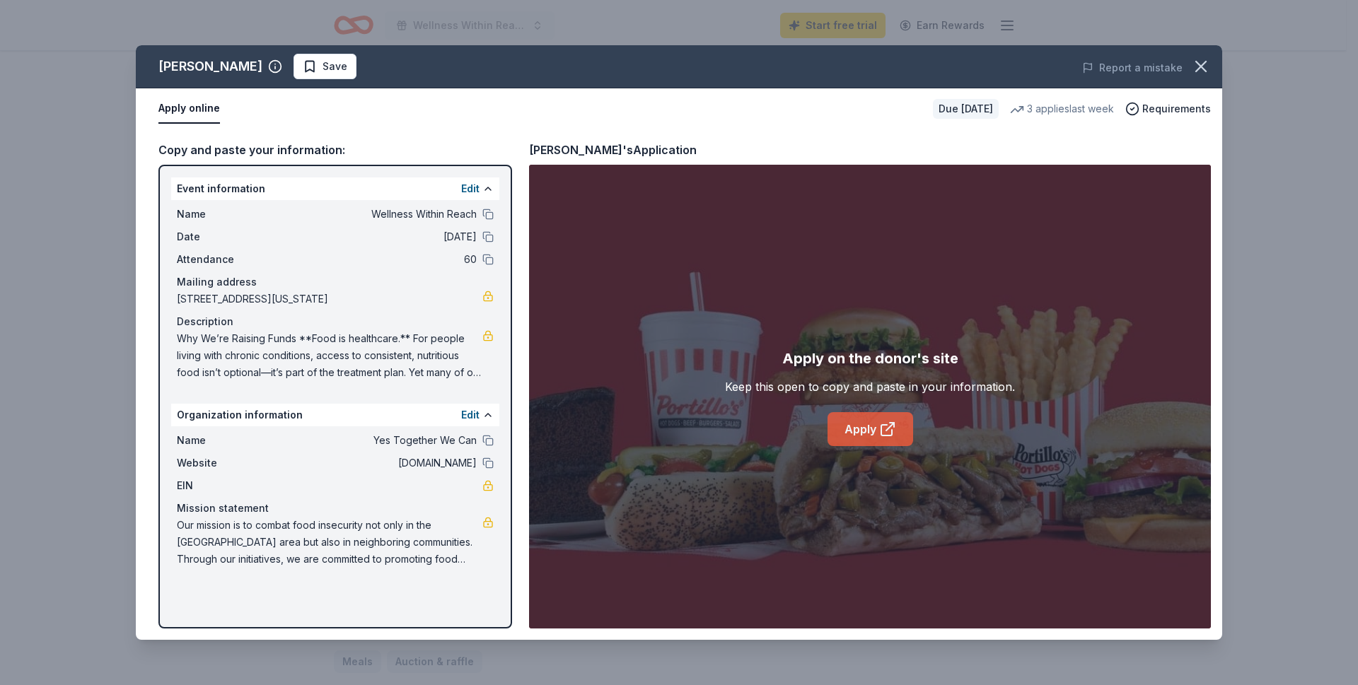
click at [870, 441] on link "Apply" at bounding box center [870, 429] width 86 height 34
click at [1281, 192] on div "Portillo's Save Report a mistake Apply online Due in 18 days 3 applies last wee…" at bounding box center [679, 342] width 1358 height 685
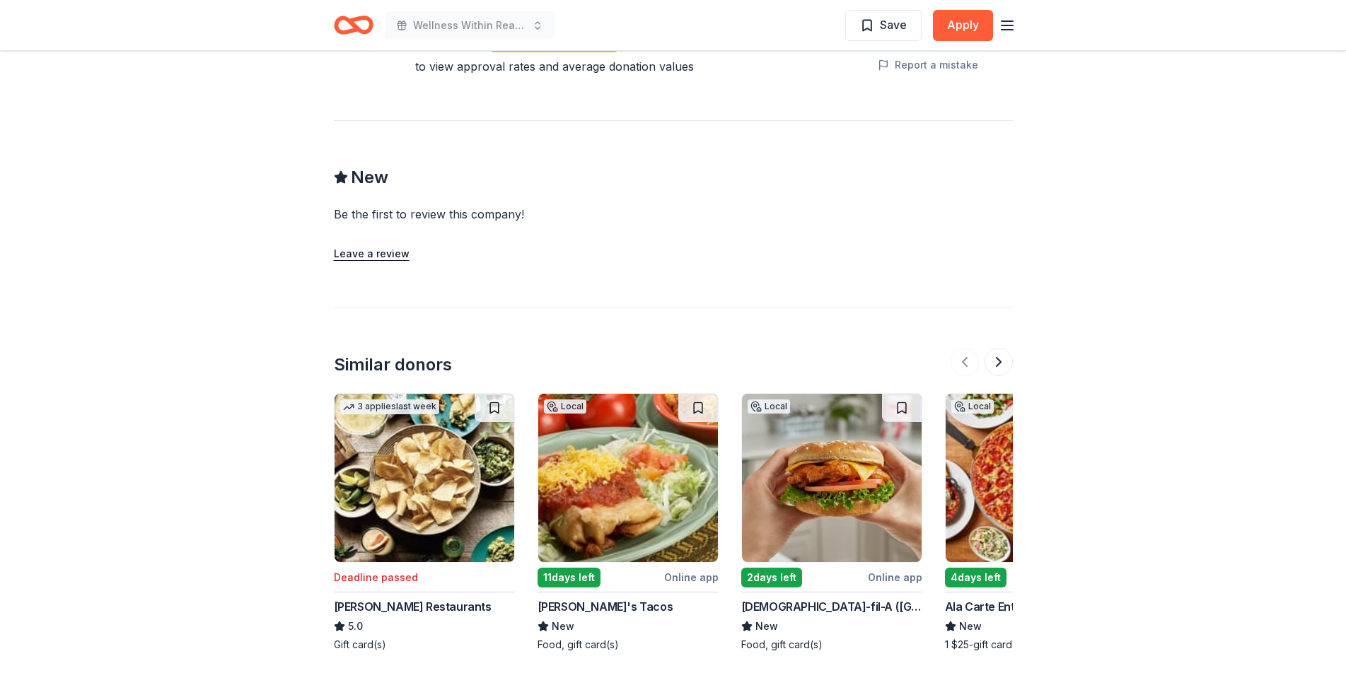
scroll to position [1131, 0]
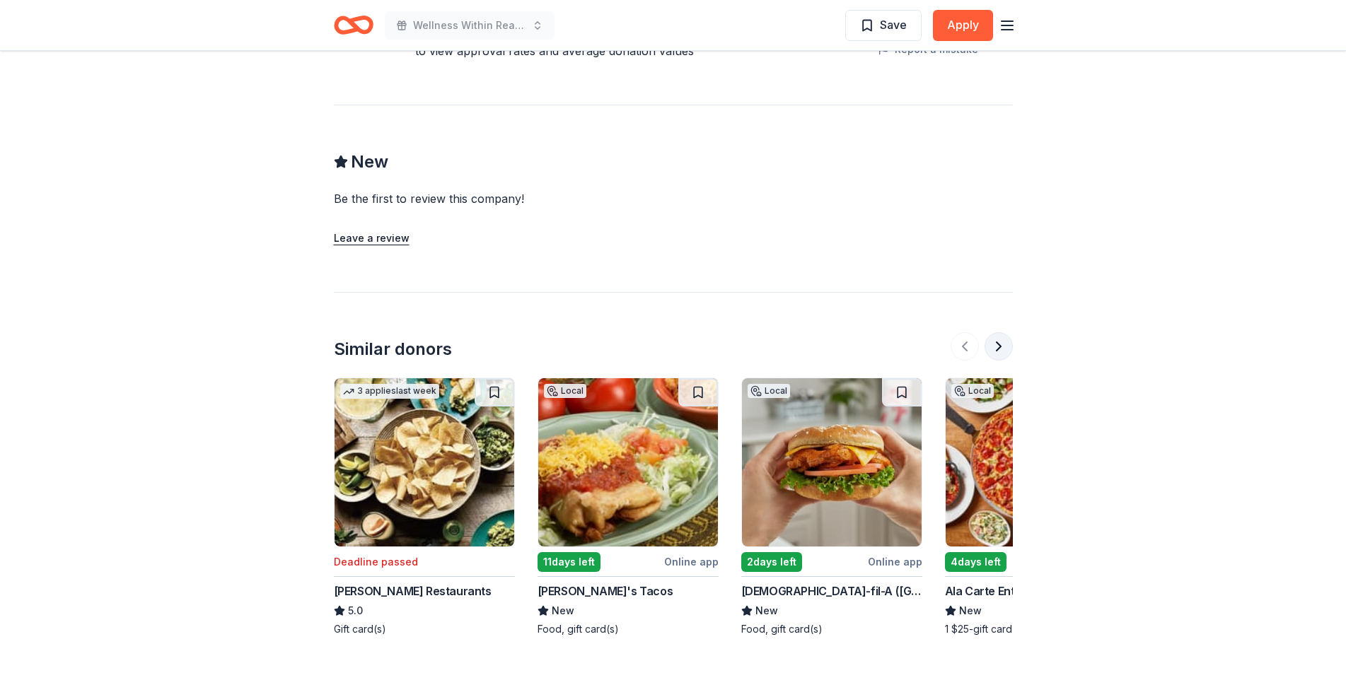
click at [1006, 332] on button at bounding box center [998, 346] width 28 height 28
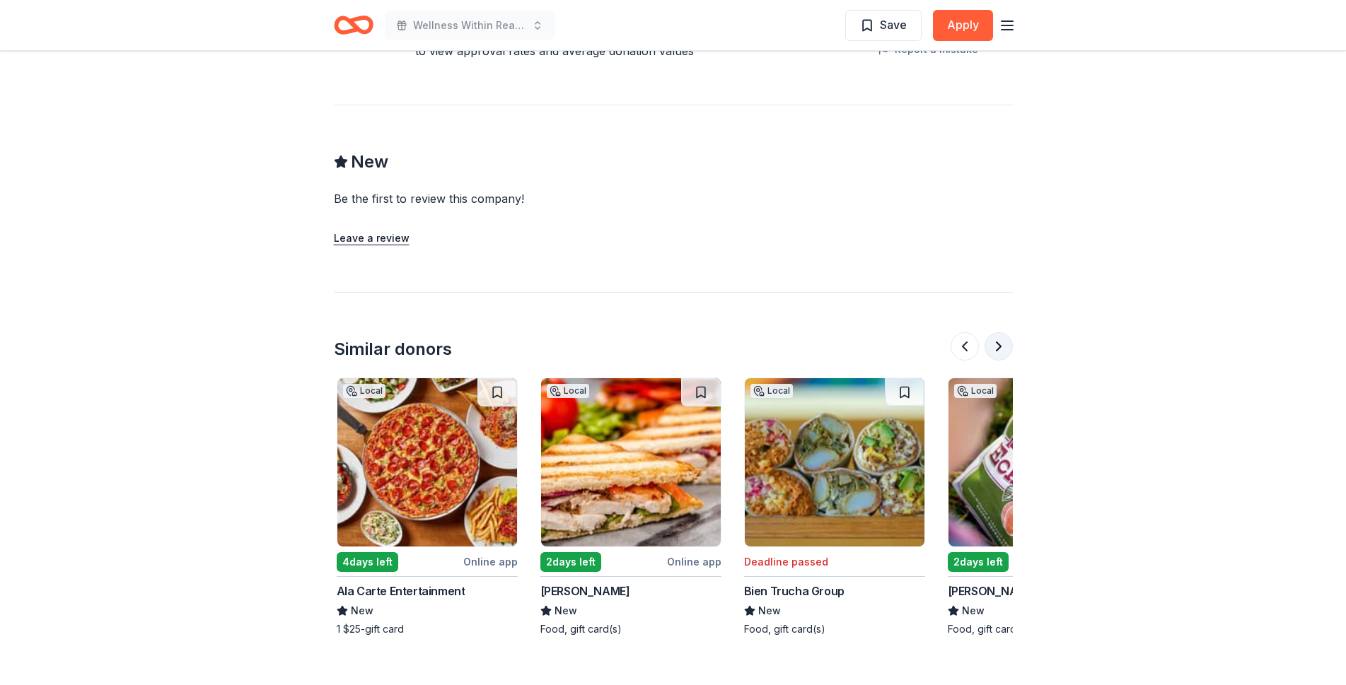
scroll to position [0, 611]
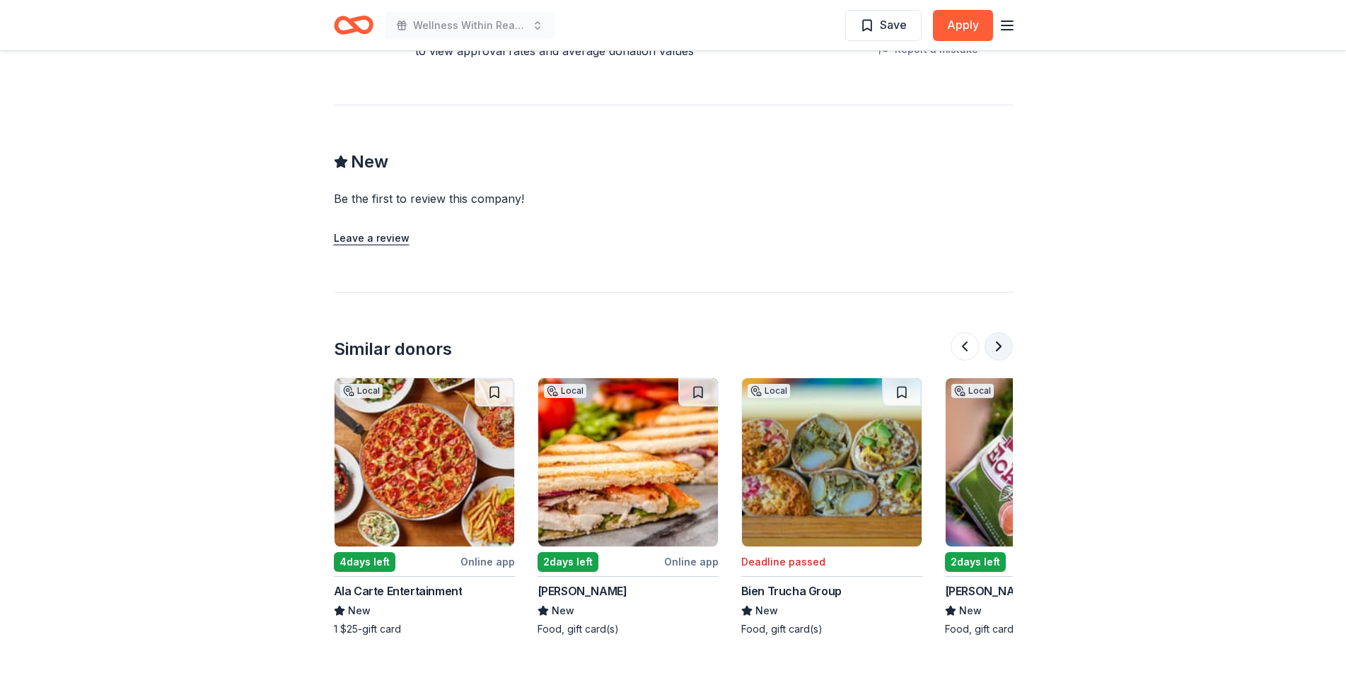
click at [1006, 332] on button at bounding box center [998, 346] width 28 height 28
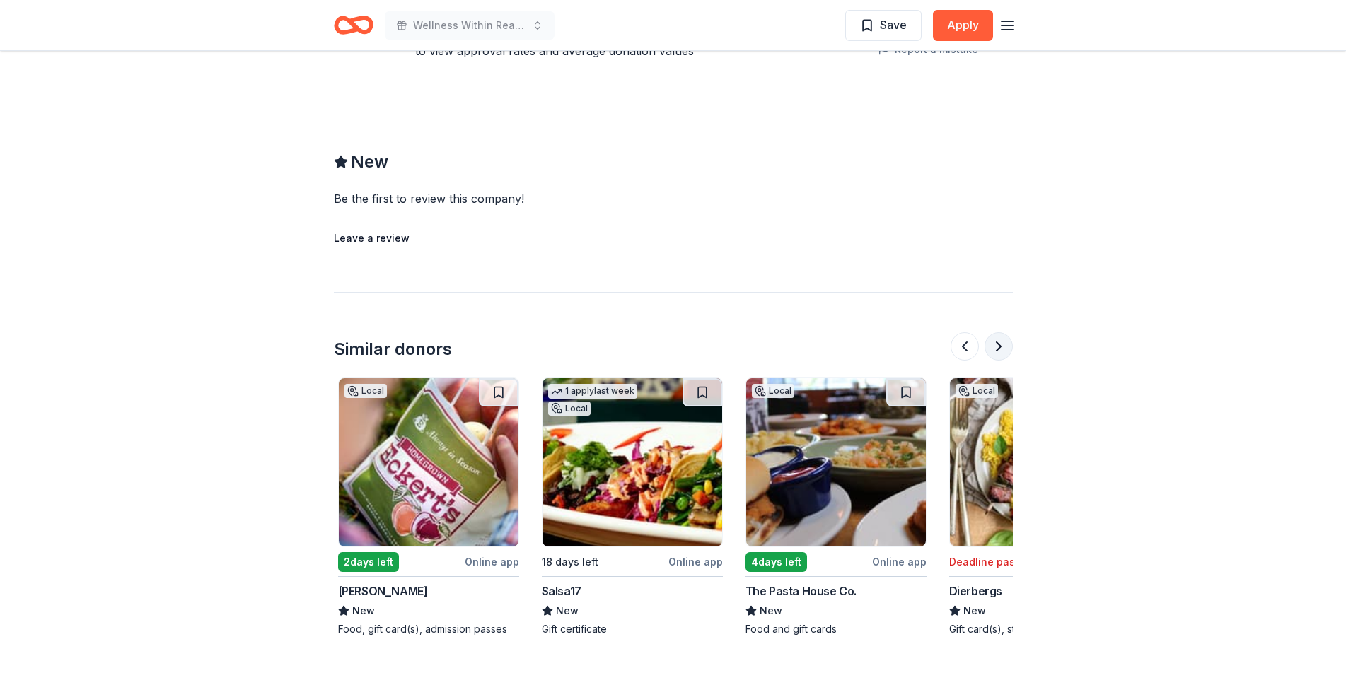
scroll to position [0, 1222]
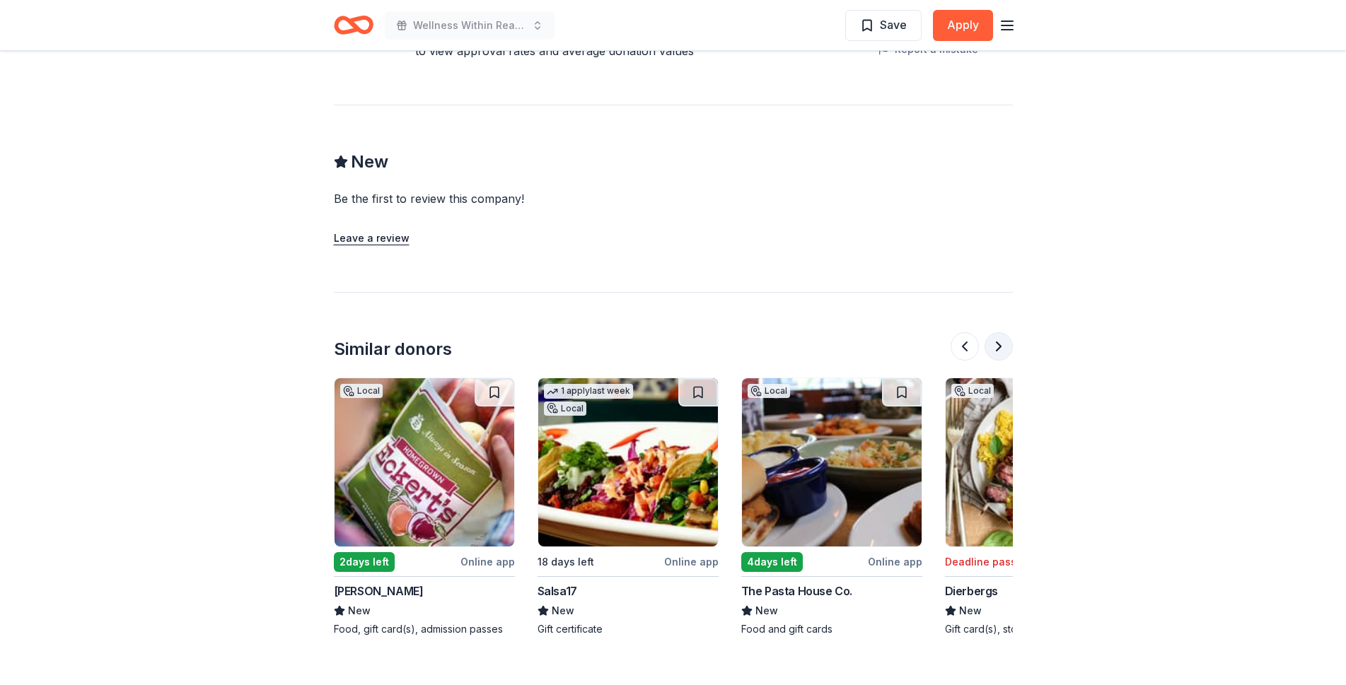
click at [1006, 332] on button at bounding box center [998, 346] width 28 height 28
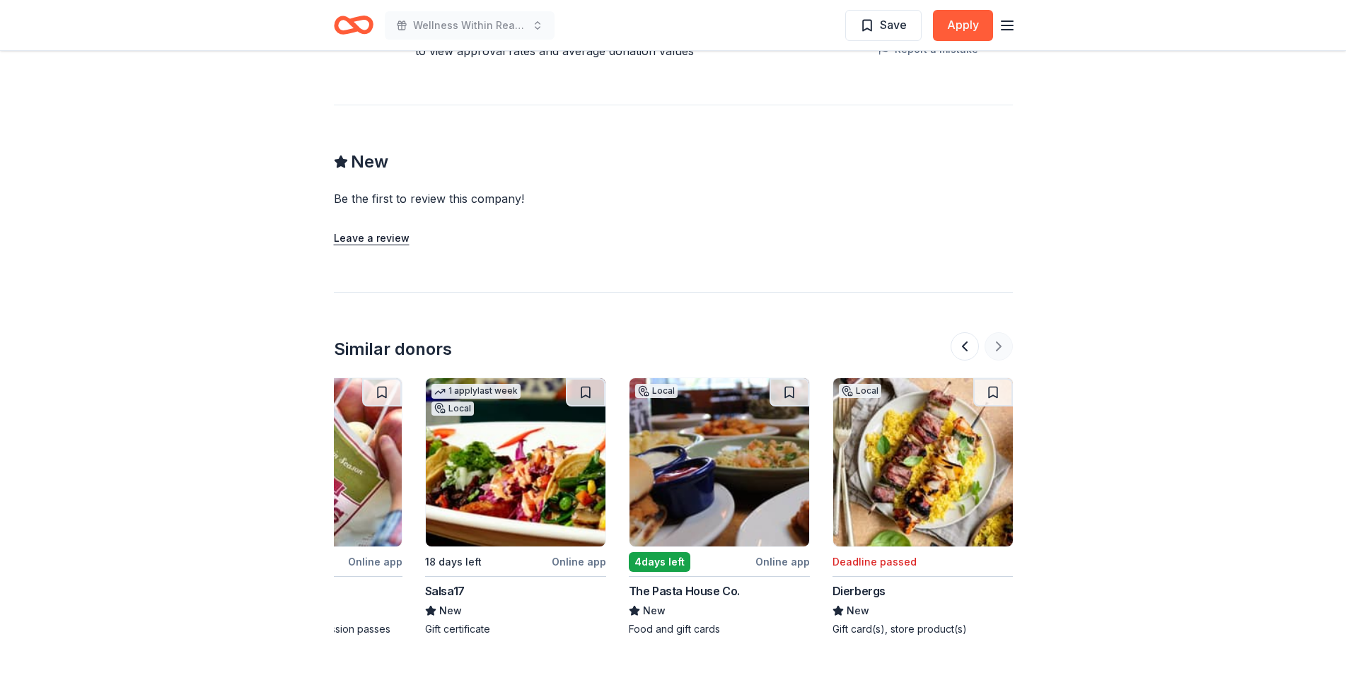
scroll to position [0, 1335]
click at [1006, 332] on div at bounding box center [981, 346] width 62 height 28
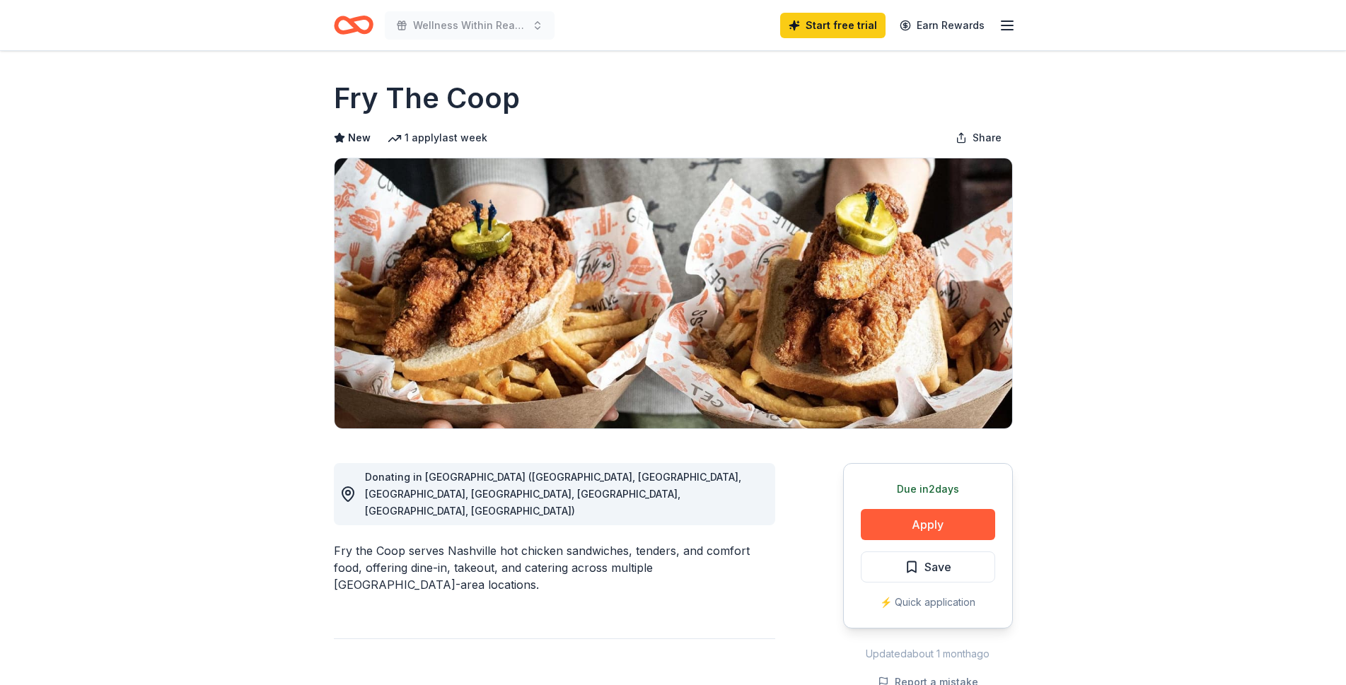
scroll to position [0, 0]
click at [1010, 24] on icon "button" at bounding box center [1006, 25] width 17 height 17
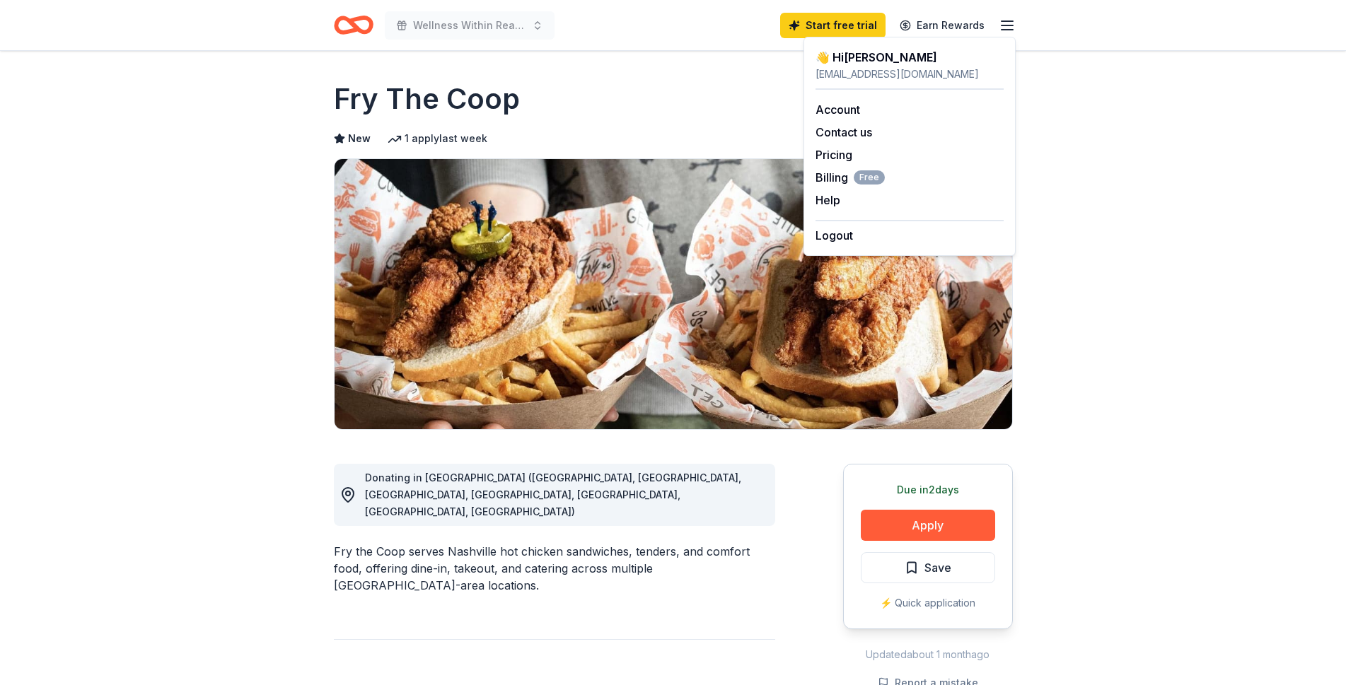
click at [628, 103] on div "Fry The Coop" at bounding box center [673, 99] width 679 height 40
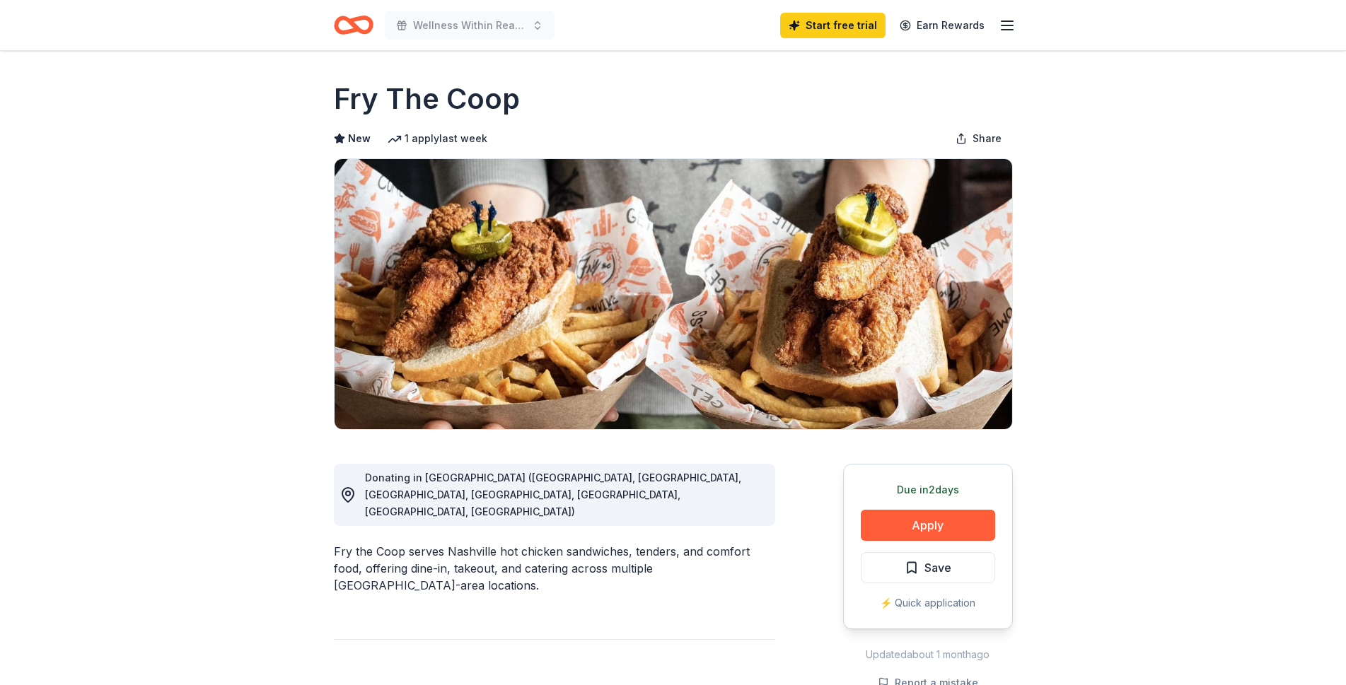
click at [448, 107] on h1 "Fry The Coop" at bounding box center [427, 99] width 186 height 40
click at [631, 318] on img at bounding box center [672, 294] width 677 height 270
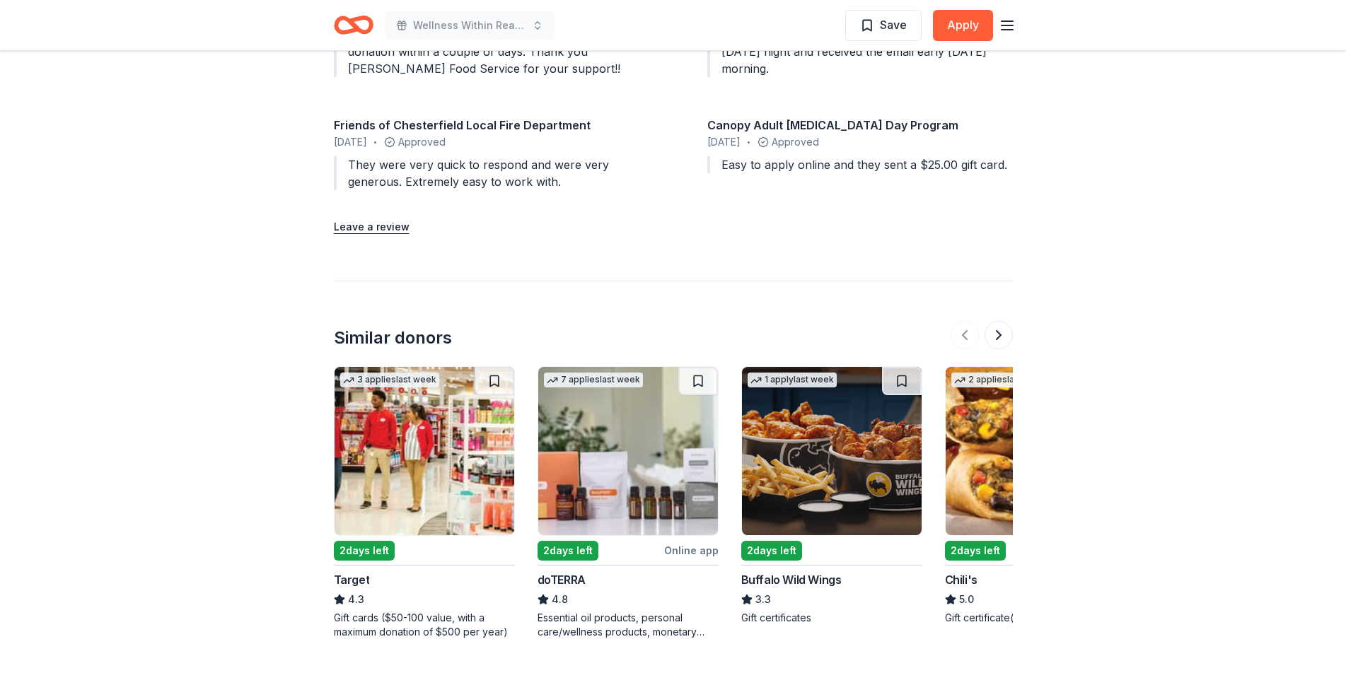
scroll to position [1645, 0]
click at [1008, 320] on button at bounding box center [998, 334] width 28 height 28
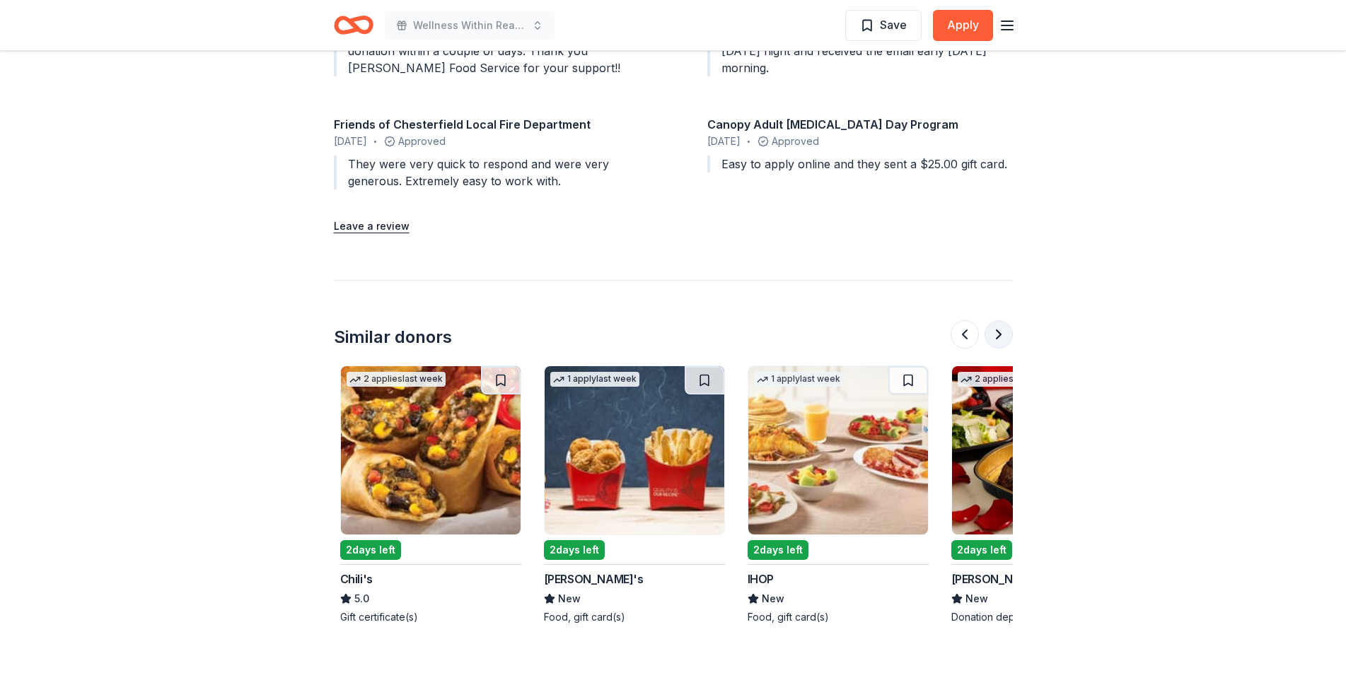
scroll to position [0, 611]
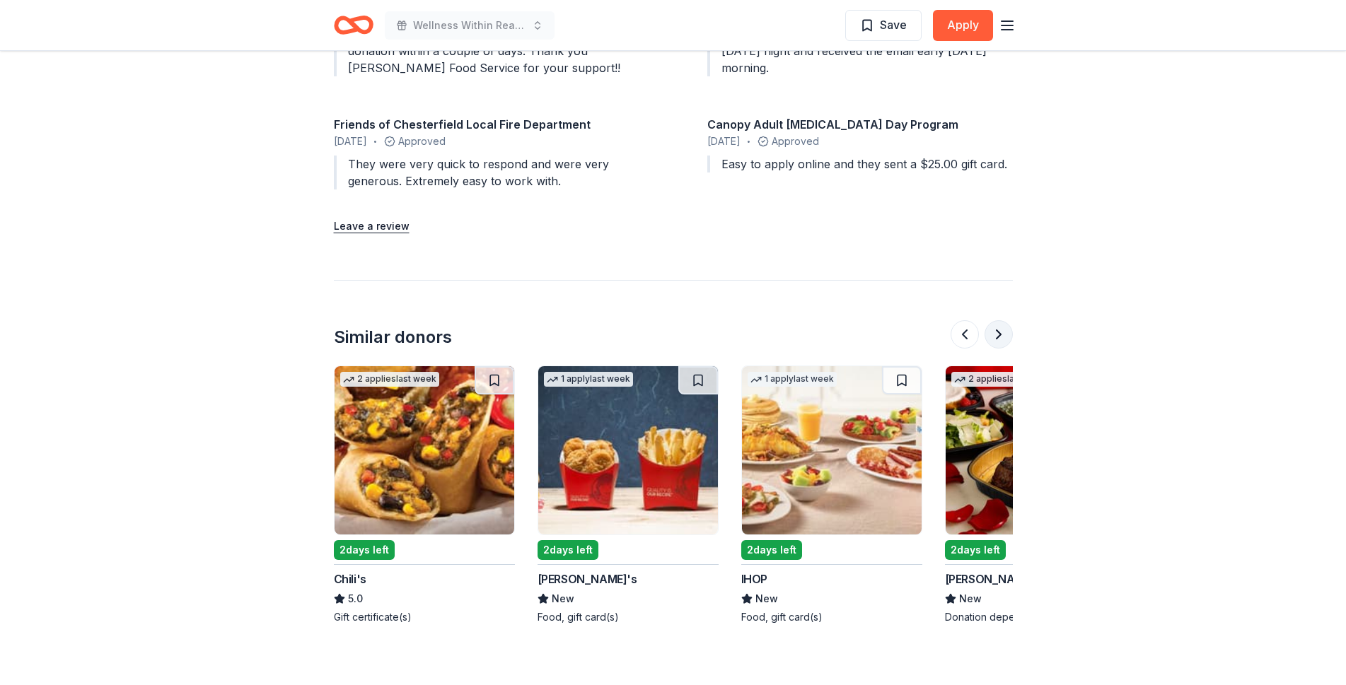
click at [1008, 320] on button at bounding box center [998, 334] width 28 height 28
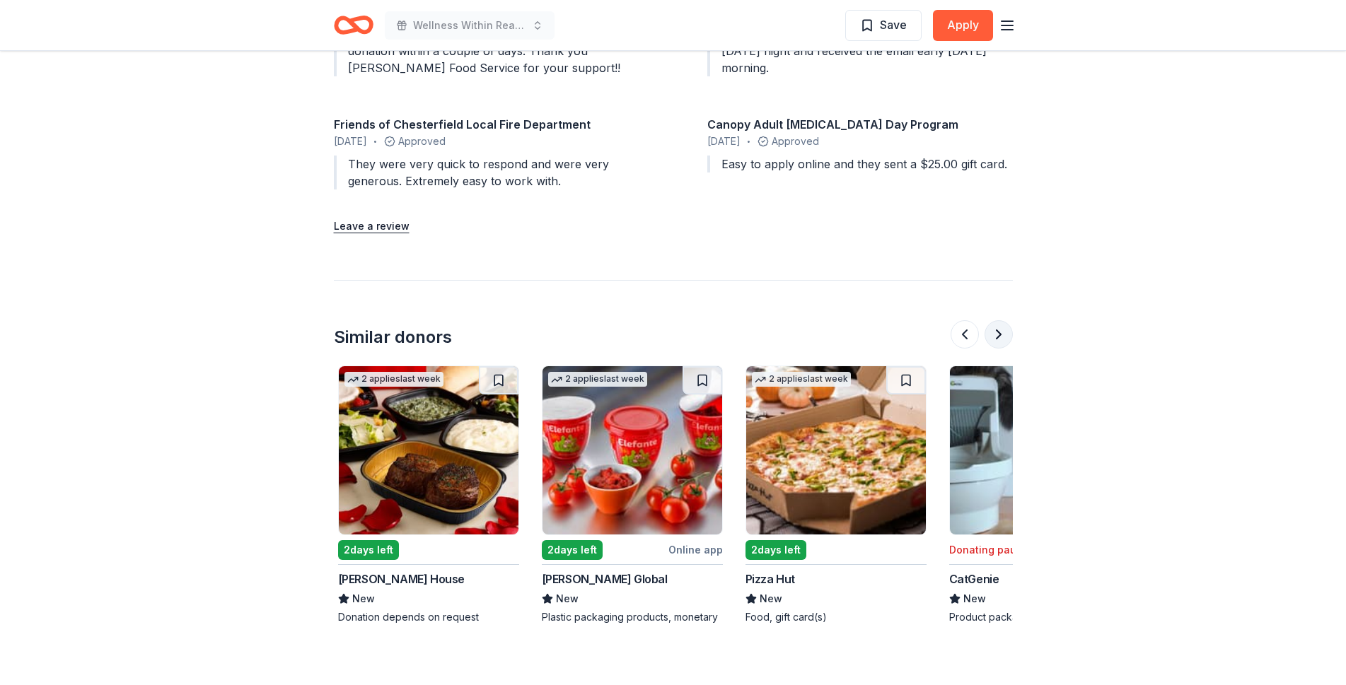
scroll to position [0, 1222]
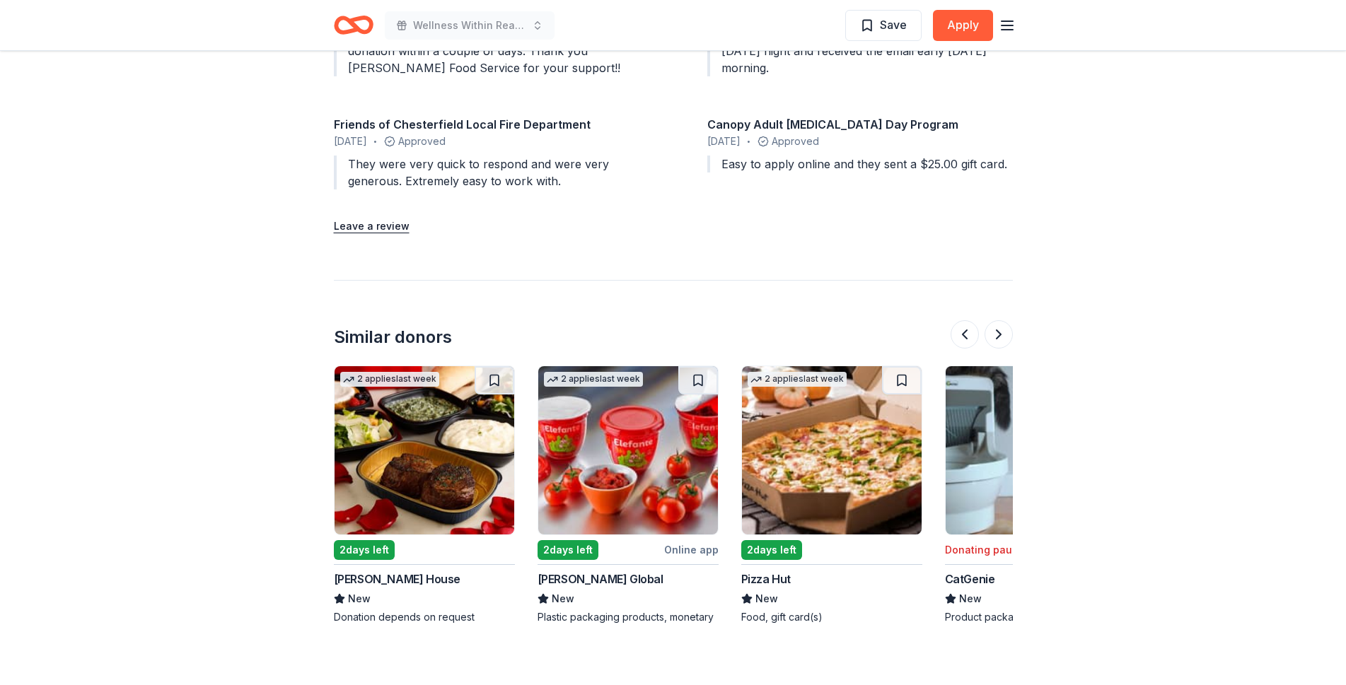
click at [610, 427] on img at bounding box center [628, 450] width 180 height 168
click at [994, 320] on button at bounding box center [998, 334] width 28 height 28
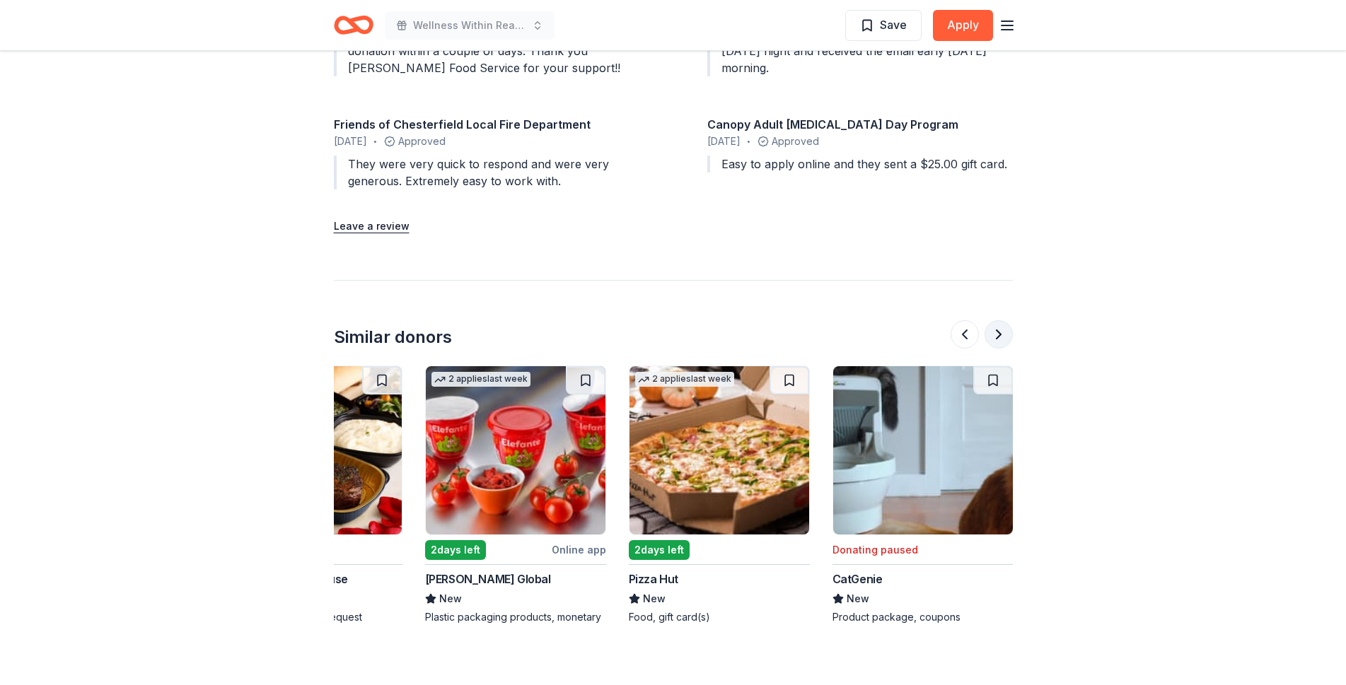
scroll to position [0, 1335]
click at [968, 325] on button at bounding box center [964, 334] width 28 height 28
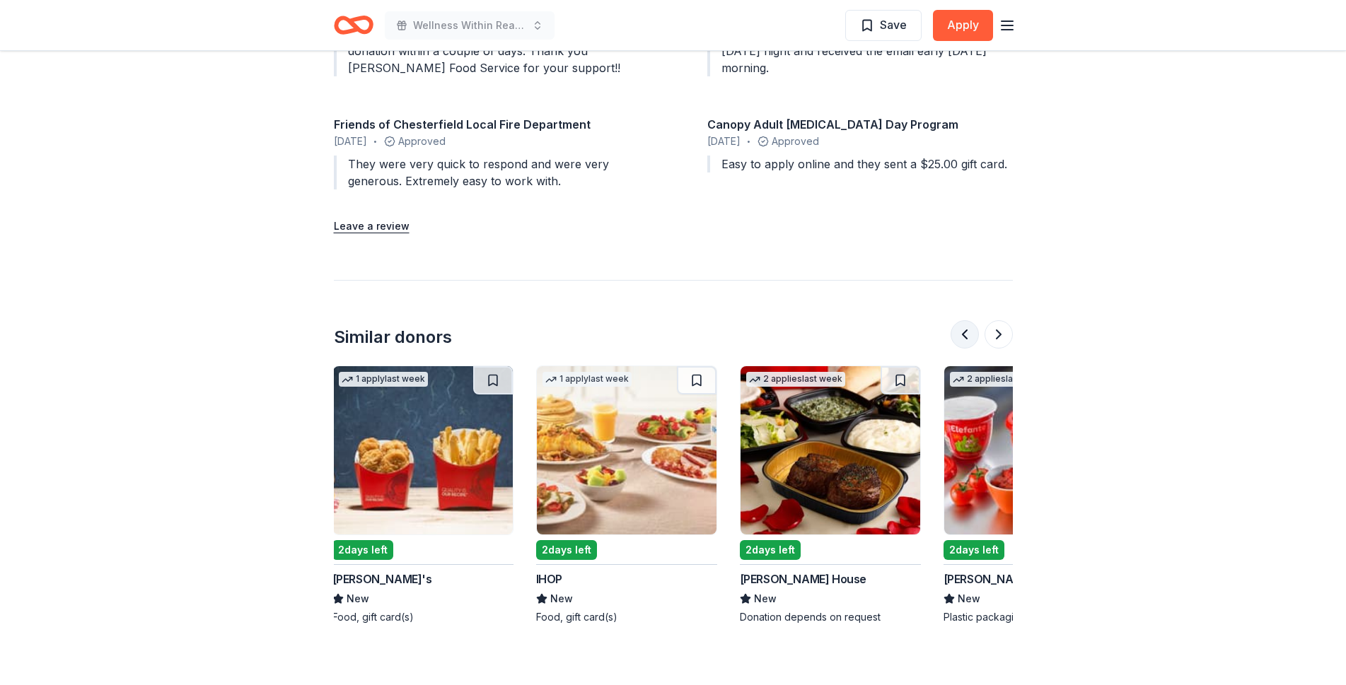
scroll to position [0, 815]
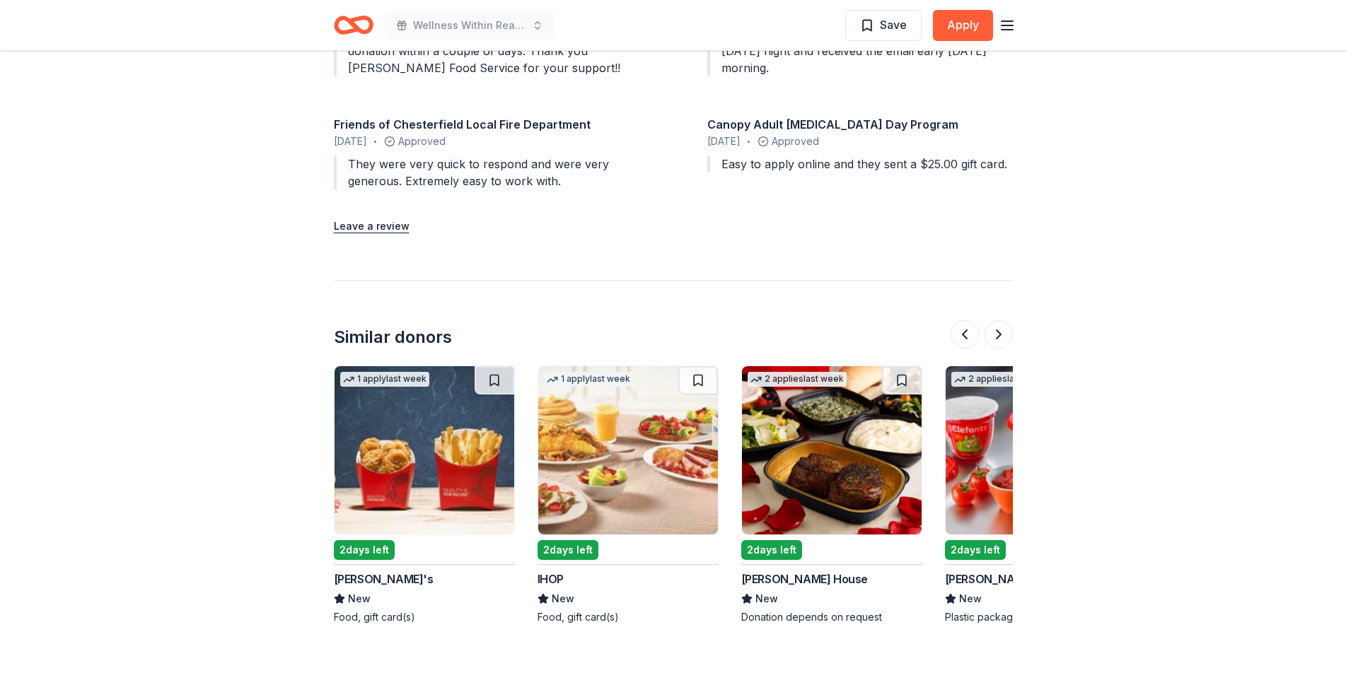
click at [598, 435] on img at bounding box center [628, 450] width 180 height 168
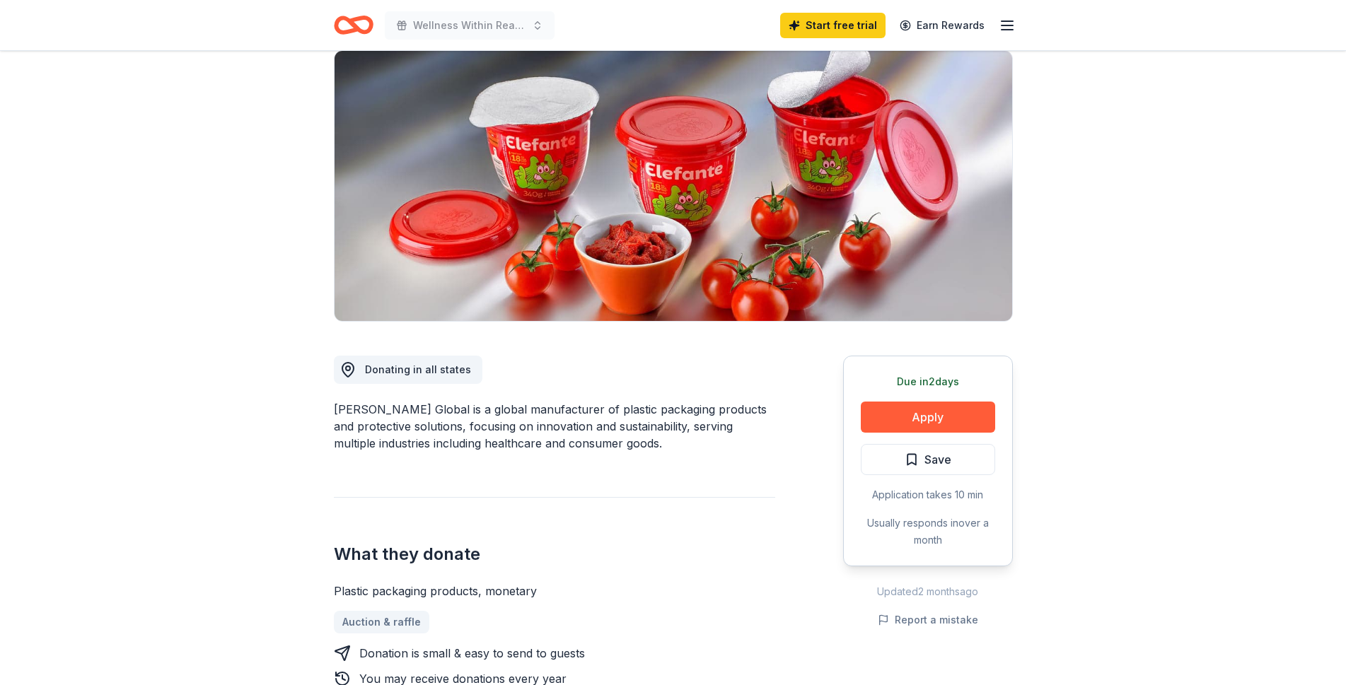
scroll to position [103, 0]
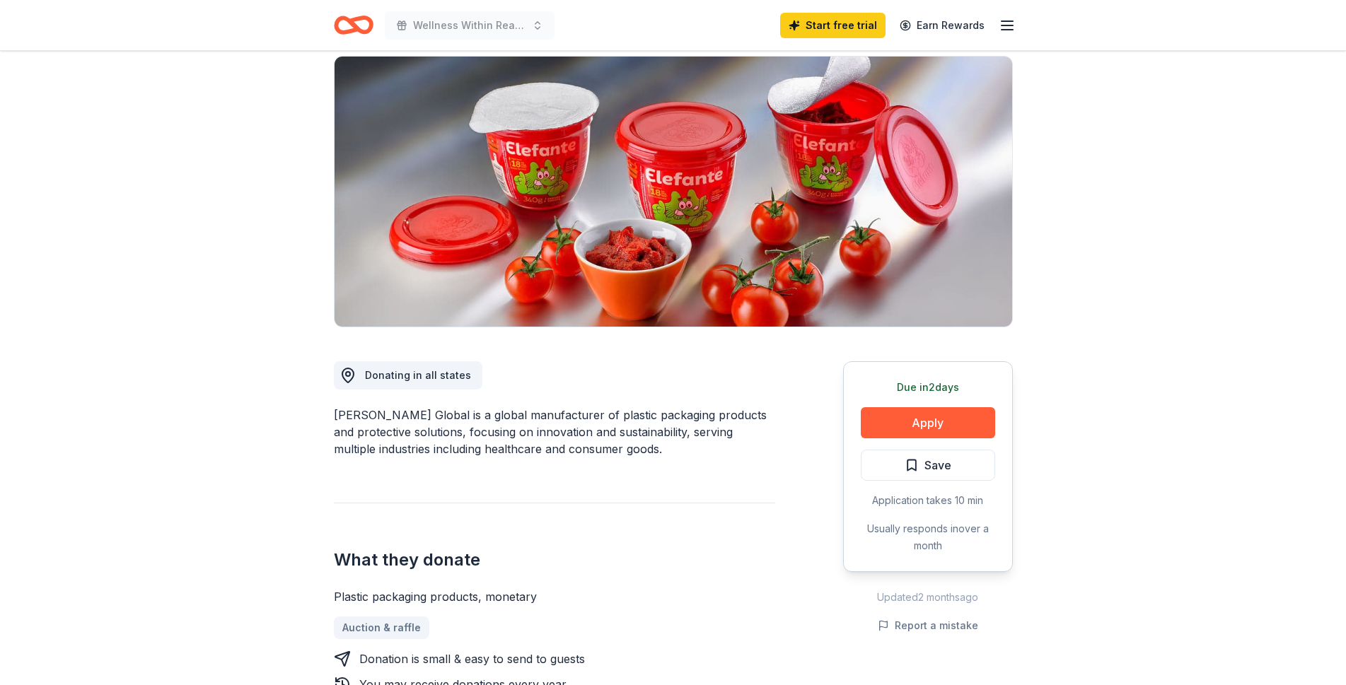
click at [398, 367] on div "Donating in all states" at bounding box center [418, 375] width 106 height 17
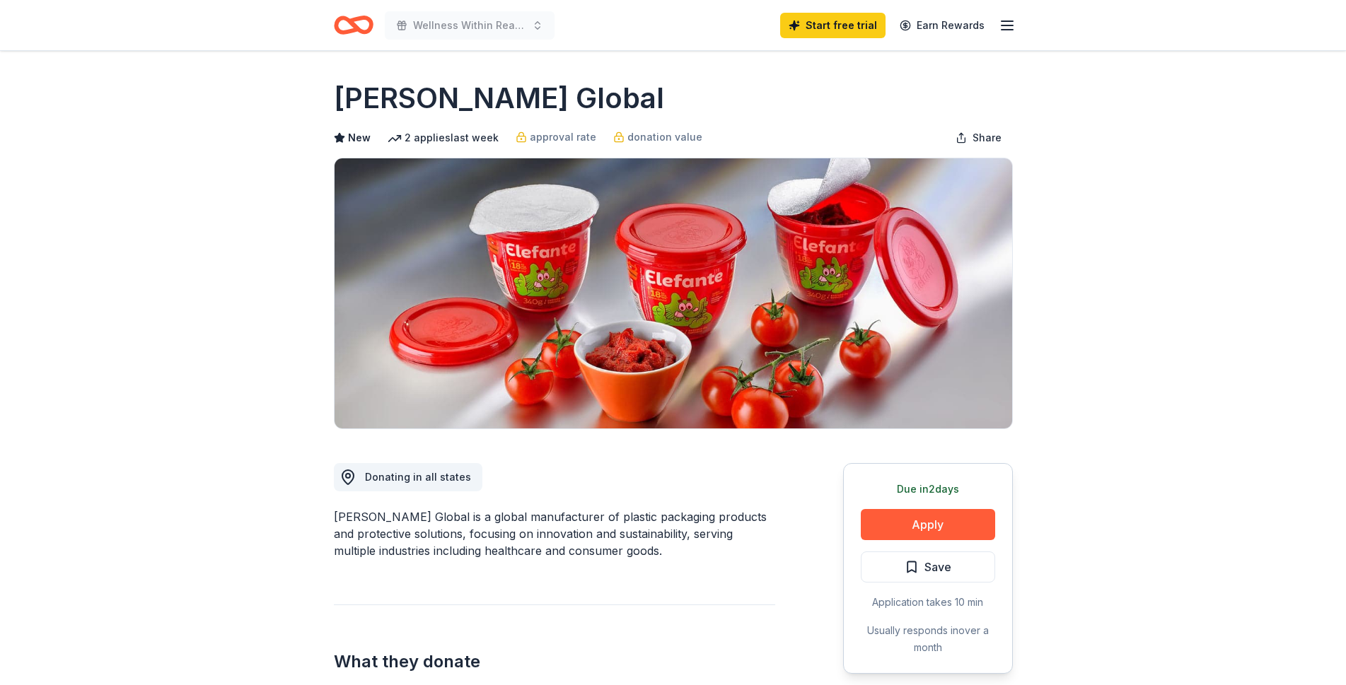
scroll to position [0, 0]
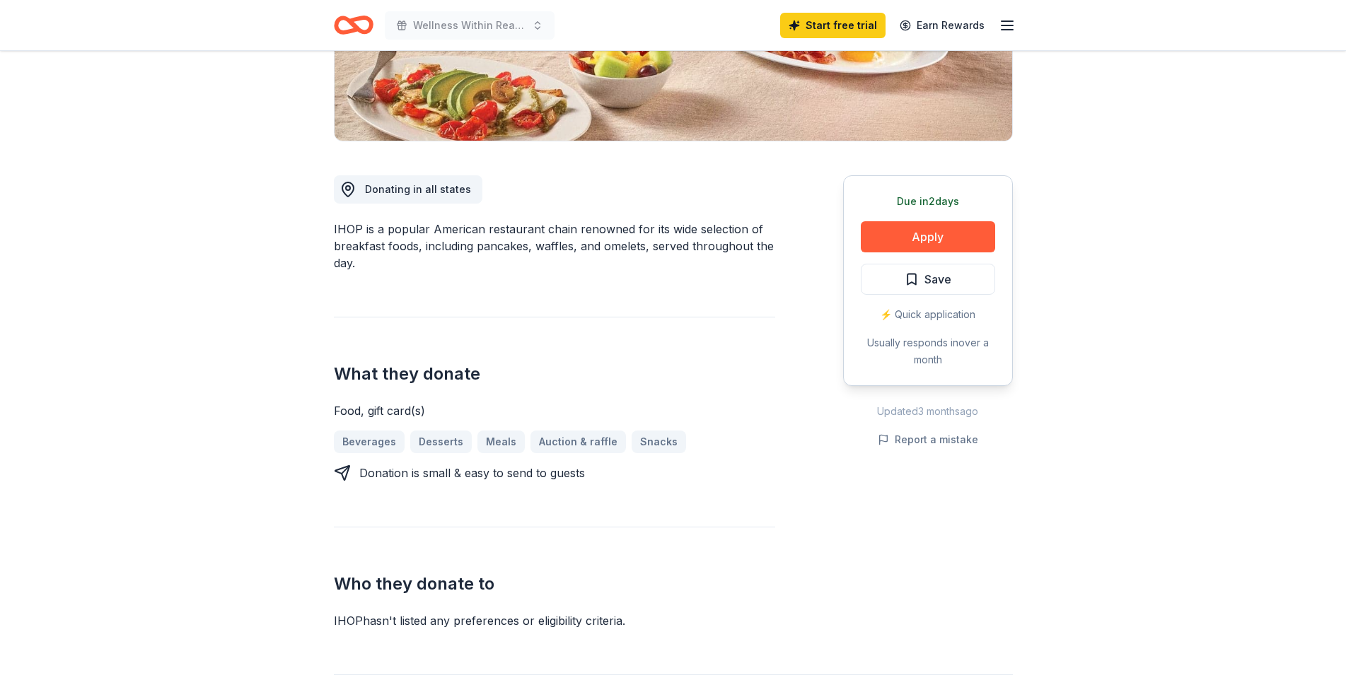
scroll to position [206, 0]
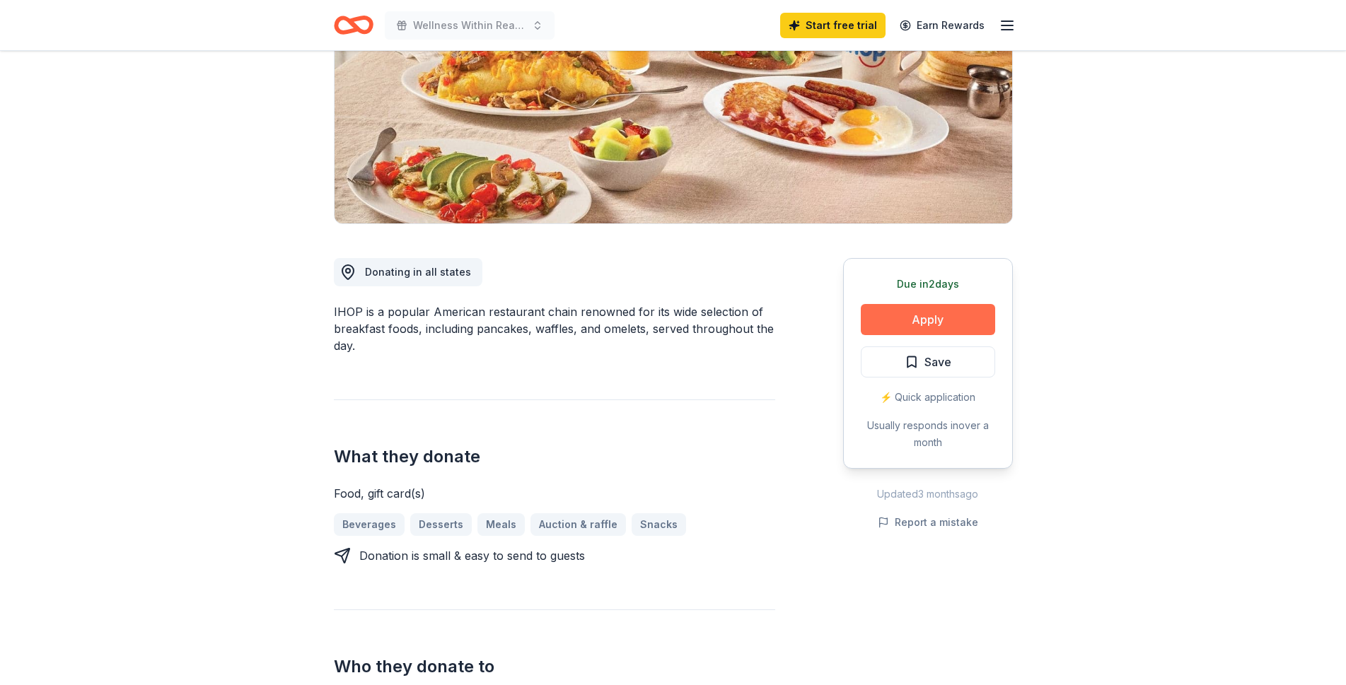
click at [920, 318] on button "Apply" at bounding box center [928, 319] width 134 height 31
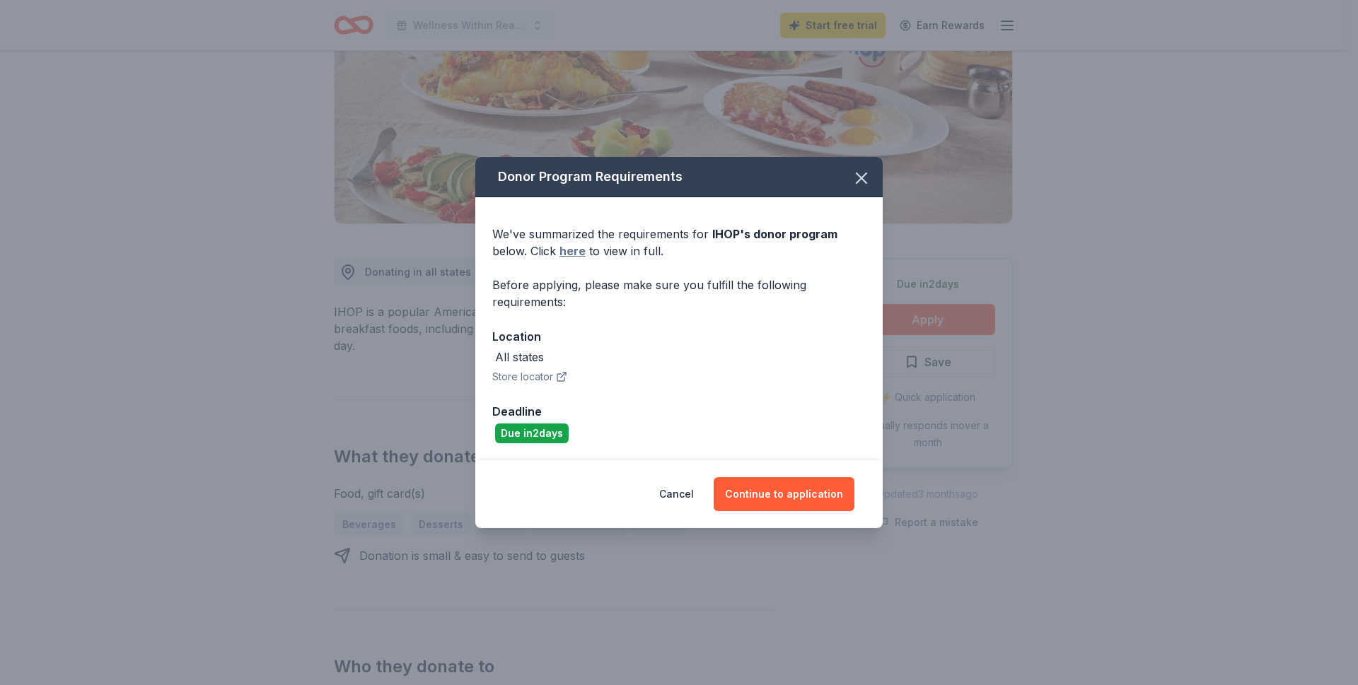
click at [577, 250] on link "here" at bounding box center [572, 251] width 26 height 17
click at [792, 485] on button "Continue to application" at bounding box center [783, 494] width 141 height 34
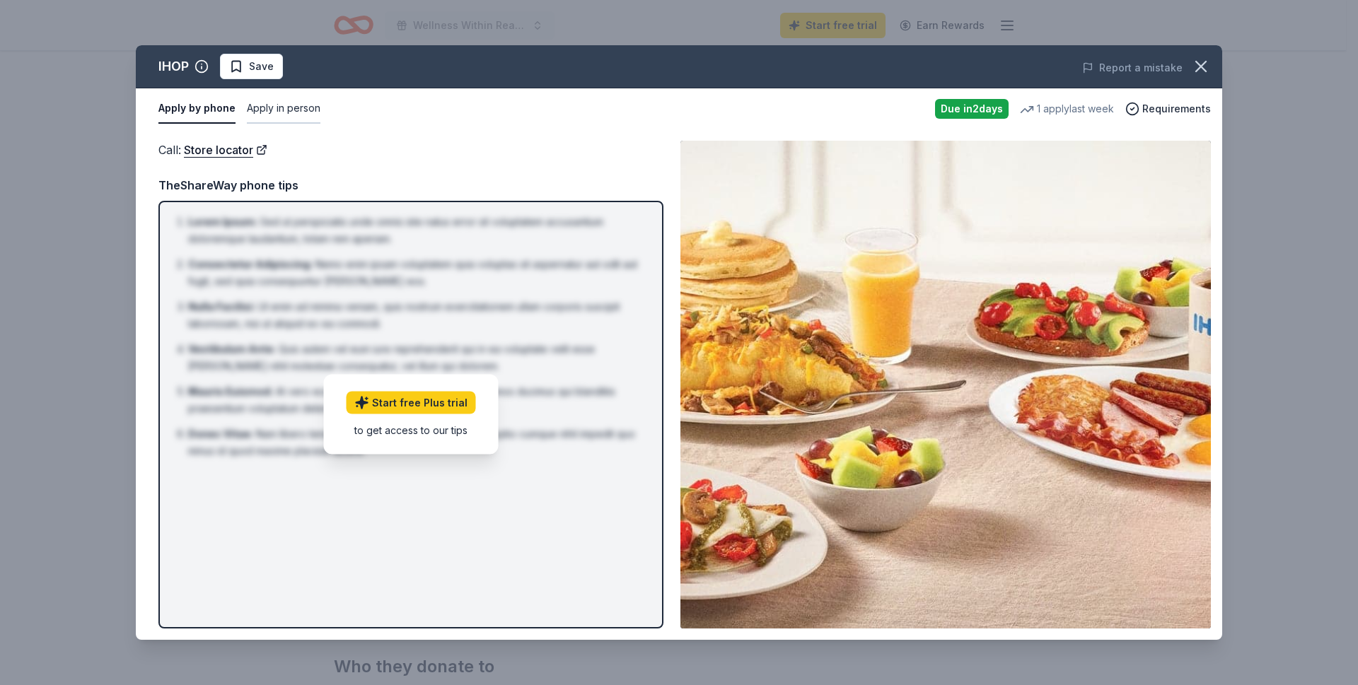
click at [259, 107] on button "Apply in person" at bounding box center [284, 109] width 74 height 30
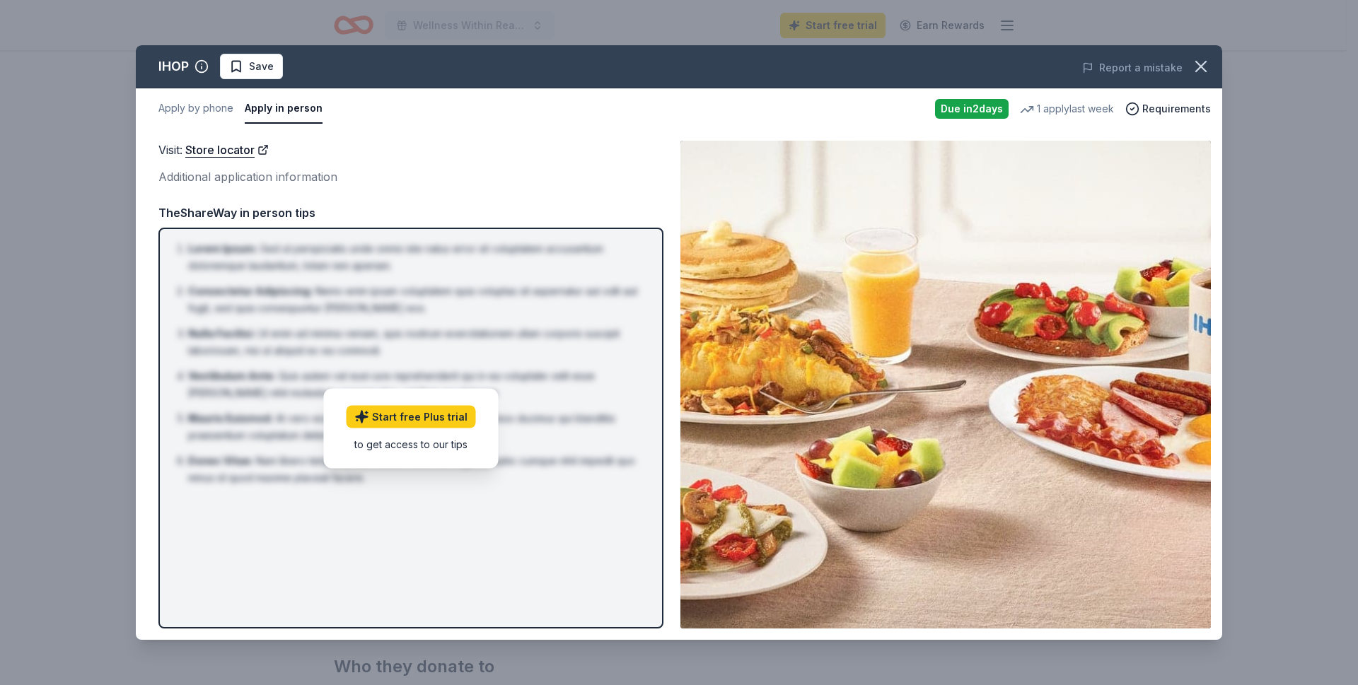
click at [239, 104] on div "Apply by phone Apply in person" at bounding box center [540, 109] width 765 height 30
click at [203, 109] on button "Apply by phone" at bounding box center [195, 109] width 75 height 30
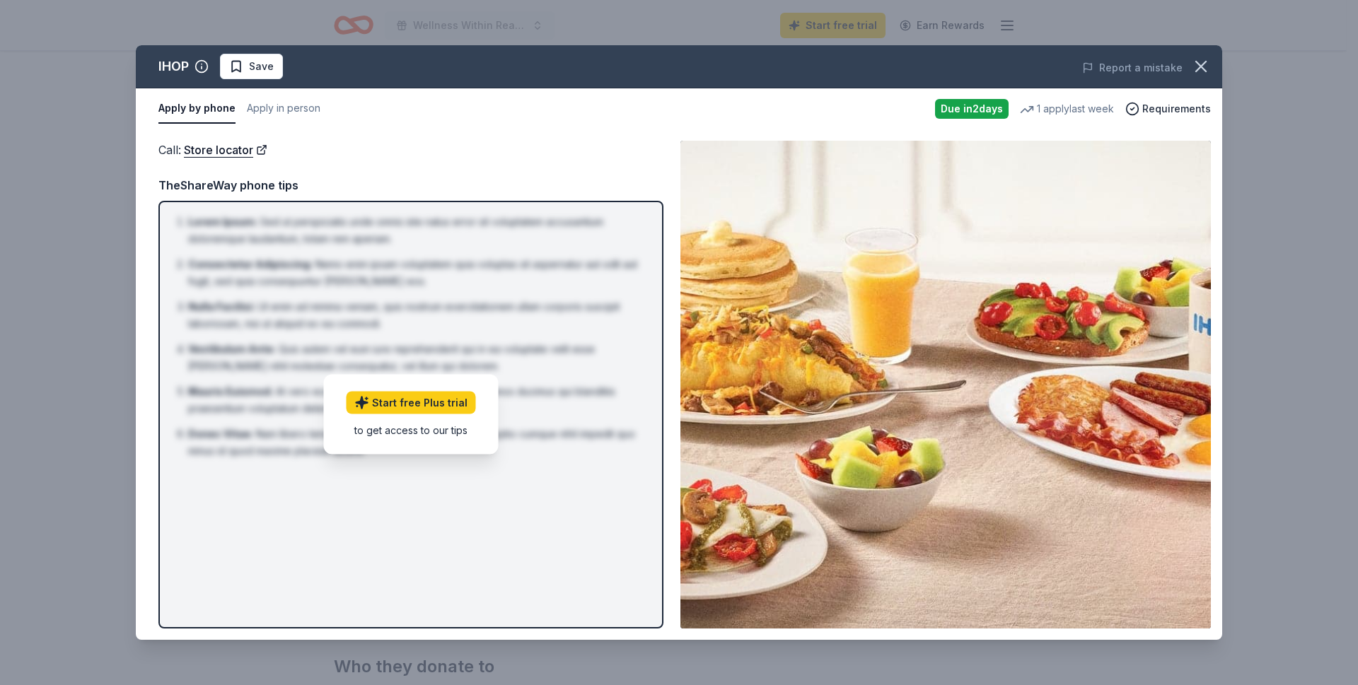
click at [1056, 226] on img at bounding box center [945, 385] width 530 height 488
click at [1079, 70] on div "Report a mistake" at bounding box center [1010, 68] width 423 height 40
click at [1195, 63] on icon "button" at bounding box center [1201, 67] width 20 height 20
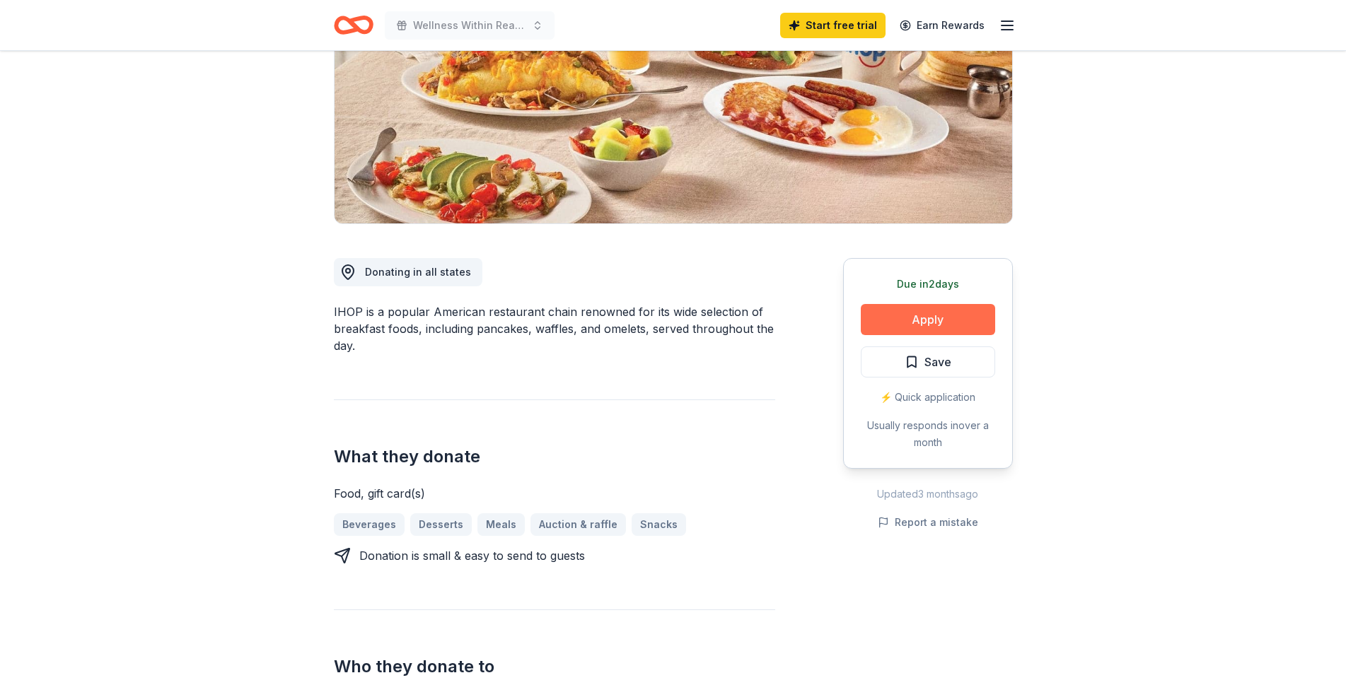
click at [976, 316] on button "Apply" at bounding box center [928, 319] width 134 height 31
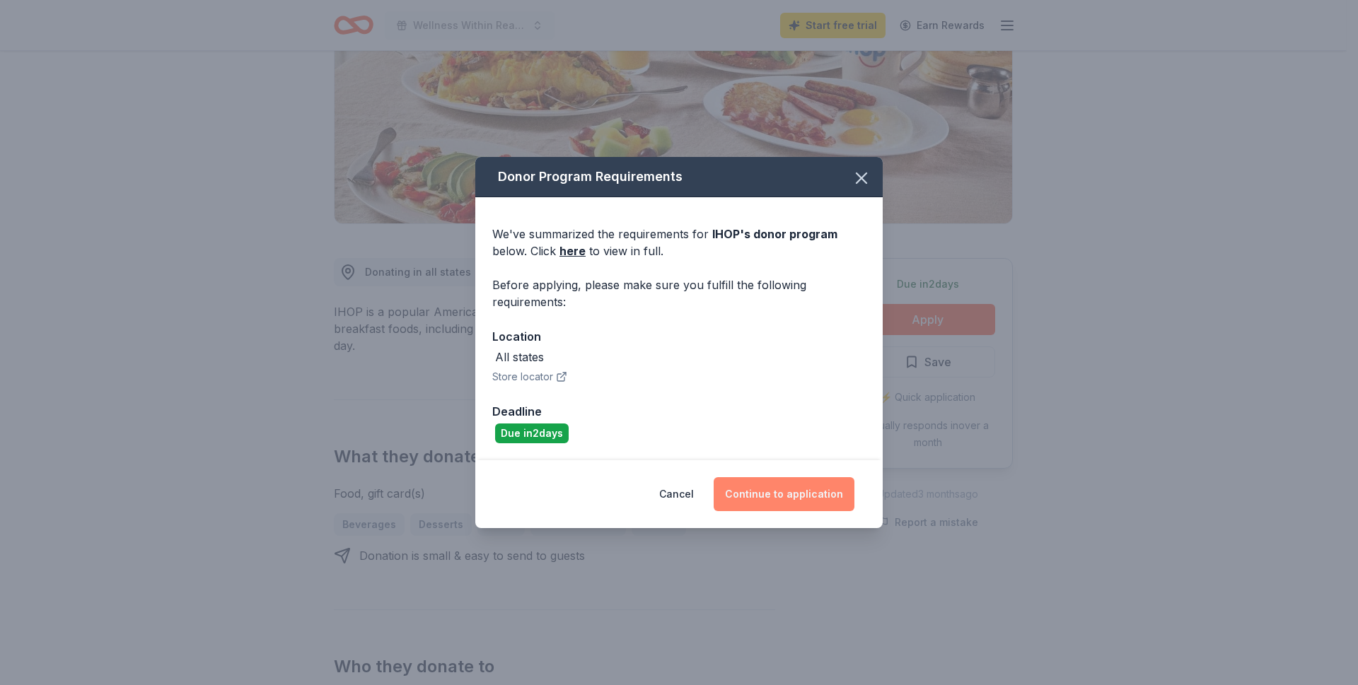
click at [774, 495] on button "Continue to application" at bounding box center [783, 494] width 141 height 34
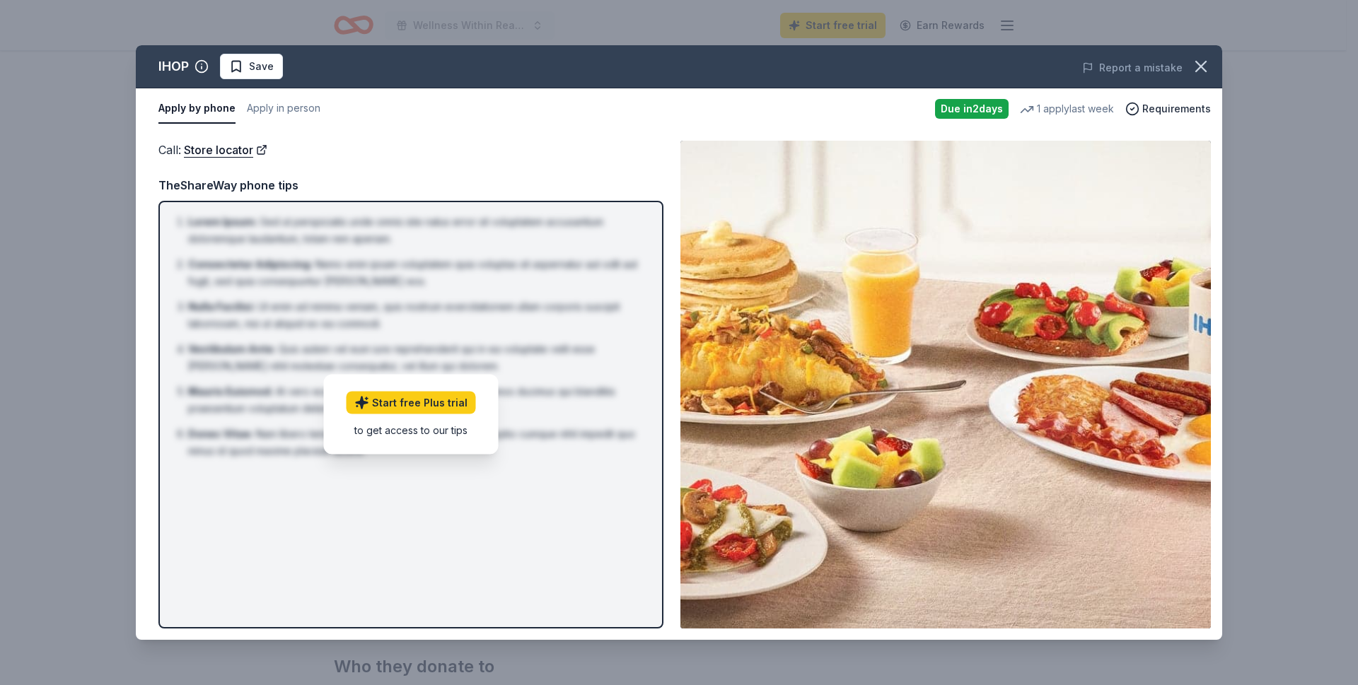
drag, startPoint x: 1141, startPoint y: 68, endPoint x: 1044, endPoint y: 85, distance: 97.7
click at [1044, 85] on div "Report a mistake" at bounding box center [1010, 68] width 423 height 40
click at [974, 64] on div "Report a mistake" at bounding box center [1010, 68] width 423 height 40
click at [1206, 69] on icon "button" at bounding box center [1201, 67] width 20 height 20
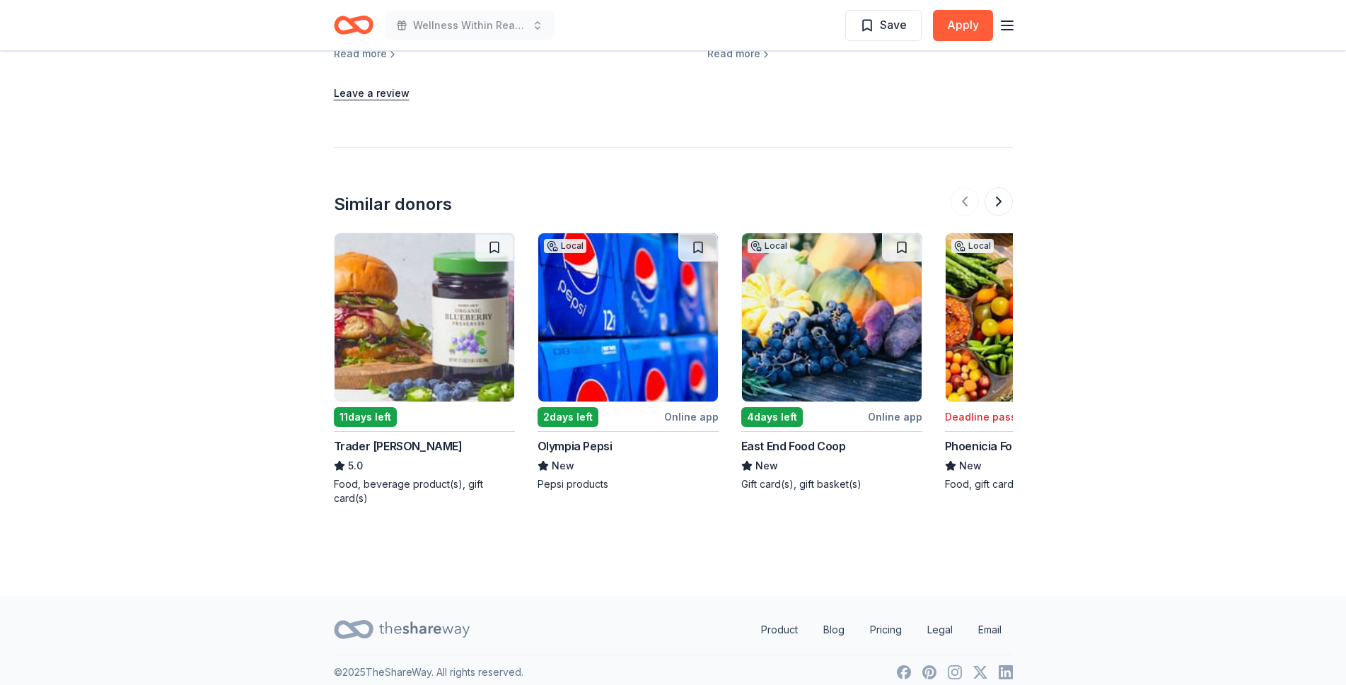
scroll to position [1434, 0]
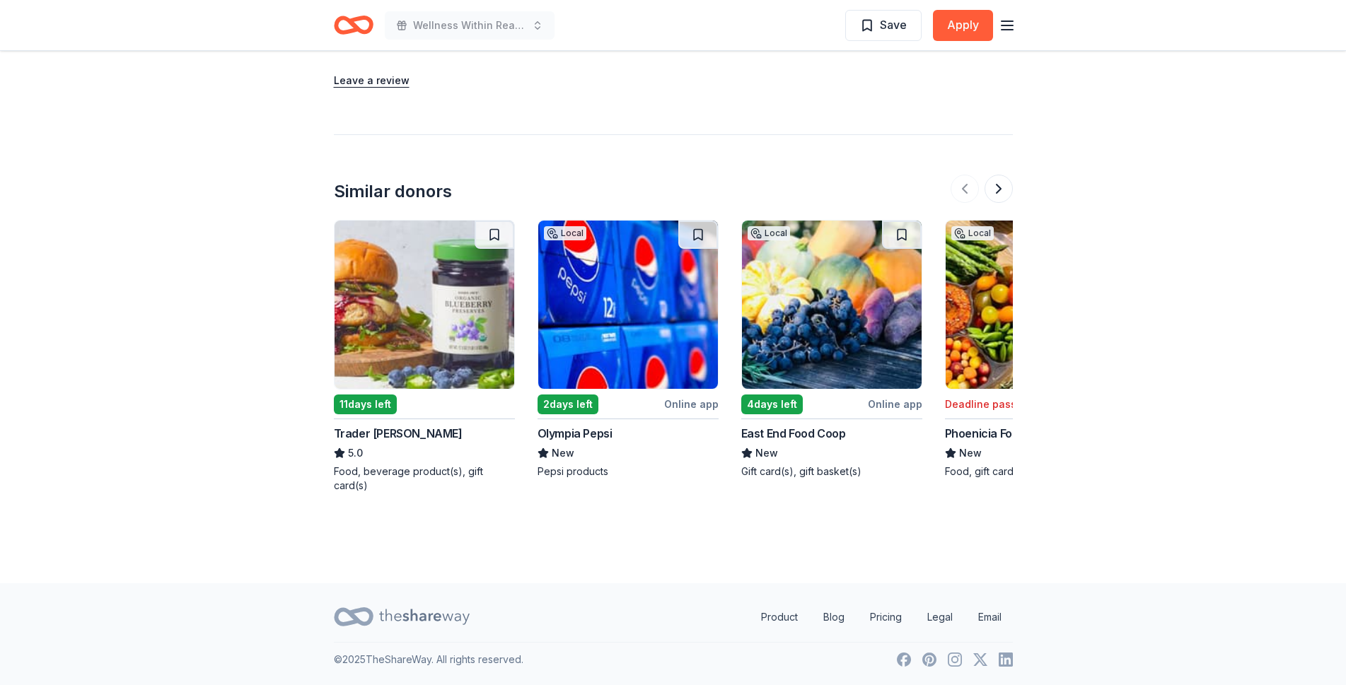
click at [409, 322] on img at bounding box center [424, 305] width 180 height 168
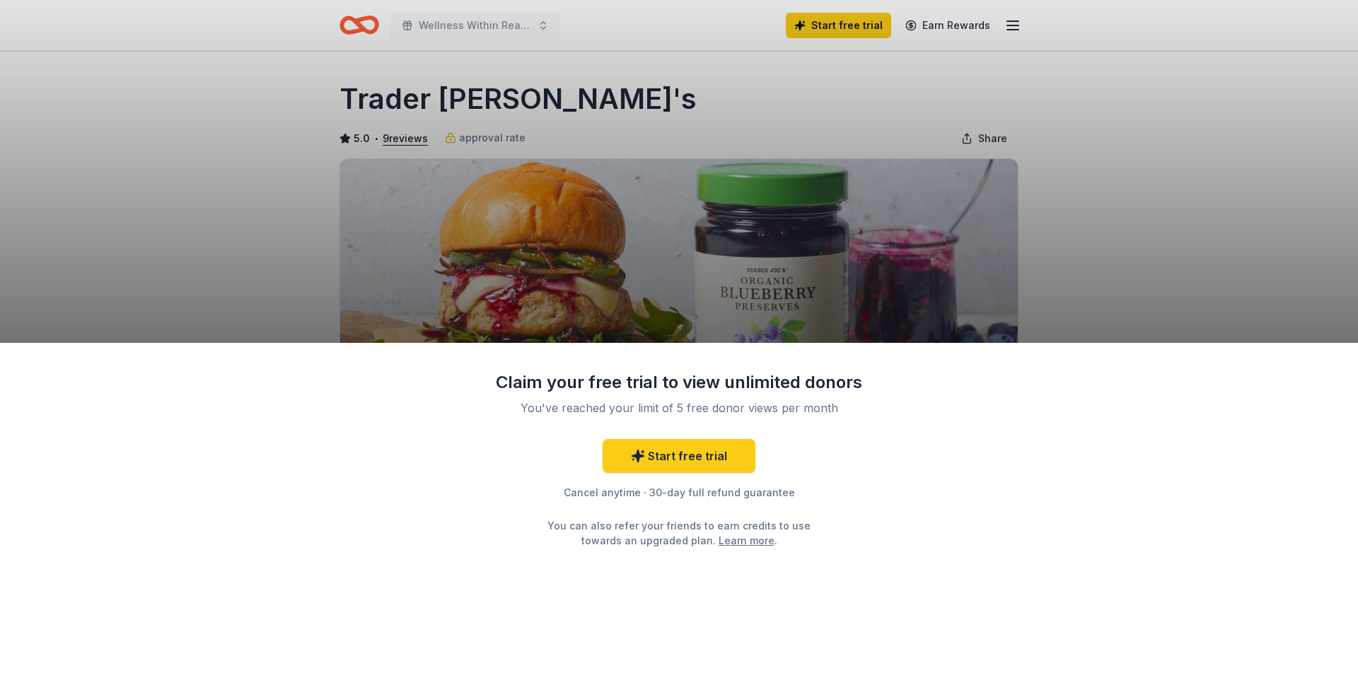
click at [1248, 258] on div "Claim your free trial to view unlimited donors You've reached your limit of 5 f…" at bounding box center [679, 342] width 1358 height 685
click at [657, 310] on div "Claim your free trial to view unlimited donors You've reached your limit of 5 f…" at bounding box center [679, 342] width 1358 height 685
